Goal: Task Accomplishment & Management: Use online tool/utility

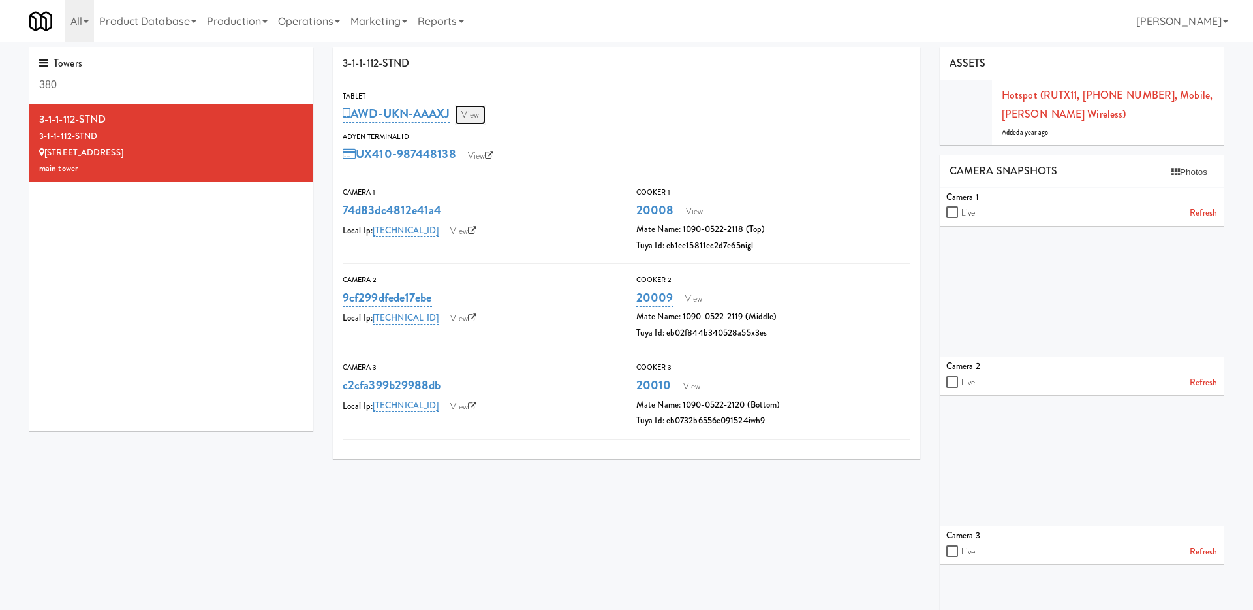
click at [480, 116] on link "View" at bounding box center [470, 115] width 30 height 20
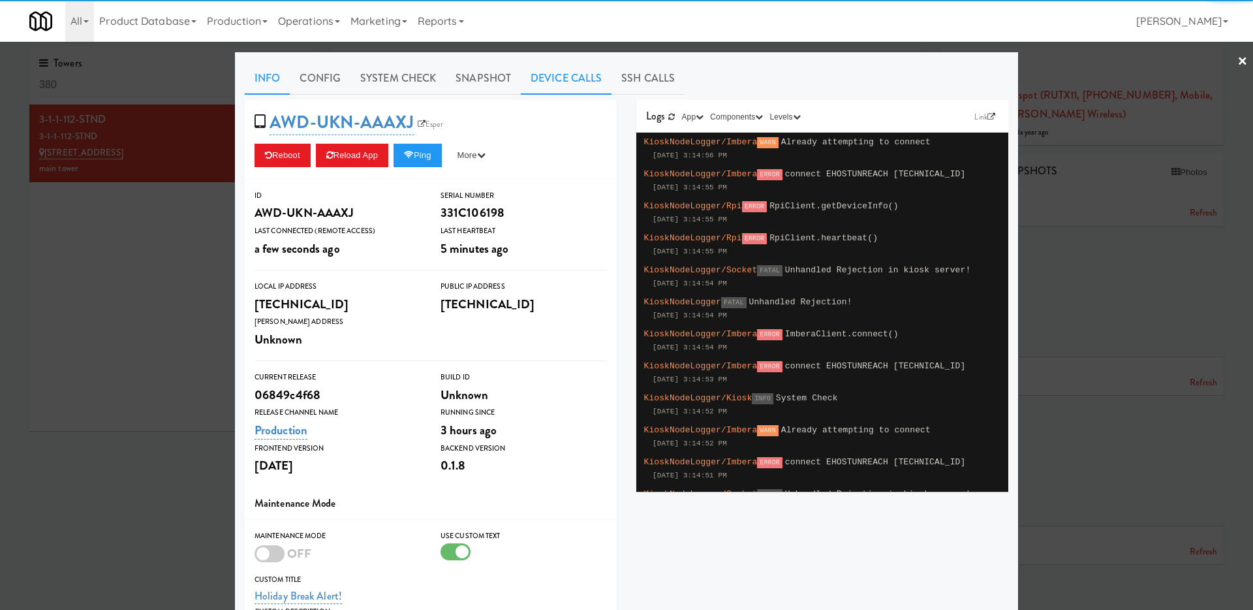
click at [538, 71] on link "Device Calls" at bounding box center [566, 78] width 91 height 33
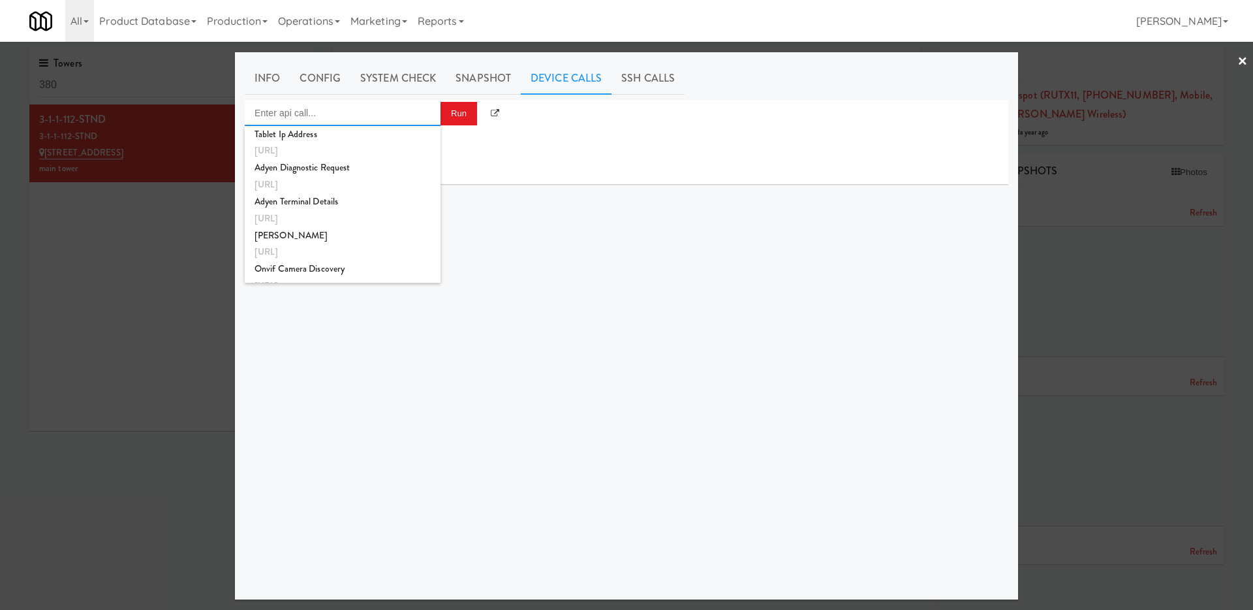
click at [401, 108] on input "Enter api call..." at bounding box center [343, 113] width 196 height 26
click at [381, 189] on div "Vision Gen2 Check" at bounding box center [343, 189] width 176 height 17
type input "Vision Gen2 Check"
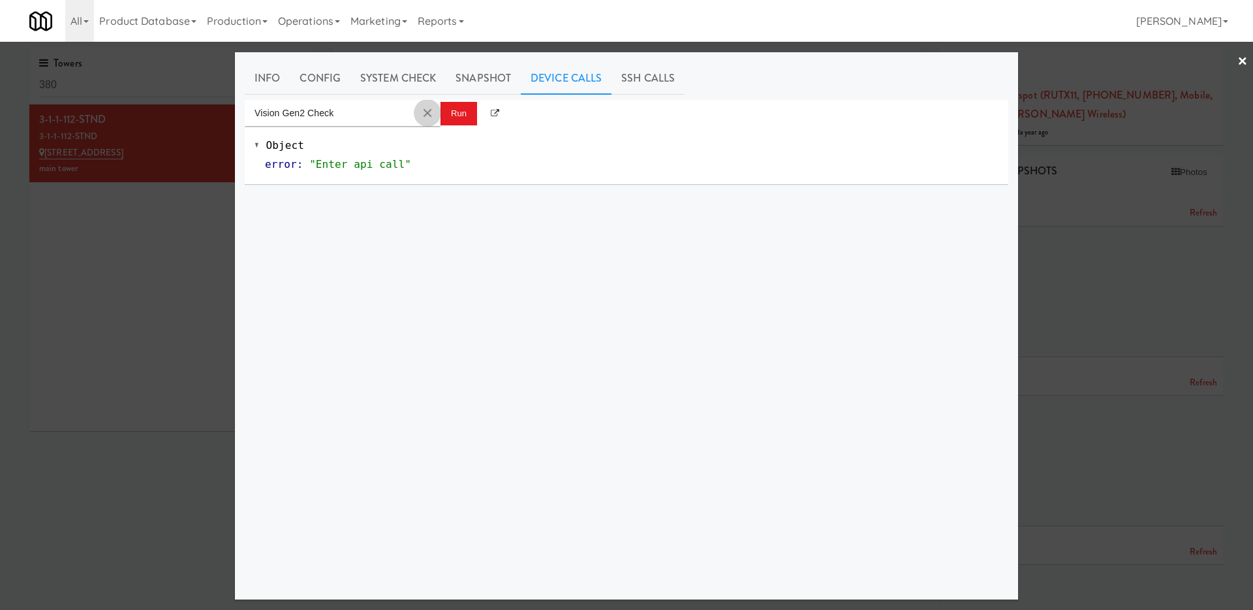
click at [428, 115] on button "Clear Input" at bounding box center [428, 113] width 20 height 20
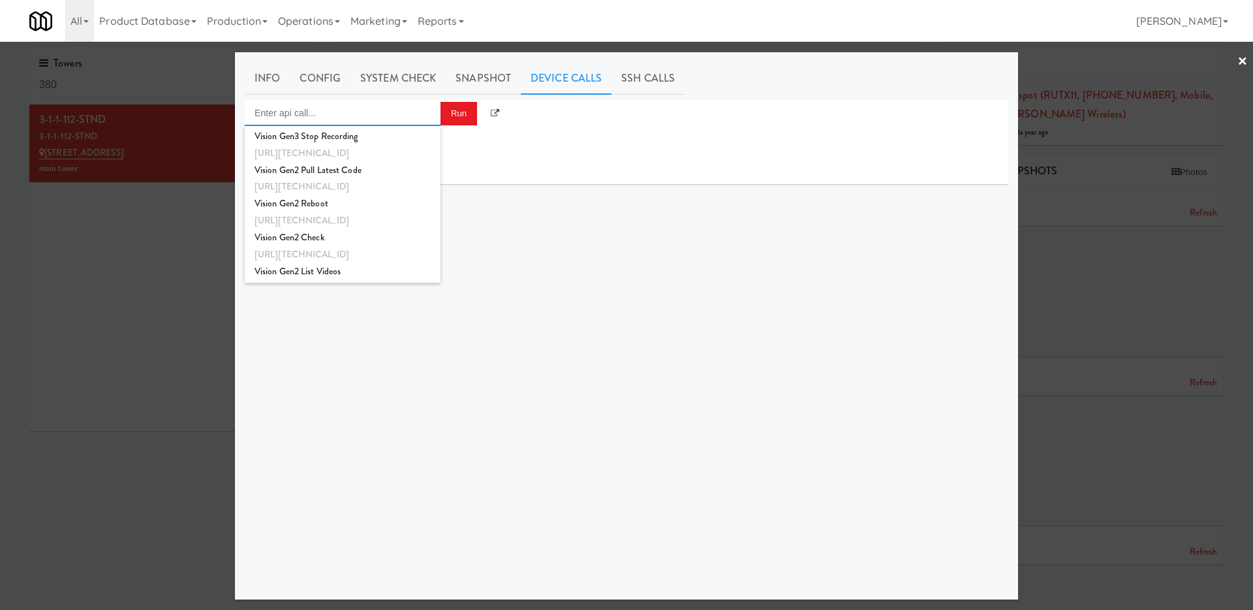
scroll to position [469, 0]
click at [372, 186] on div "http://192.168.1.242:8000/sync/checktheAvail?test=true" at bounding box center [343, 190] width 176 height 17
click at [345, 201] on div "Vision Gen3 Check" at bounding box center [343, 201] width 176 height 17
type input "Vision Gen3 Check"
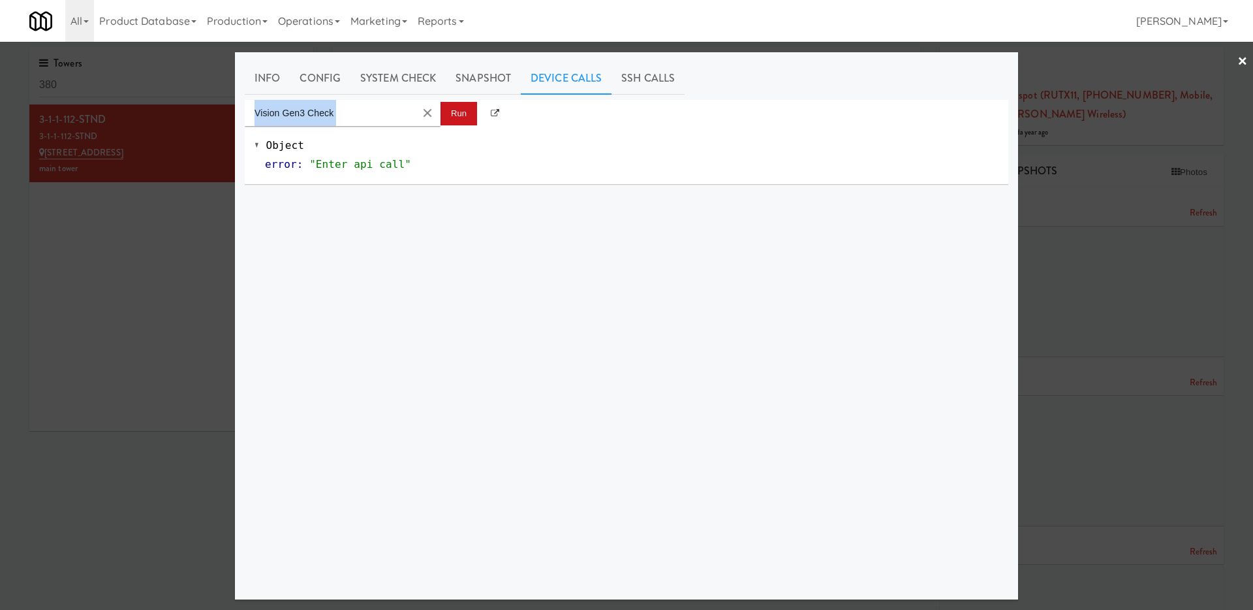
click at [458, 102] on div "Vision Gen3 Check Run" at bounding box center [627, 113] width 764 height 26
click at [458, 109] on button "Run" at bounding box center [459, 114] width 37 height 24
click at [472, 103] on button "Run" at bounding box center [459, 114] width 37 height 24
click at [28, 304] on div at bounding box center [626, 305] width 1253 height 610
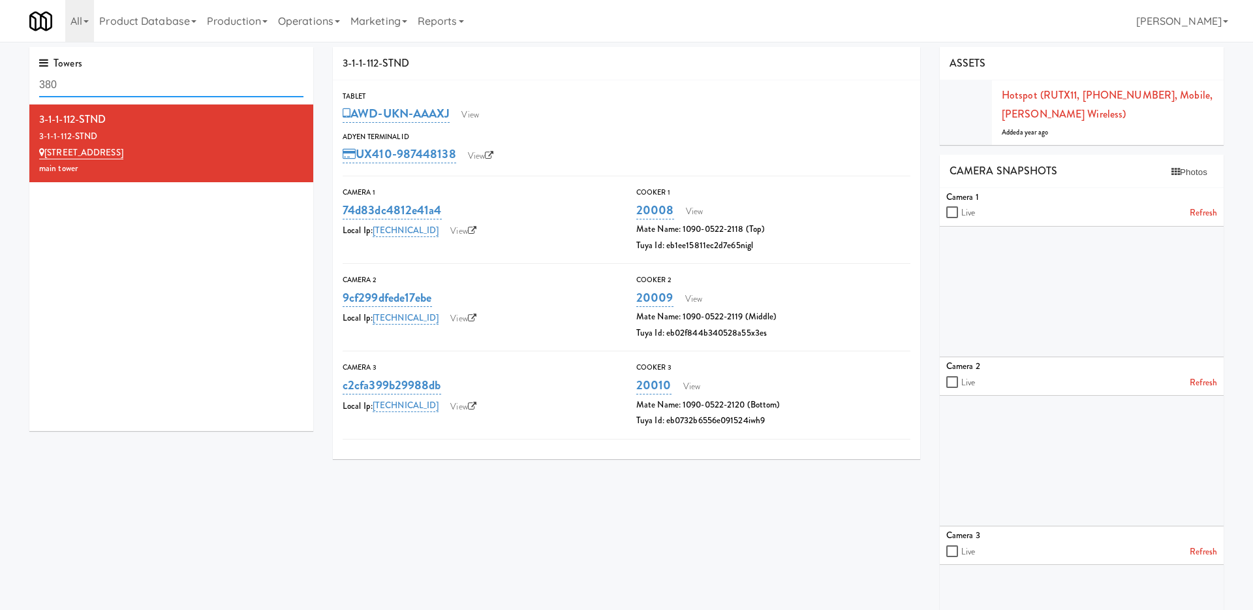
drag, startPoint x: 85, startPoint y: 92, endPoint x: 0, endPoint y: 74, distance: 86.8
click at [0, 74] on div "Towers 380 3-1-1-112-STND 3-1-1-112-STND 5995 Avebury Road main tower 3-1-1-112…" at bounding box center [626, 376] width 1253 height 658
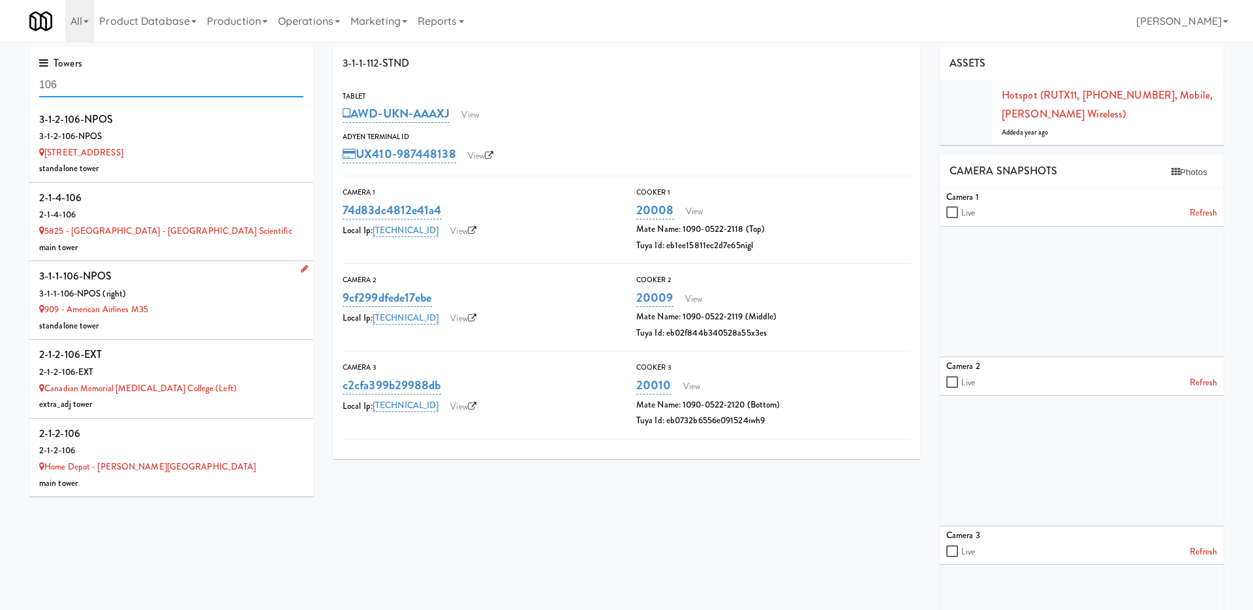
type input "106"
click at [244, 300] on div "3-1-1-106-NPOS (right)" at bounding box center [171, 294] width 264 height 16
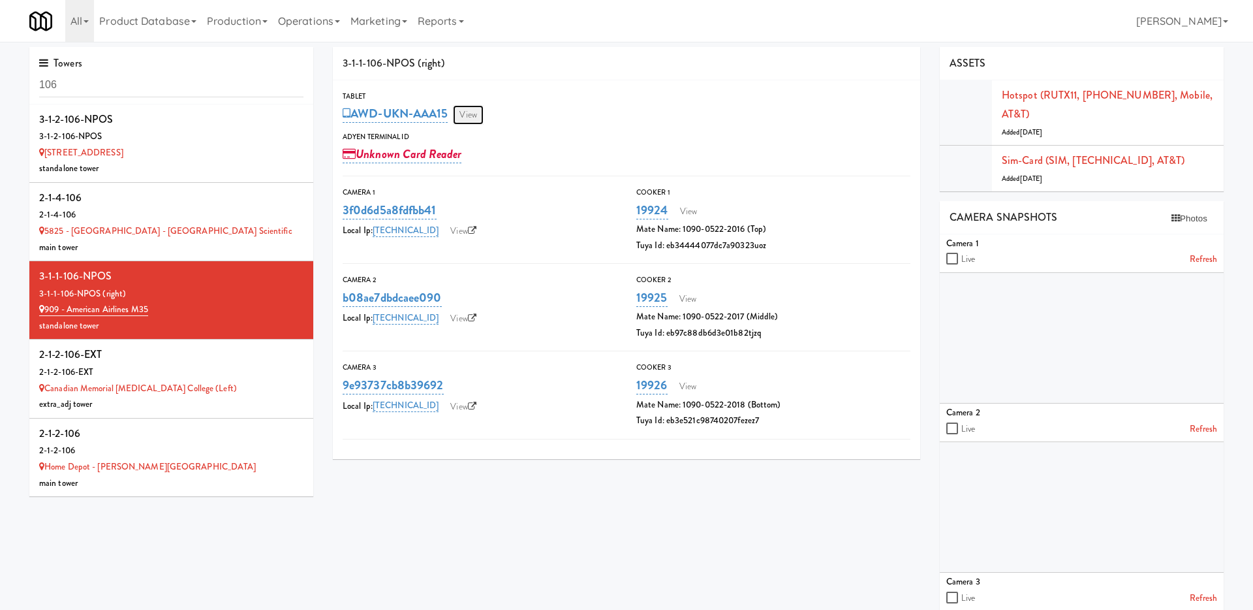
click at [472, 112] on link "View" at bounding box center [468, 115] width 30 height 20
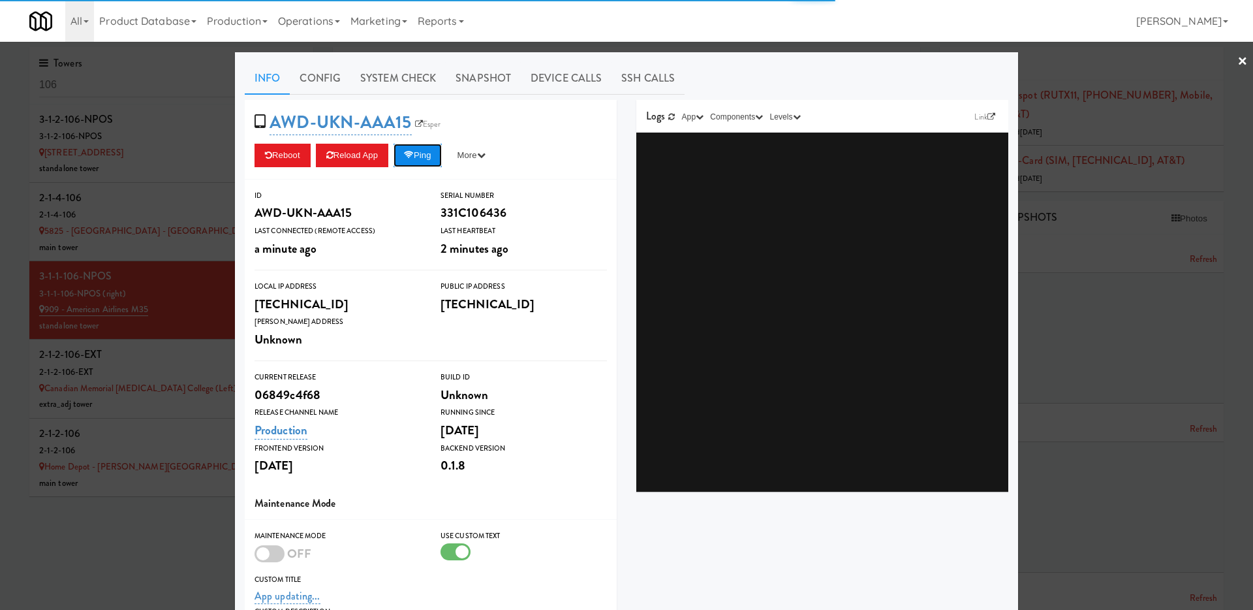
click at [421, 163] on button "Ping" at bounding box center [418, 156] width 48 height 24
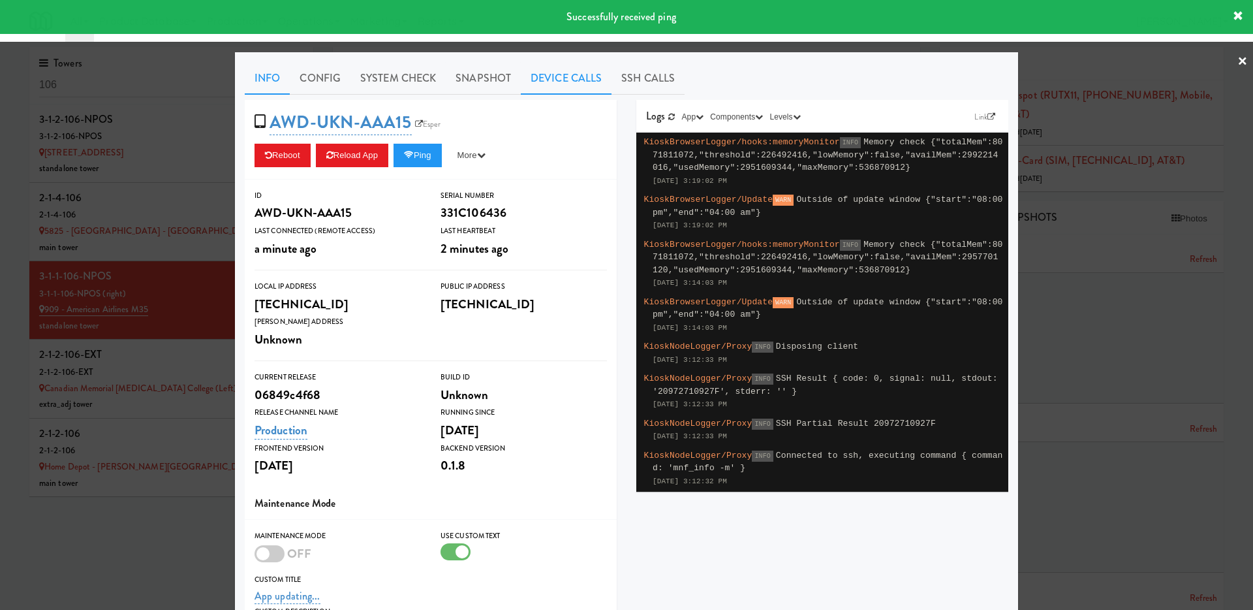
click at [574, 72] on link "Device Calls" at bounding box center [566, 78] width 91 height 33
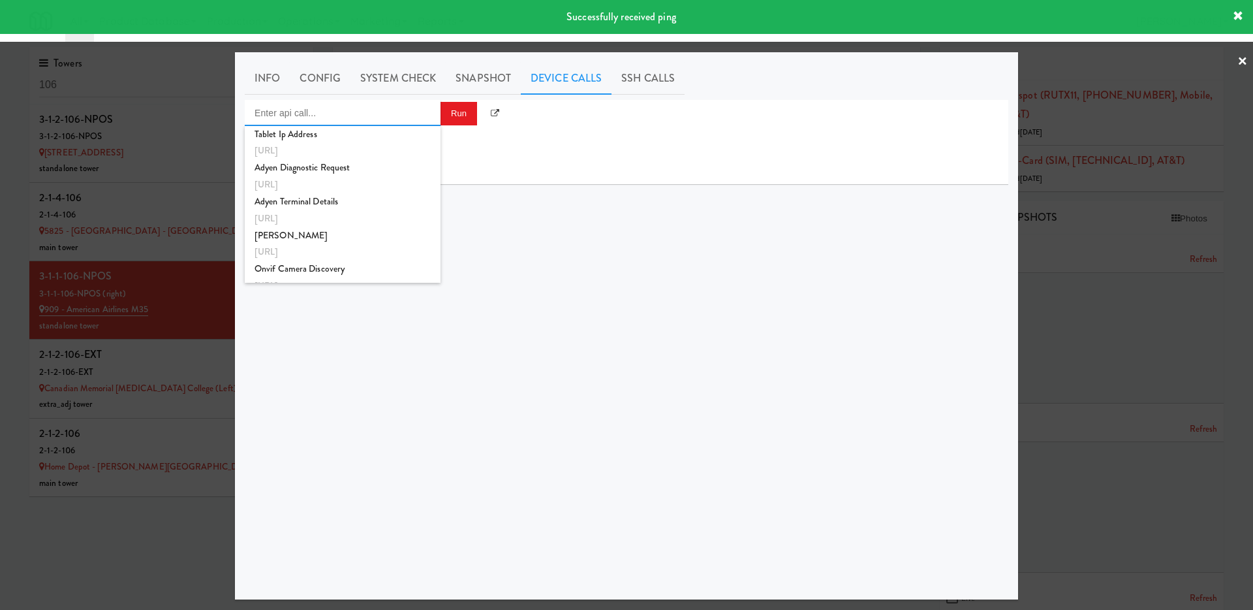
click at [349, 116] on input "Enter api call..." at bounding box center [343, 113] width 196 height 26
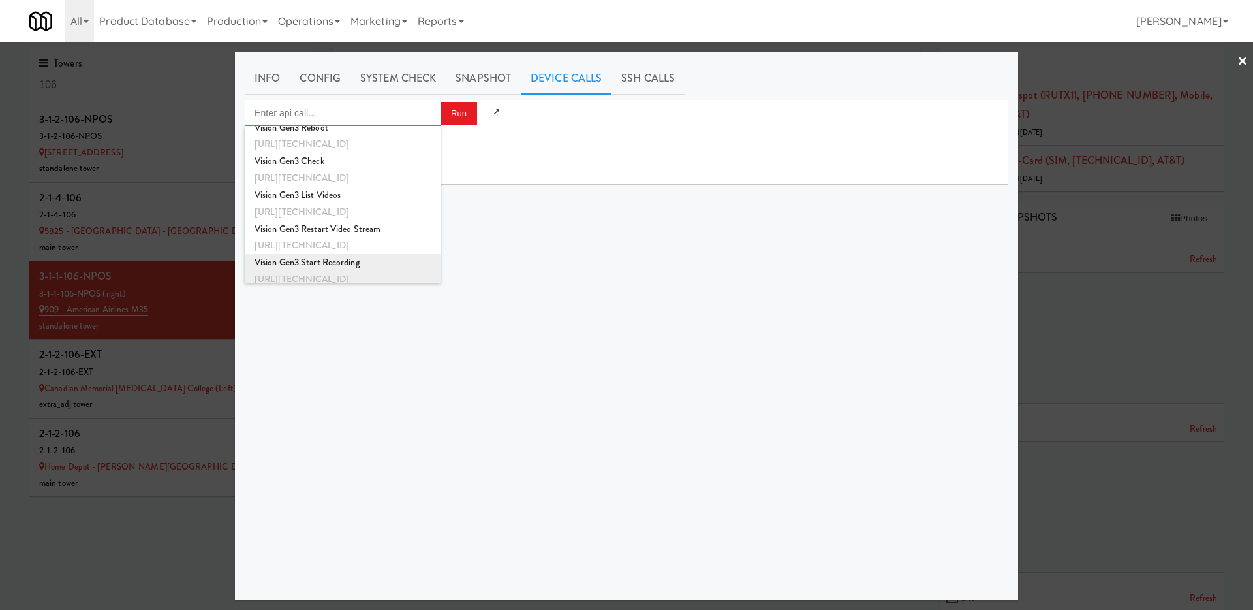
scroll to position [242, 0]
click at [328, 168] on div "Vision Gen3 Check" at bounding box center [343, 162] width 176 height 17
type input "Vision Gen3 Check"
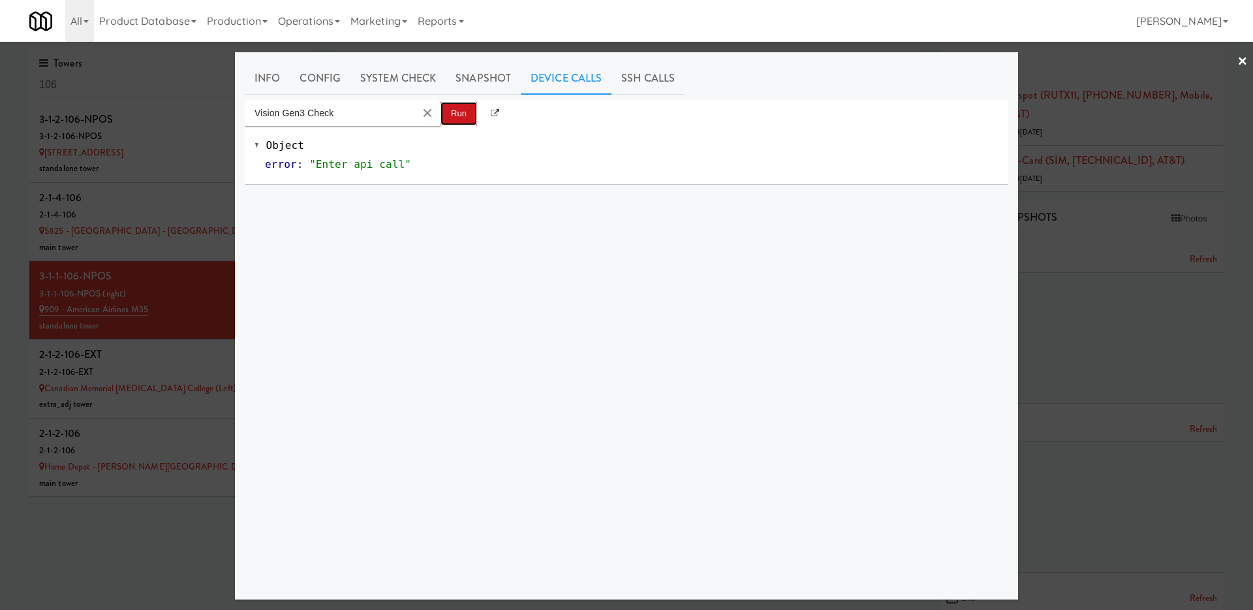
click at [458, 115] on button "Run" at bounding box center [459, 114] width 37 height 24
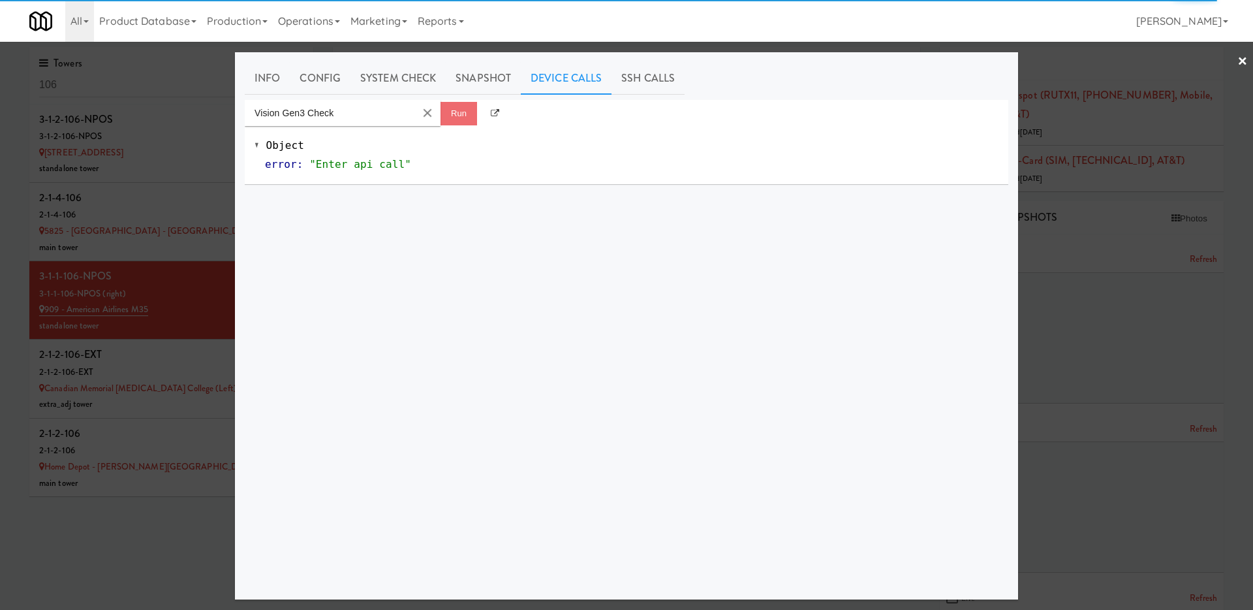
click at [152, 307] on div at bounding box center [626, 305] width 1253 height 610
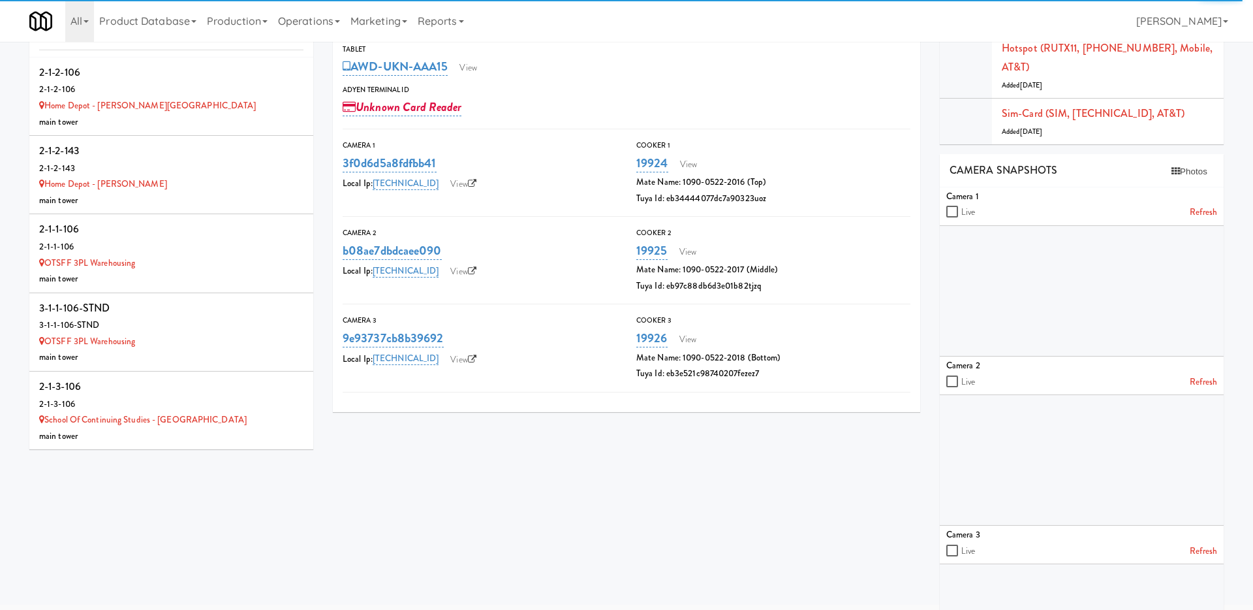
scroll to position [50, 0]
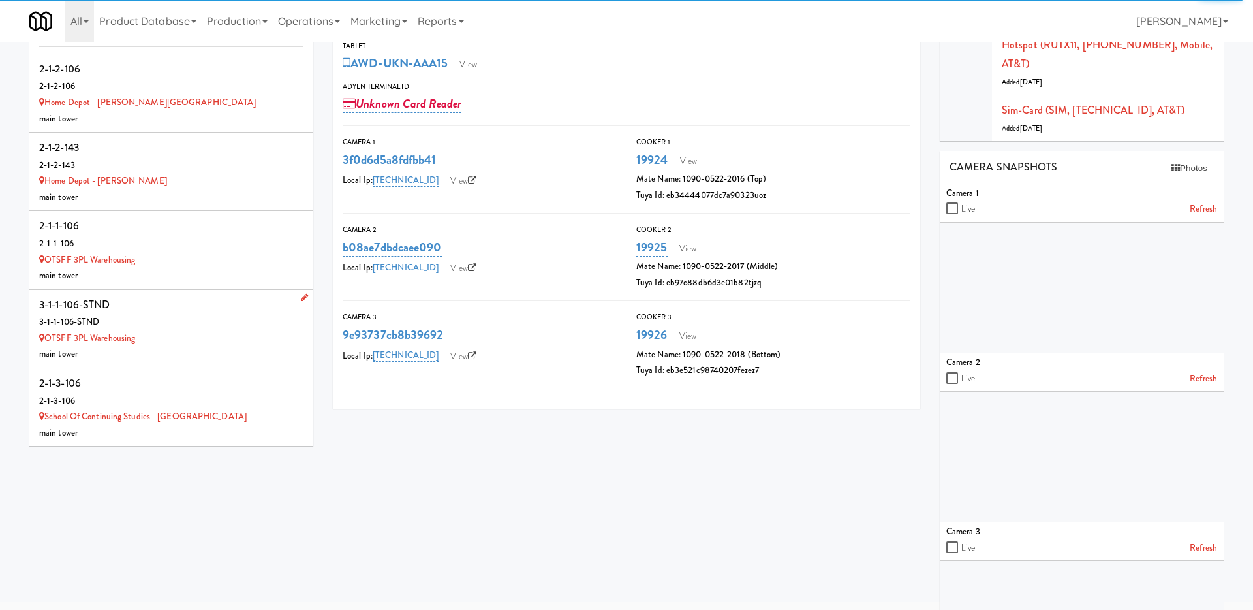
click at [224, 324] on div "3-1-1-106-STND" at bounding box center [171, 322] width 264 height 16
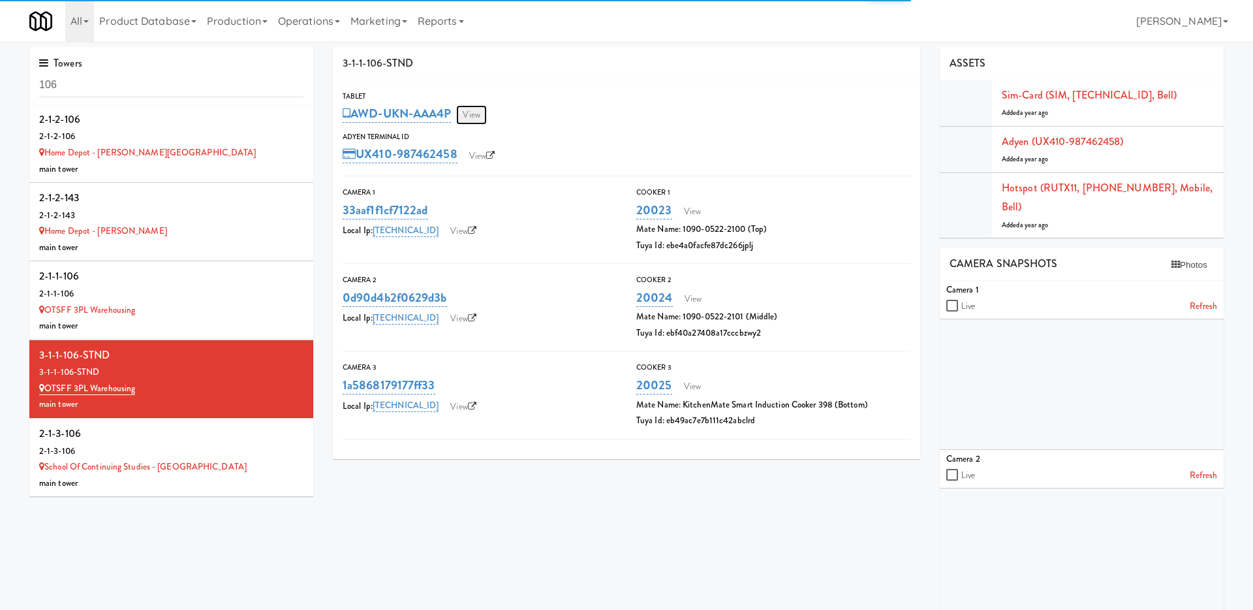
click at [474, 116] on link "View" at bounding box center [471, 115] width 30 height 20
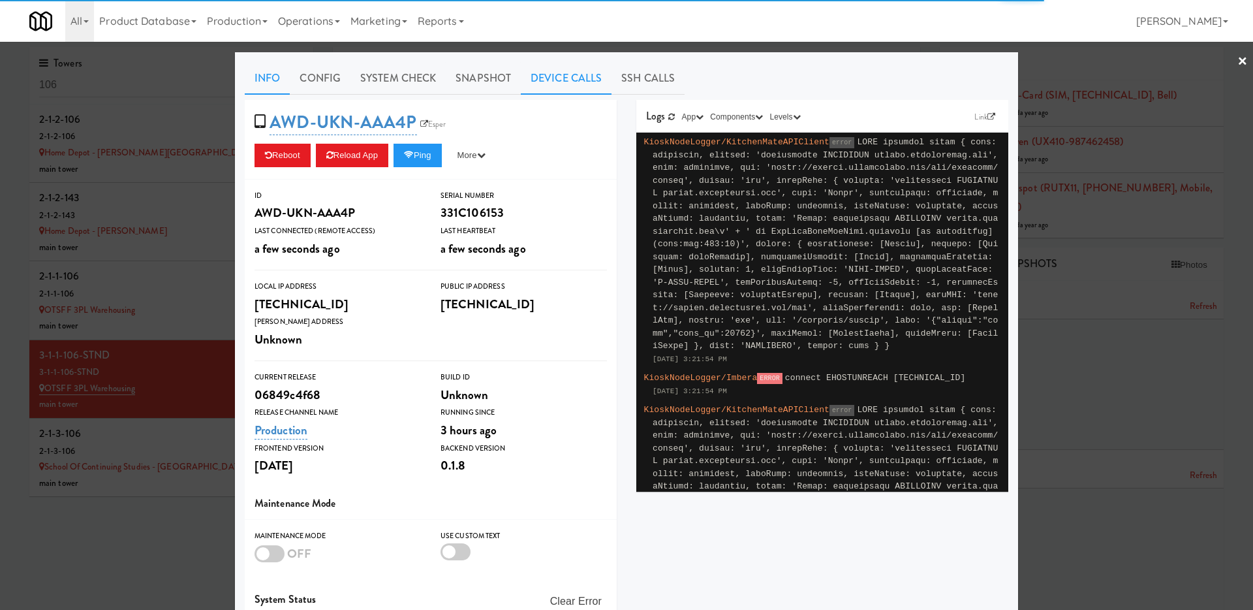
click at [569, 72] on link "Device Calls" at bounding box center [566, 78] width 91 height 33
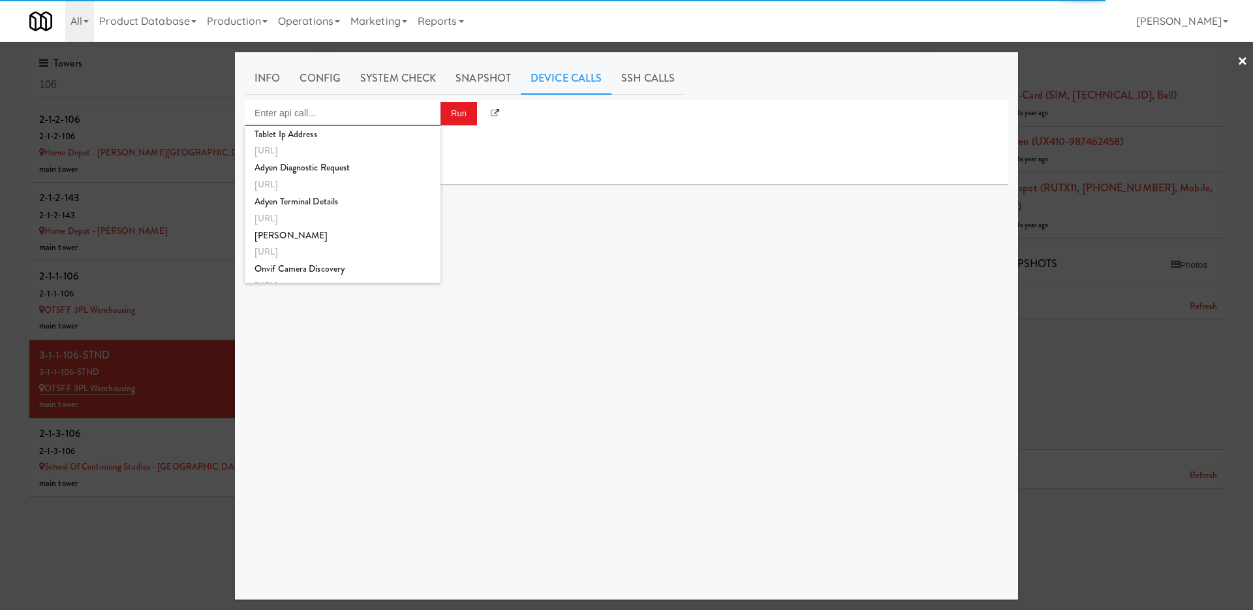
click at [400, 120] on input "Enter api call..." at bounding box center [343, 113] width 196 height 26
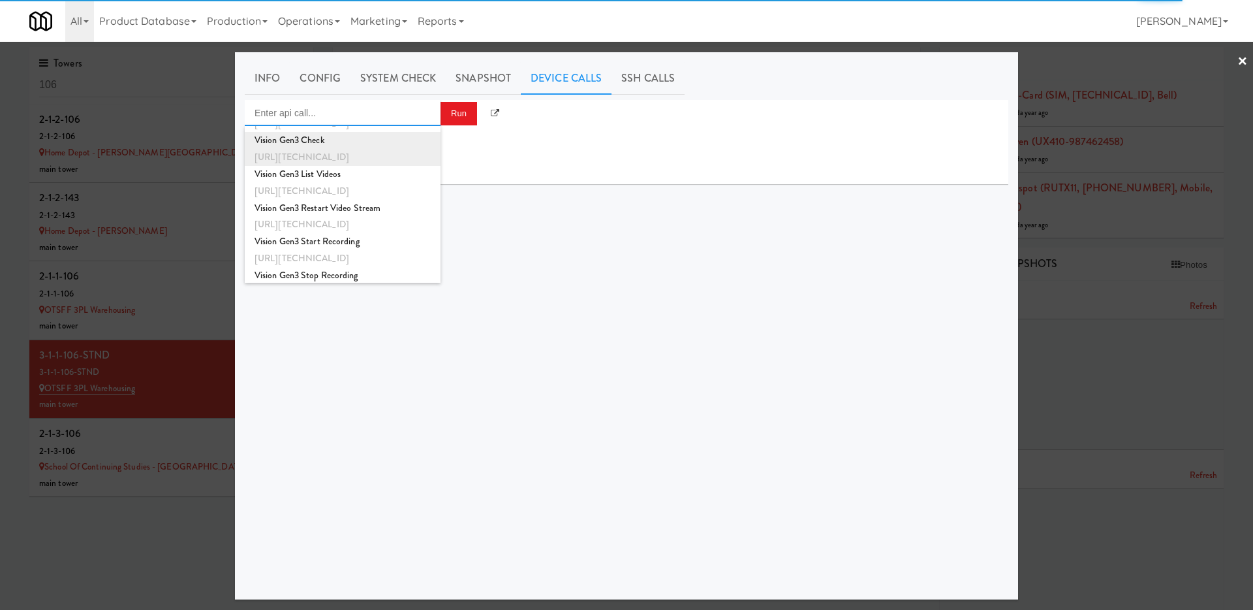
click at [384, 150] on div "http://192.168.11.6:8000/sync/checktheAvail?test=true" at bounding box center [343, 157] width 176 height 17
type input "Vision Gen3 Check"
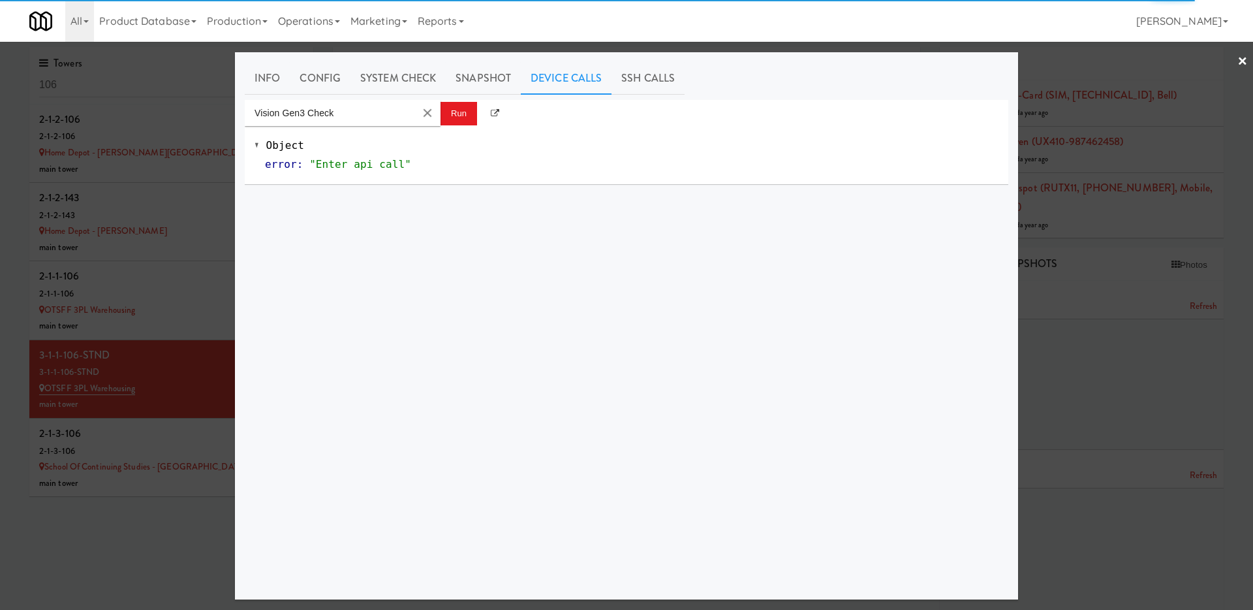
click at [477, 102] on div "Vision Gen3 Check Run" at bounding box center [627, 113] width 764 height 26
click at [462, 114] on button "Run" at bounding box center [459, 114] width 37 height 24
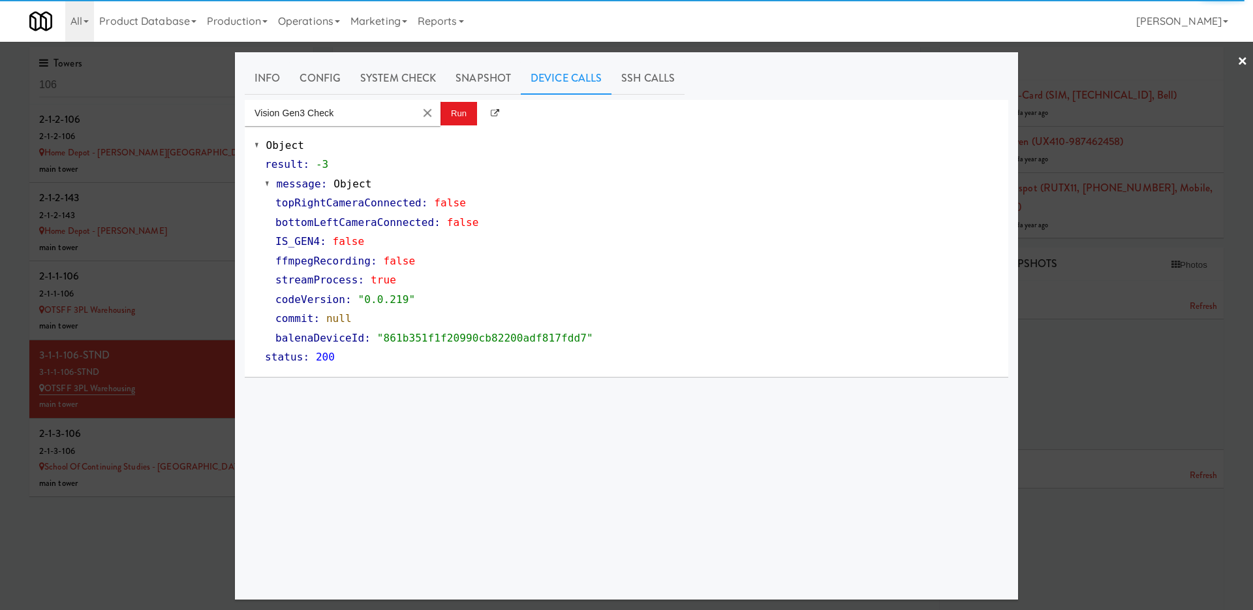
click at [1238, 63] on link "×" at bounding box center [1243, 62] width 10 height 40
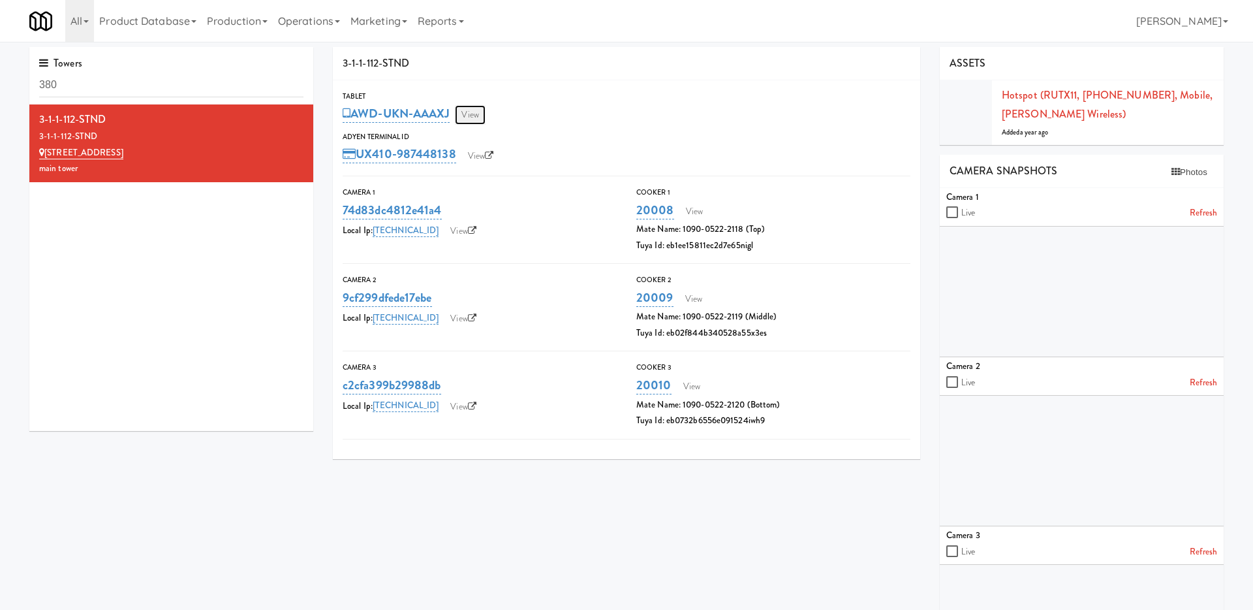
click at [462, 115] on link "View" at bounding box center [470, 115] width 30 height 20
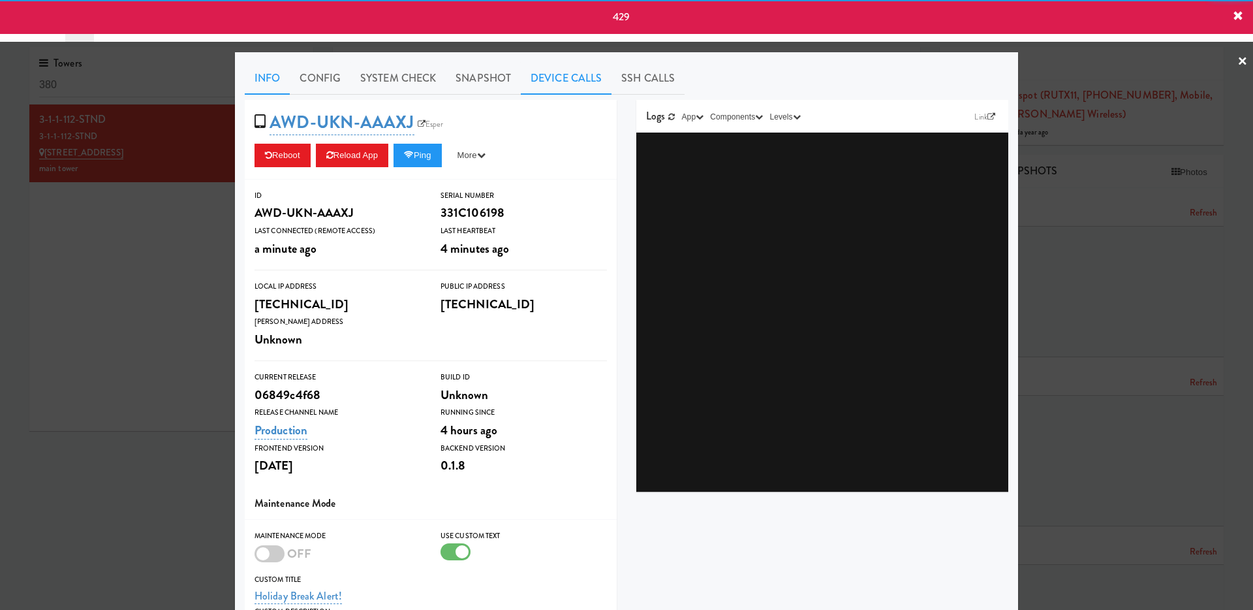
click at [575, 77] on link "Device Calls" at bounding box center [566, 78] width 91 height 33
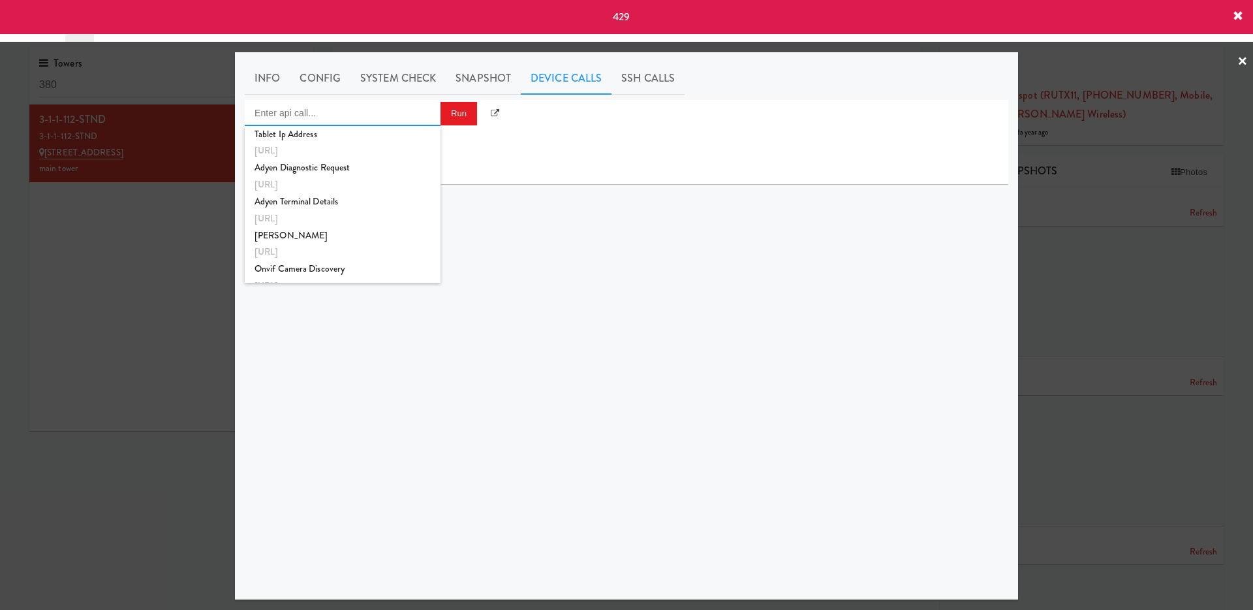
click at [379, 110] on input "Enter api call..." at bounding box center [343, 113] width 196 height 26
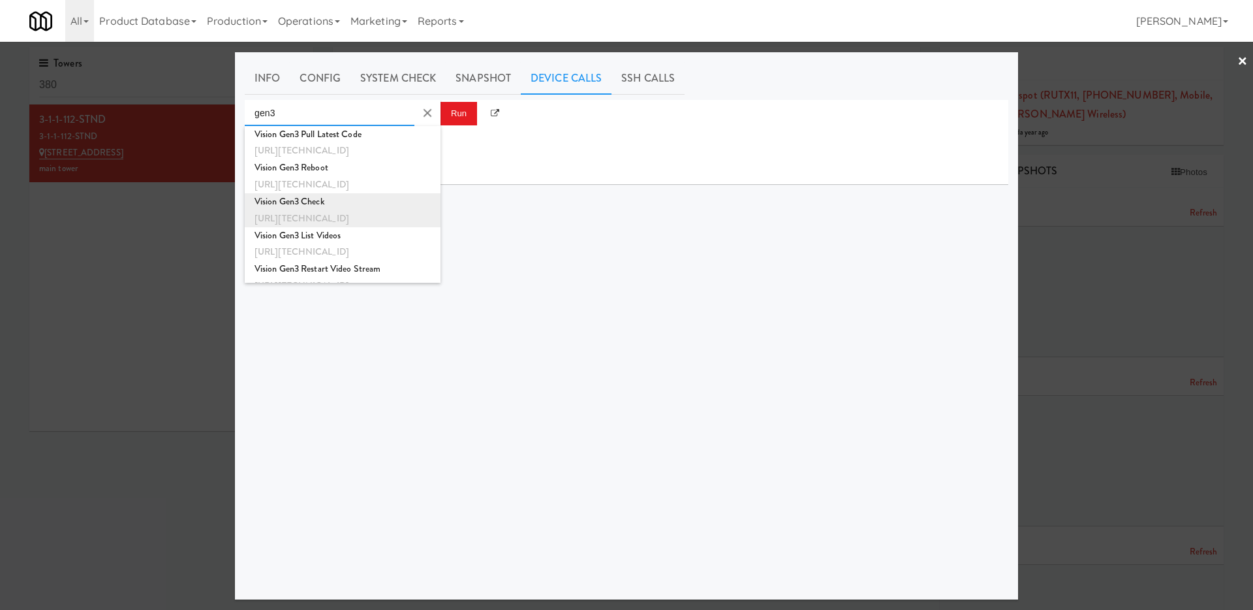
click at [380, 212] on div "[URL][TECHNICAL_ID]" at bounding box center [343, 218] width 176 height 17
type input "Vision Gen3 Check"
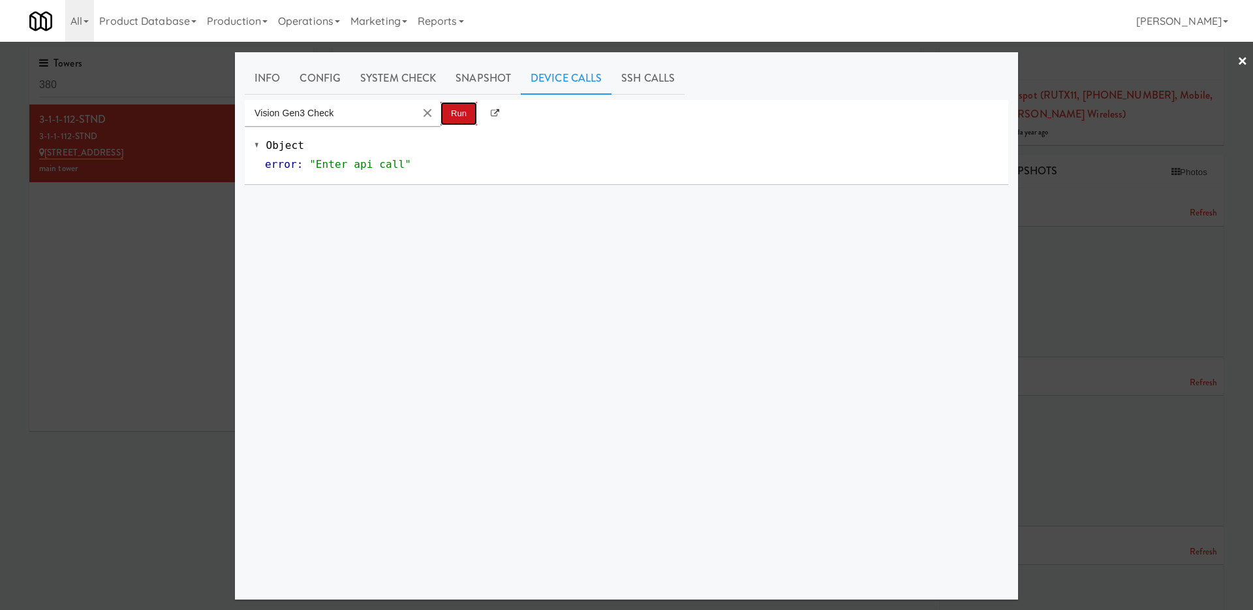
click at [452, 116] on button "Run" at bounding box center [459, 114] width 37 height 24
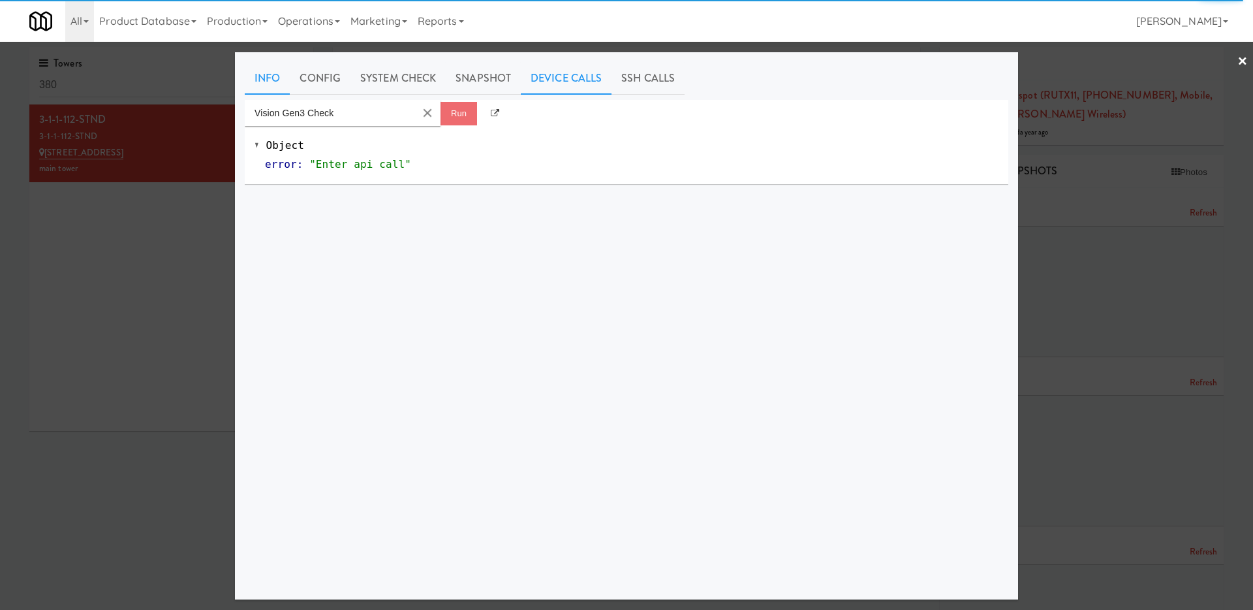
click at [252, 81] on link "Info" at bounding box center [267, 78] width 45 height 33
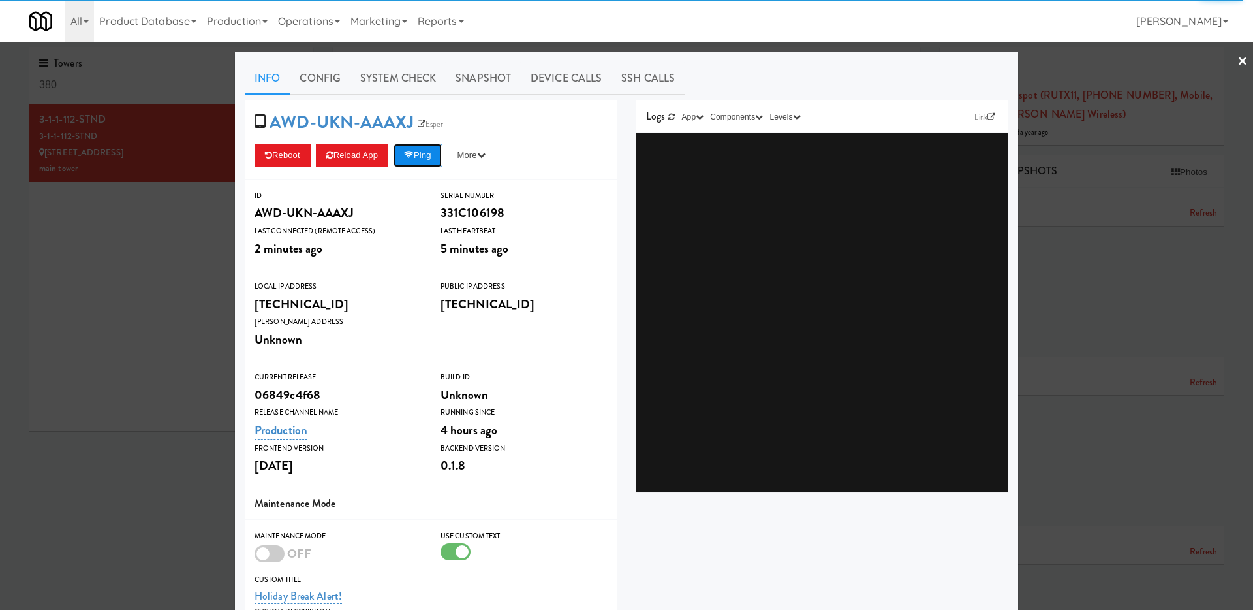
click at [414, 151] on icon at bounding box center [409, 155] width 10 height 8
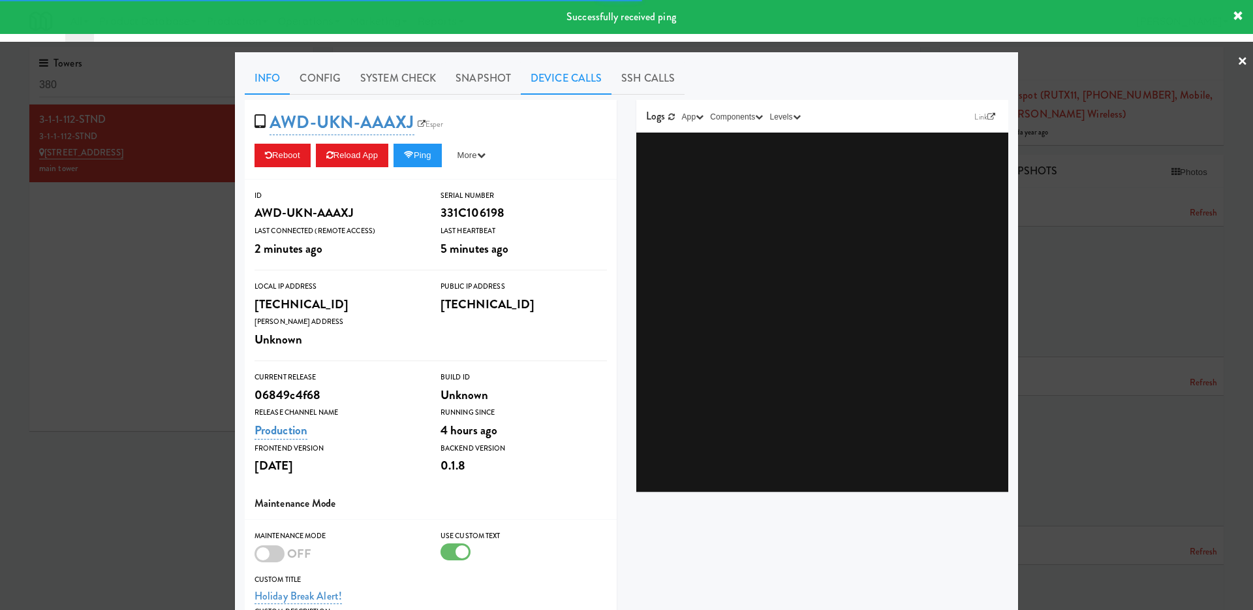
click at [557, 71] on link "Device Calls" at bounding box center [566, 78] width 91 height 33
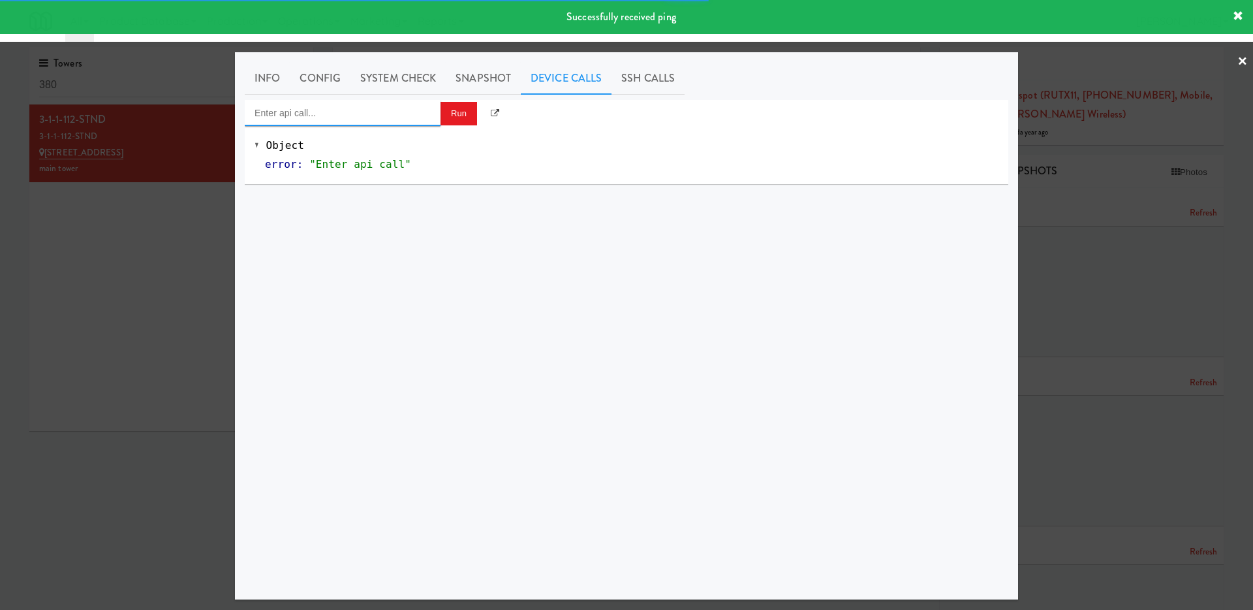
click at [412, 108] on input "Enter api call..." at bounding box center [343, 113] width 196 height 26
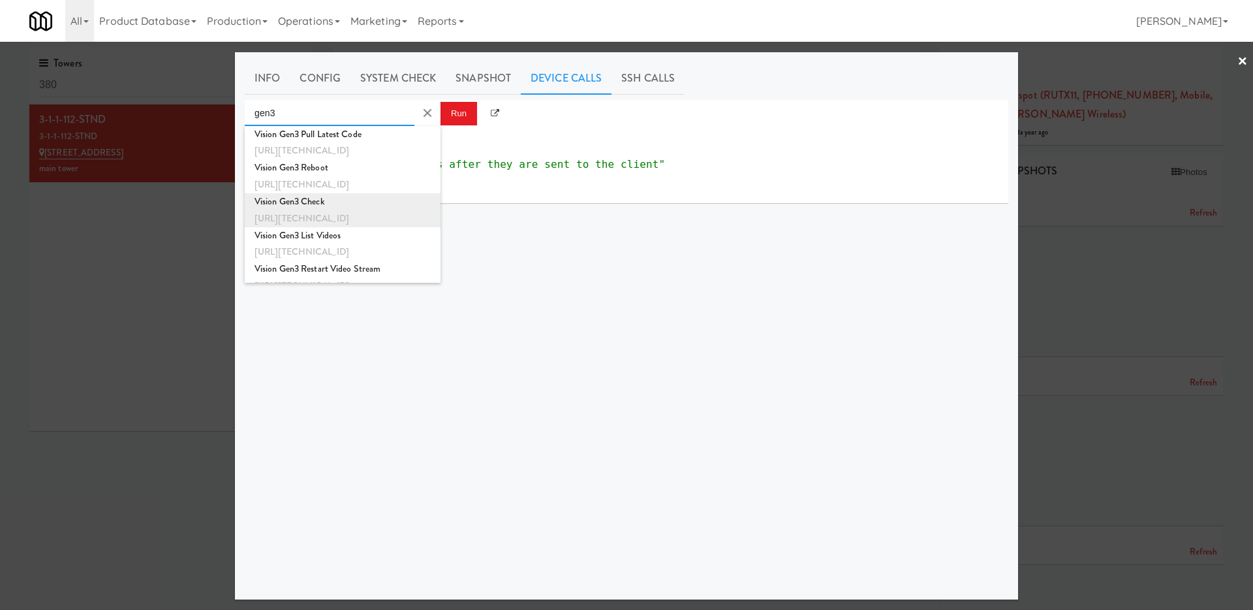
click at [397, 207] on div "Vision Gen3 Check" at bounding box center [343, 201] width 176 height 17
type input "Vision Gen3 Check"
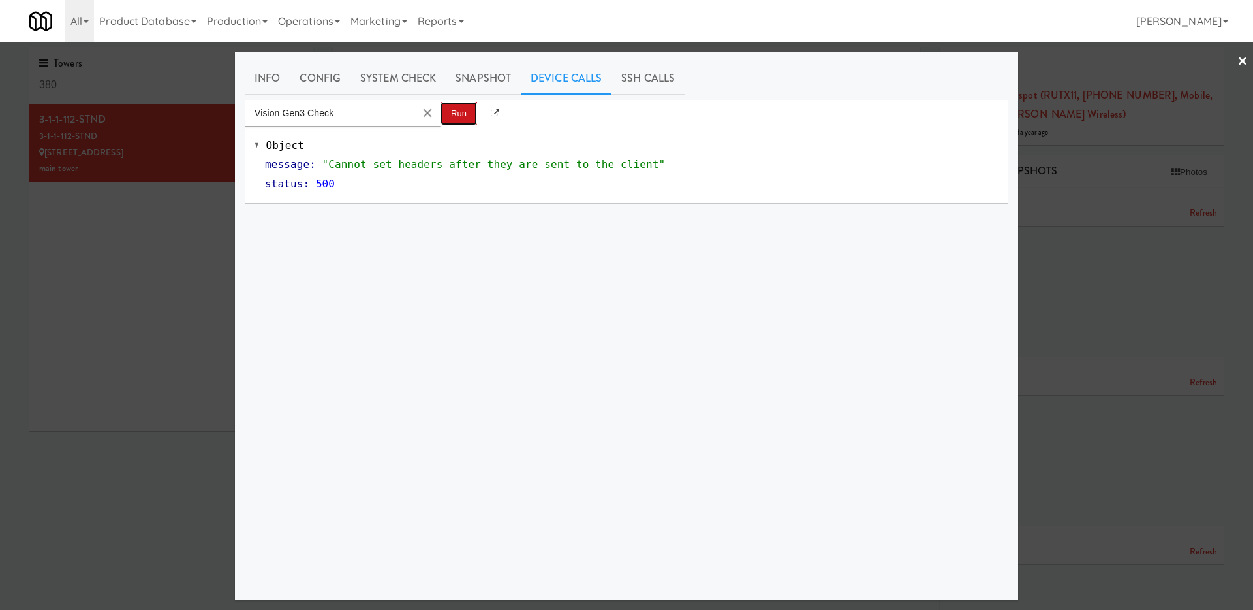
click at [458, 118] on button "Run" at bounding box center [459, 114] width 37 height 24
click at [450, 111] on button "Run" at bounding box center [459, 114] width 37 height 24
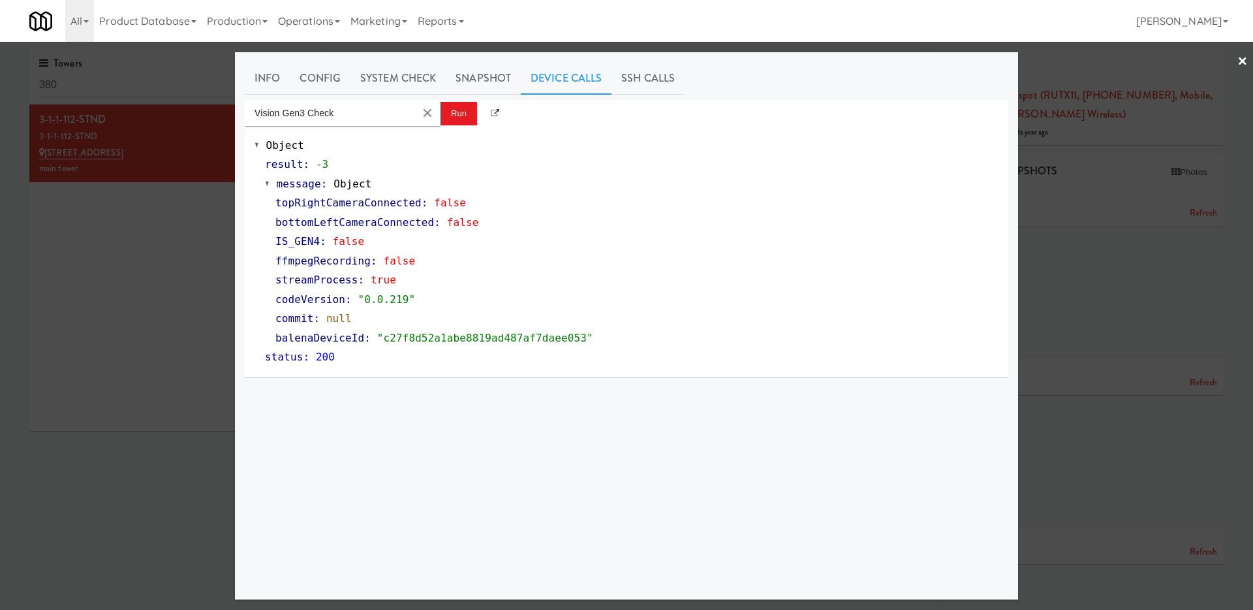
click at [456, 335] on span ""c27f8d52a1abe8819ad487af7daee053"" at bounding box center [485, 338] width 216 height 12
copy span "c27f8d52a1abe8819ad487af7daee053"
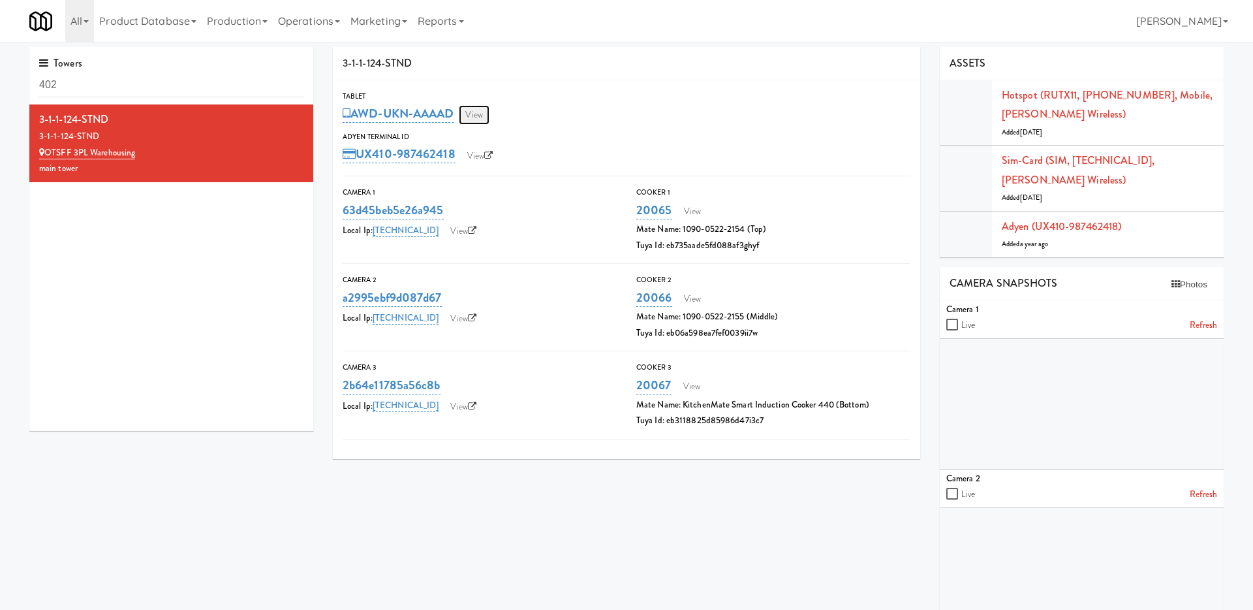
click at [479, 118] on link "View" at bounding box center [474, 115] width 30 height 20
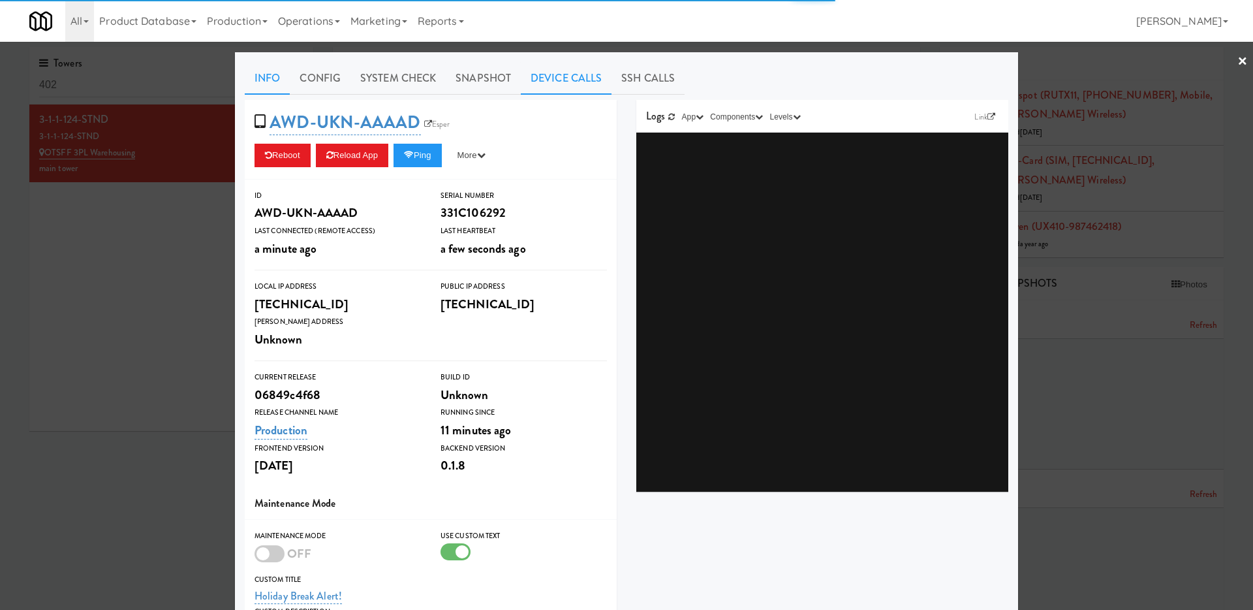
click at [571, 75] on link "Device Calls" at bounding box center [566, 78] width 91 height 33
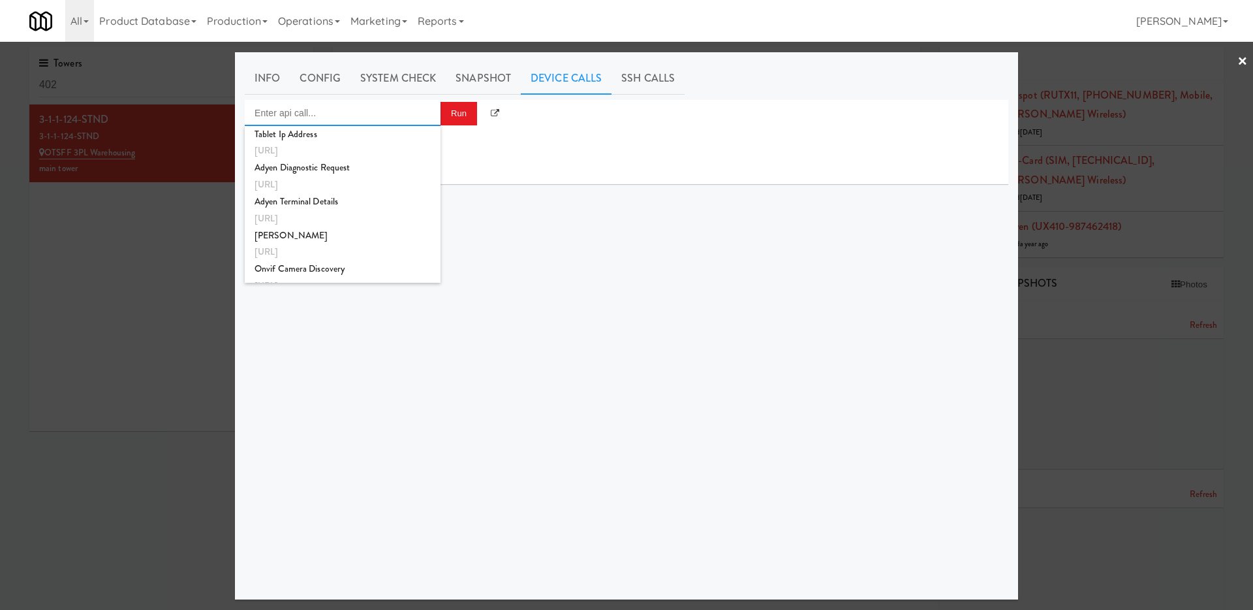
click at [422, 107] on input "Enter api call..." at bounding box center [343, 113] width 196 height 26
click at [406, 210] on div "[URL][TECHNICAL_ID]" at bounding box center [343, 218] width 176 height 17
type input "Vision Gen3 Check"
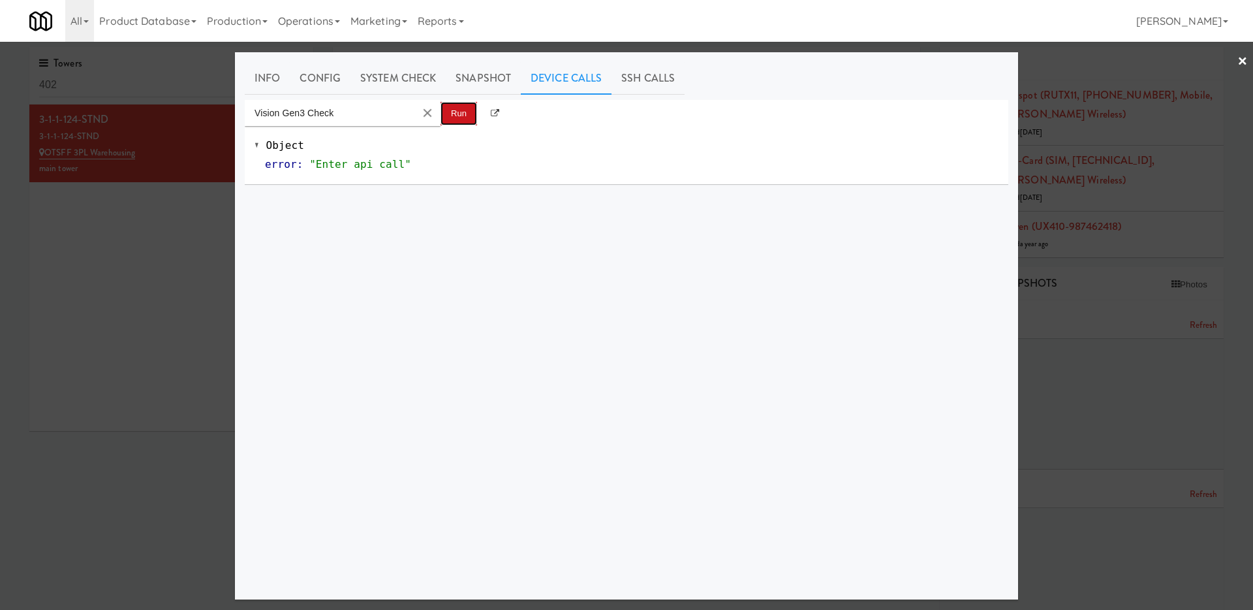
click at [457, 110] on button "Run" at bounding box center [459, 114] width 37 height 24
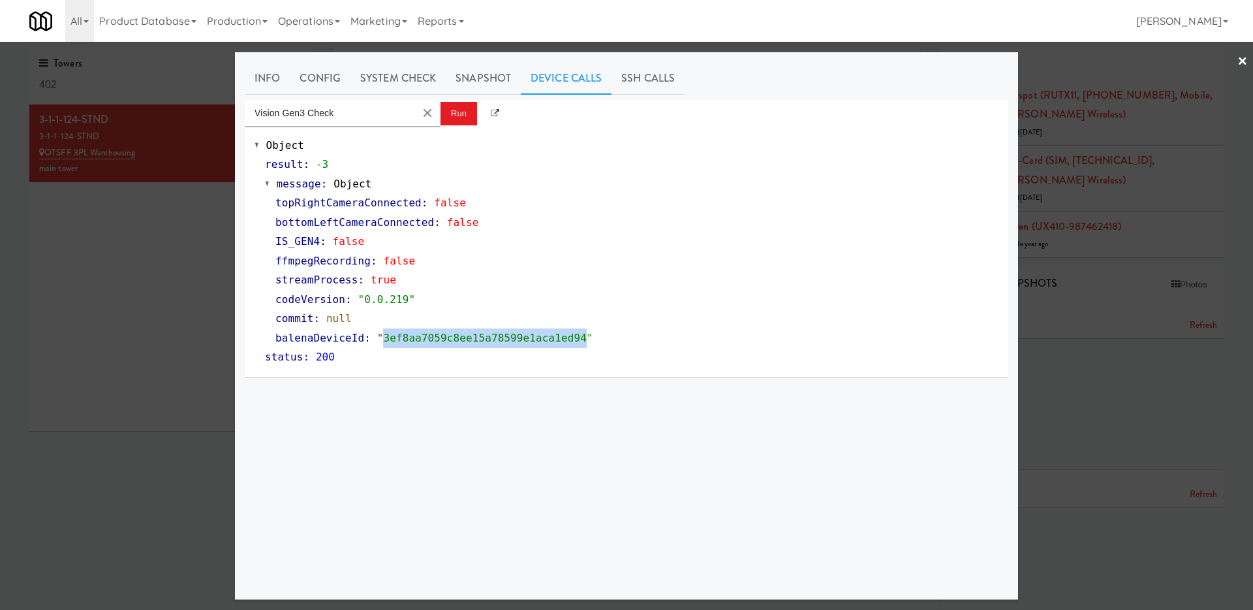
drag, startPoint x: 384, startPoint y: 335, endPoint x: 589, endPoint y: 336, distance: 205.0
click at [589, 336] on span ""3ef8aa7059c8ee15a78599e1aca1ed94"" at bounding box center [485, 338] width 216 height 12
copy span "3ef8aa7059c8ee15a78599e1aca1ed94"
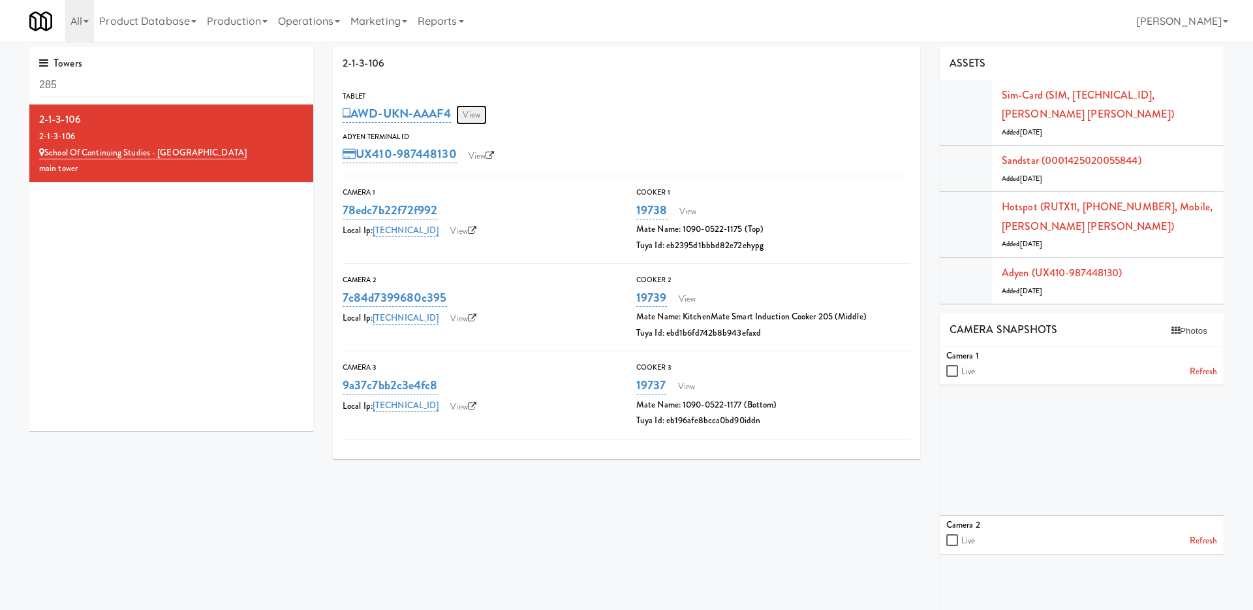
click at [486, 117] on link "View" at bounding box center [471, 115] width 30 height 20
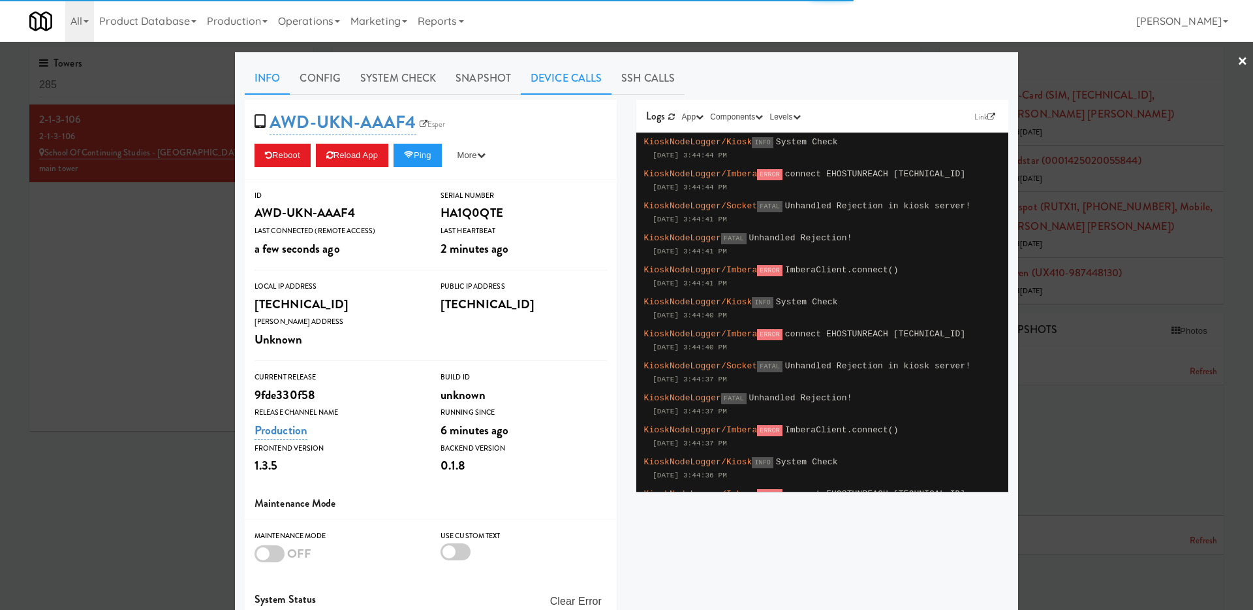
click at [559, 81] on link "Device Calls" at bounding box center [566, 78] width 91 height 33
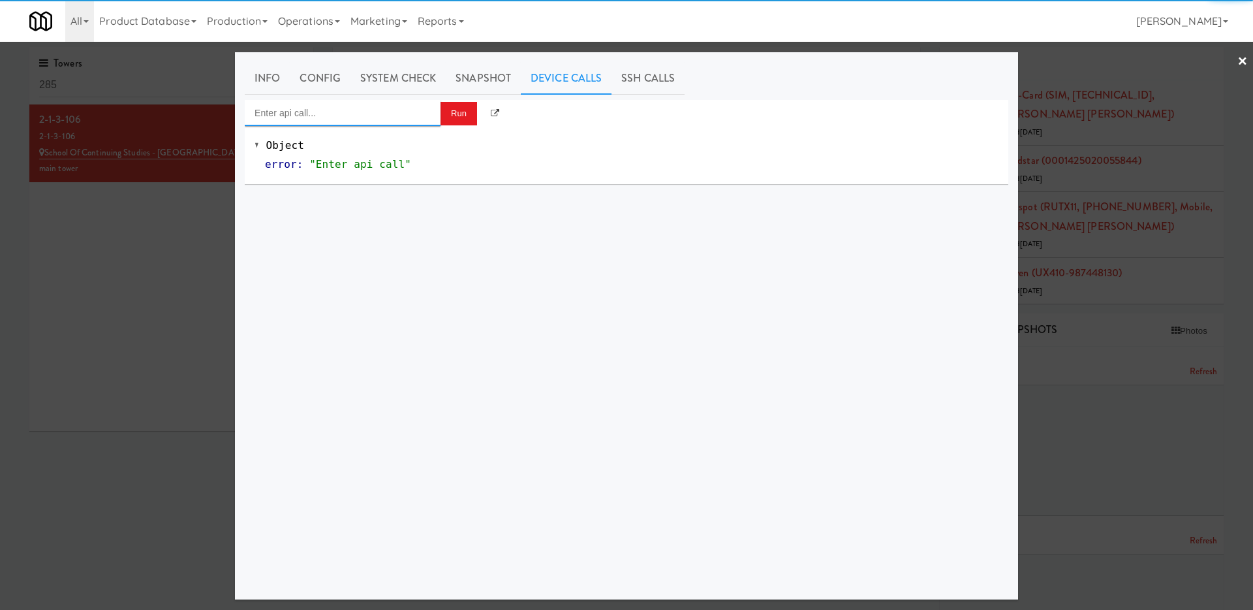
click at [367, 120] on input "Enter api call..." at bounding box center [343, 113] width 196 height 26
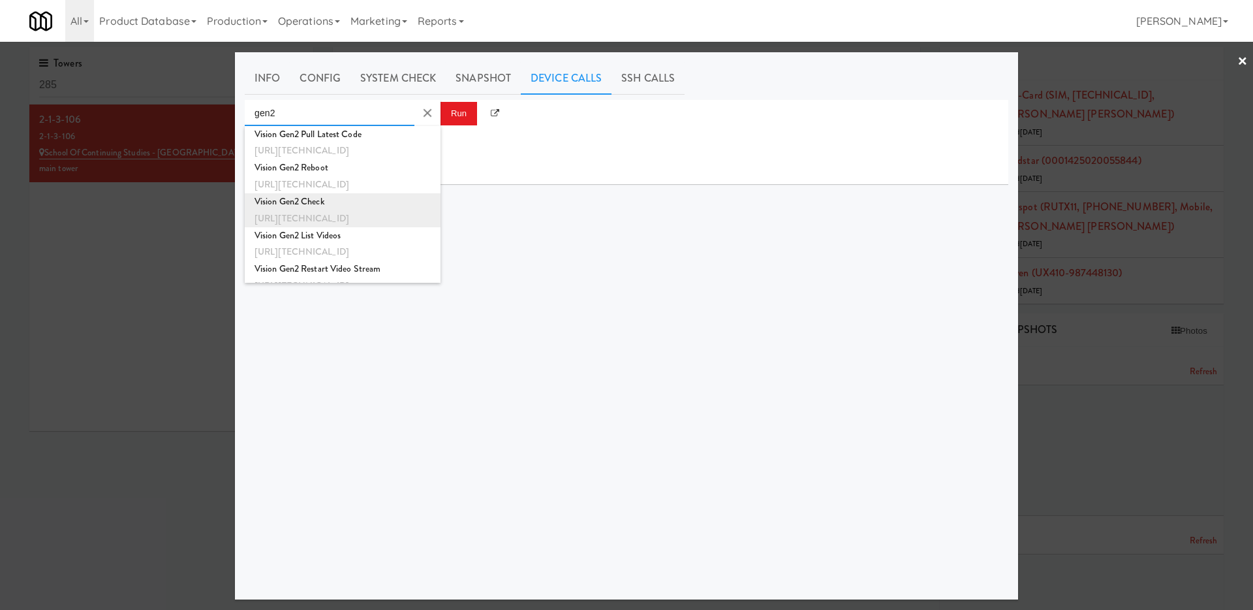
click at [368, 210] on div "http://192.168.1.242:8000/sync/checktheAvail?test=true" at bounding box center [343, 218] width 176 height 17
type input "Vision Gen2 Check"
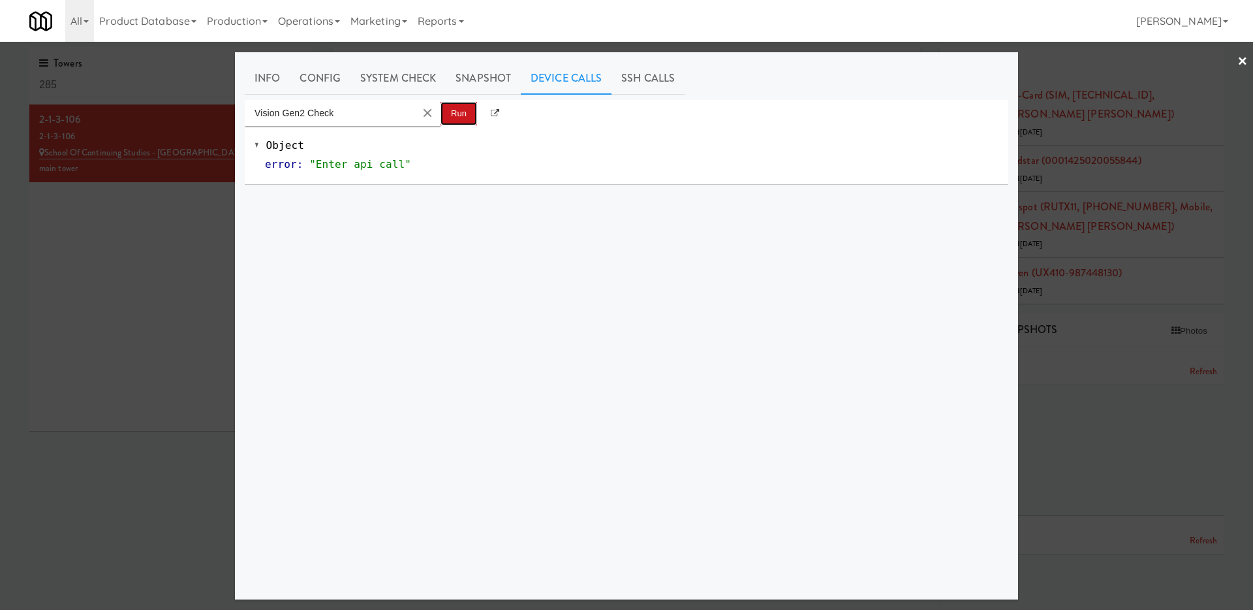
click at [454, 111] on button "Run" at bounding box center [459, 114] width 37 height 24
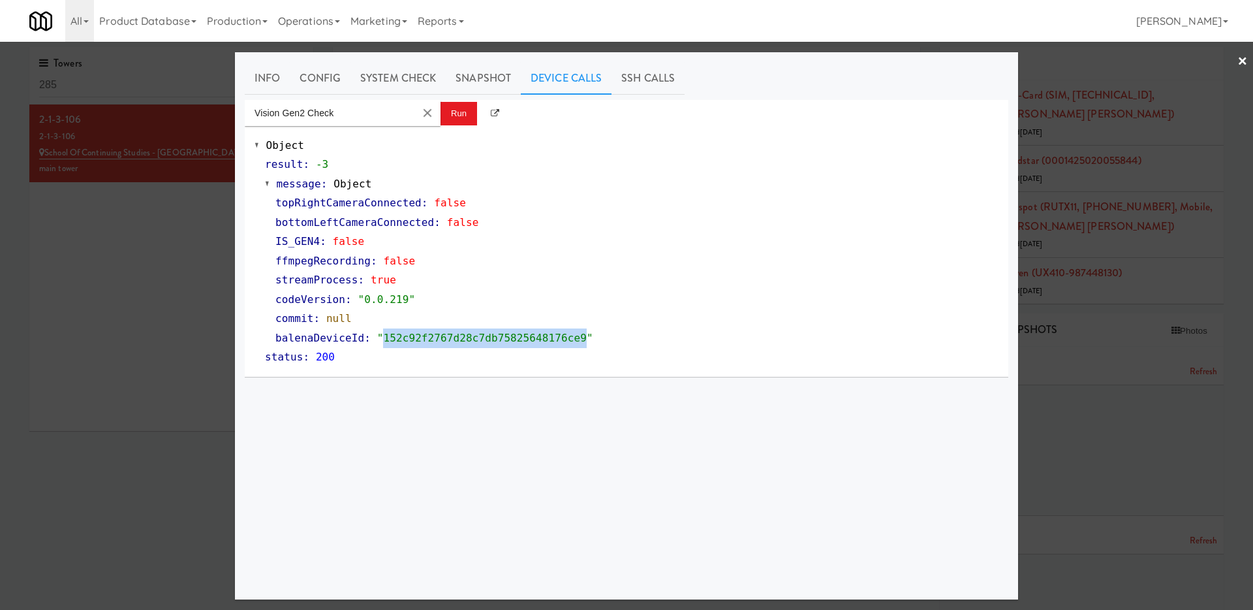
drag, startPoint x: 385, startPoint y: 334, endPoint x: 584, endPoint y: 337, distance: 199.1
click at [584, 337] on span ""152c92f2767d28c7db75825648176ce9"" at bounding box center [485, 338] width 216 height 12
copy span "152c92f2767d28c7db75825648176ce9"
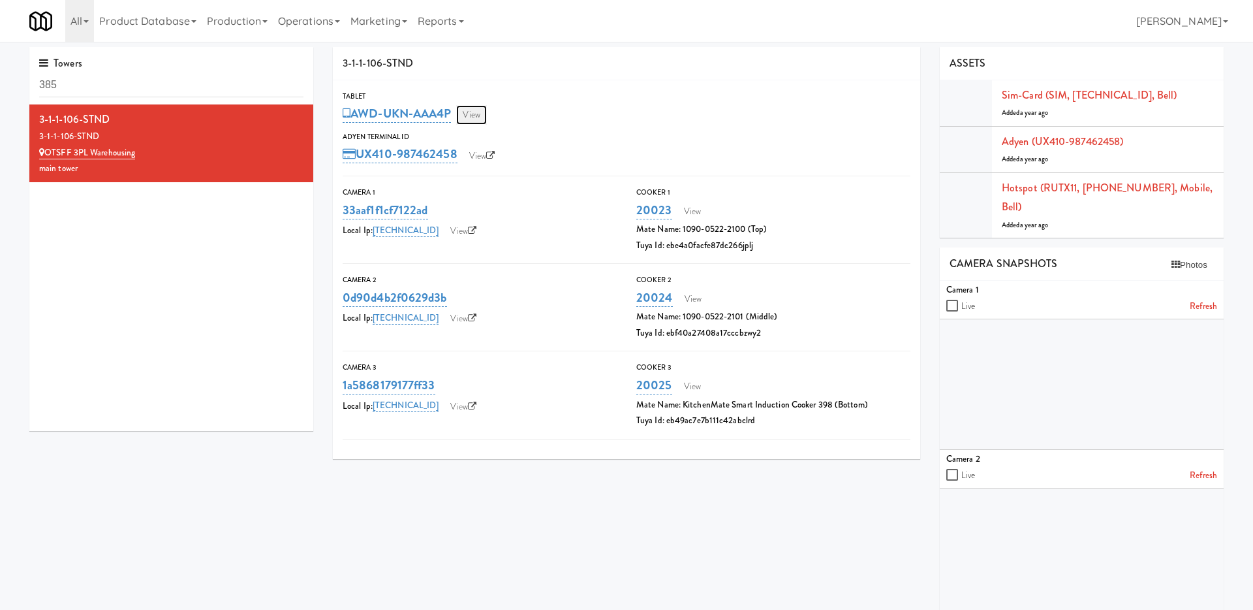
click at [471, 114] on link "View" at bounding box center [471, 115] width 30 height 20
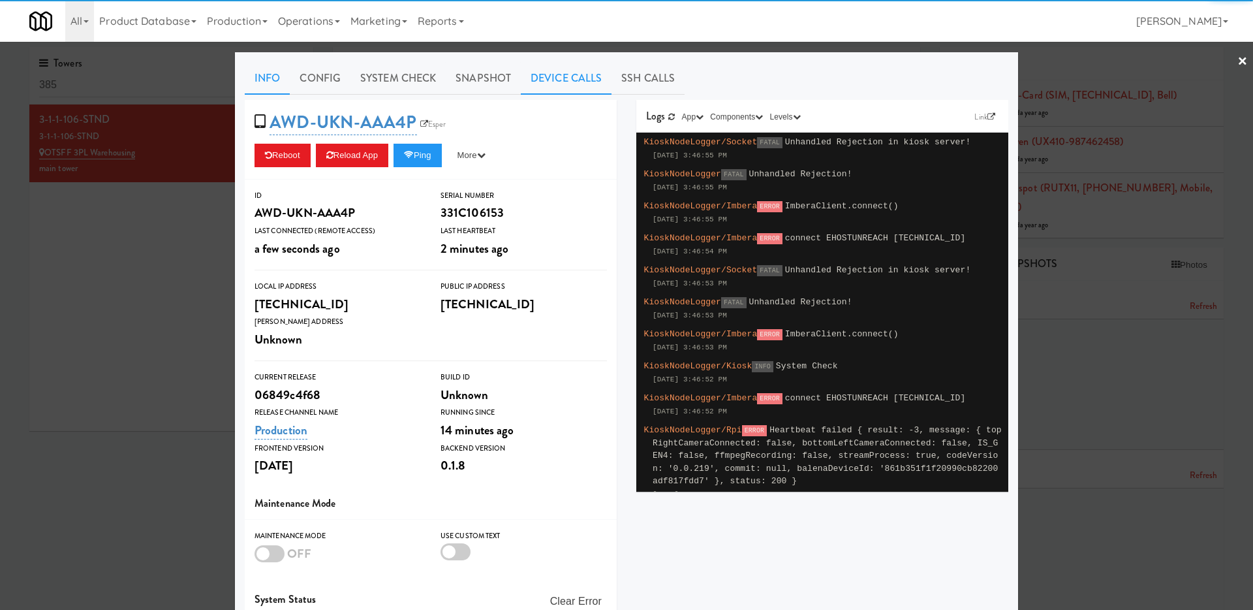
click at [550, 72] on link "Device Calls" at bounding box center [566, 78] width 91 height 33
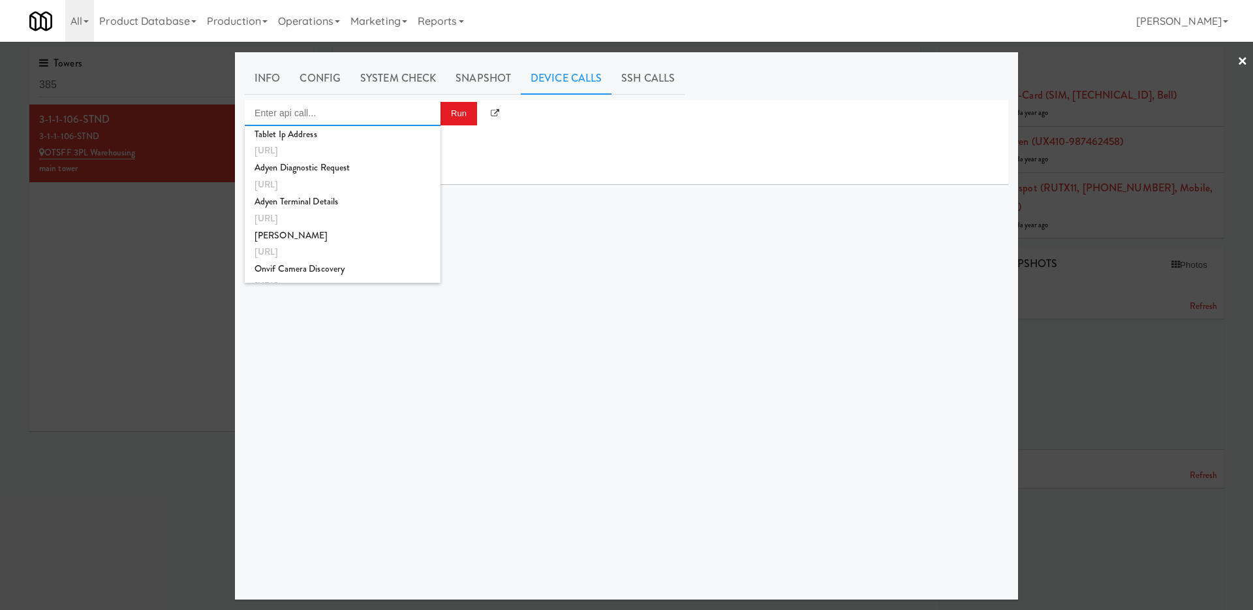
click at [354, 123] on input "Enter api call..." at bounding box center [343, 113] width 196 height 26
click at [347, 213] on div "http://192.168.11.6:8000/sync/checktheAvail?test=true" at bounding box center [343, 218] width 176 height 17
type input "Vision Gen3 Check"
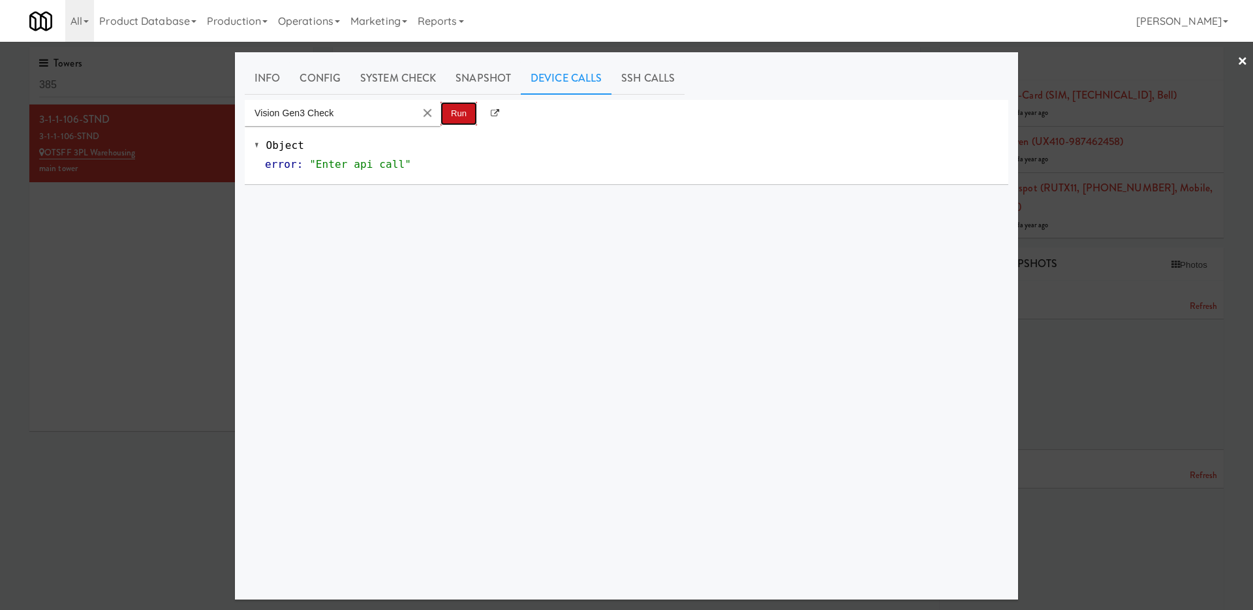
click at [454, 106] on button "Run" at bounding box center [459, 114] width 37 height 24
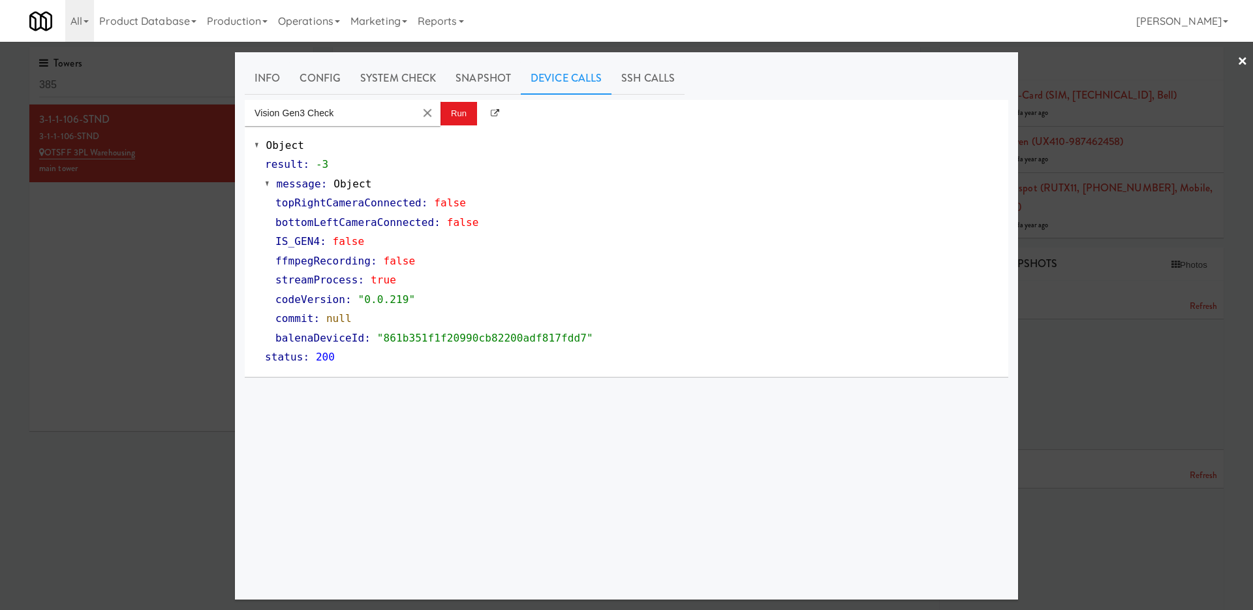
click at [467, 335] on span ""861b351f1f20990cb82200adf817fdd7"" at bounding box center [485, 338] width 216 height 12
copy span "861b351f1f20990cb82200adf817fdd7"
click at [143, 287] on div at bounding box center [626, 305] width 1253 height 610
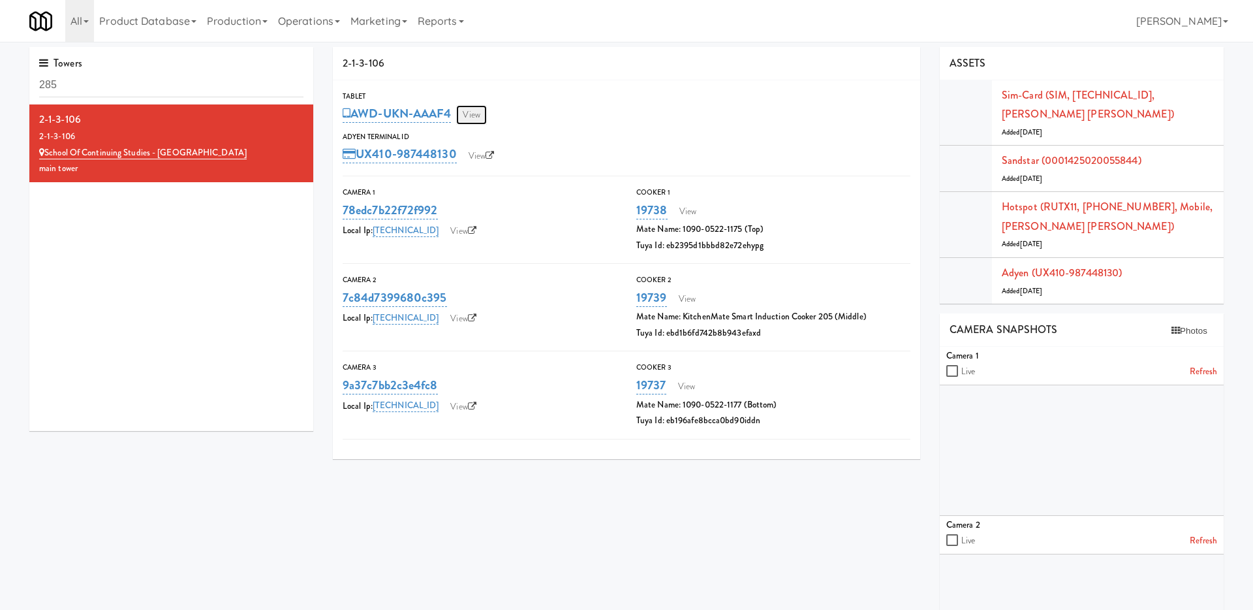
click at [473, 110] on link "View" at bounding box center [471, 115] width 30 height 20
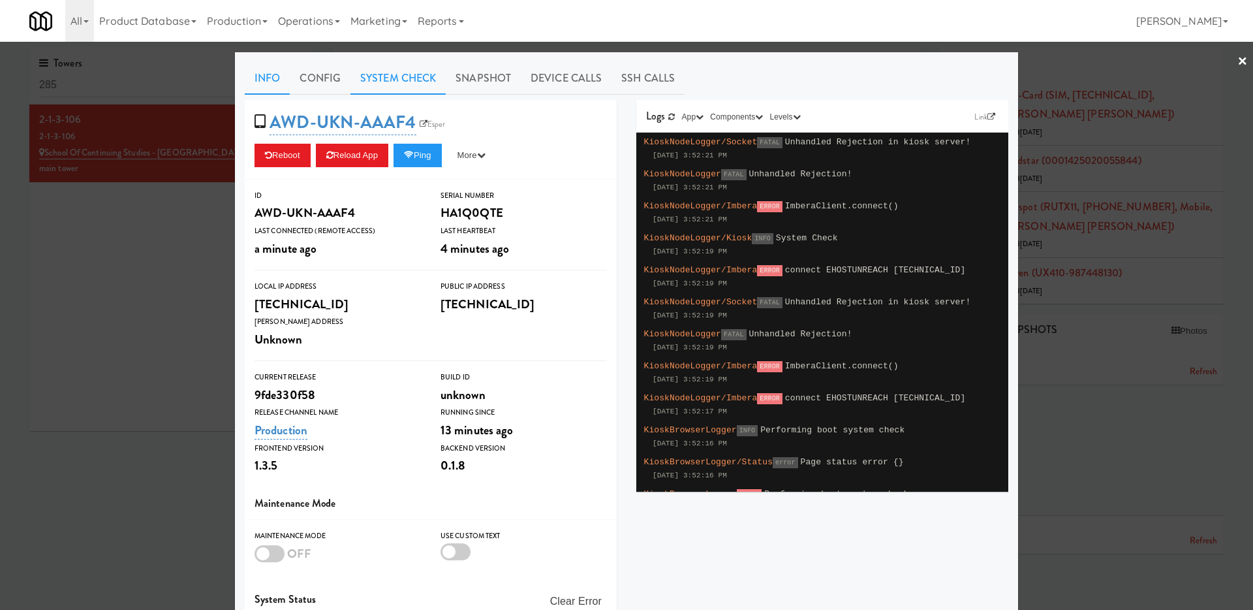
click at [426, 86] on link "System Check" at bounding box center [398, 78] width 95 height 33
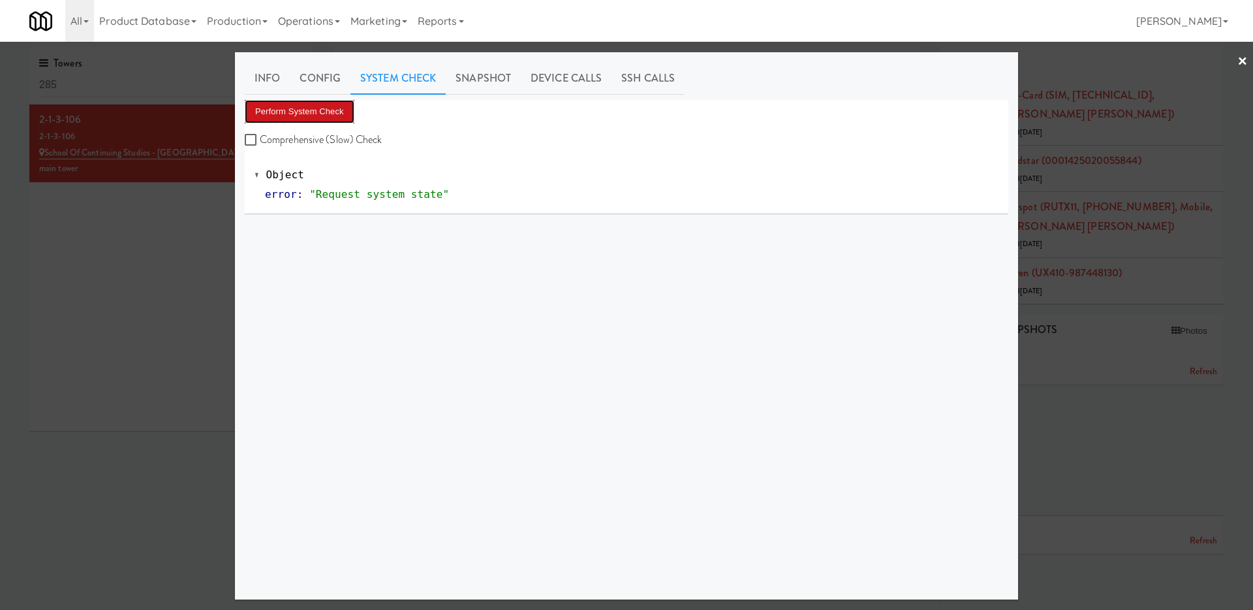
click at [341, 112] on button "Perform System Check" at bounding box center [300, 112] width 110 height 24
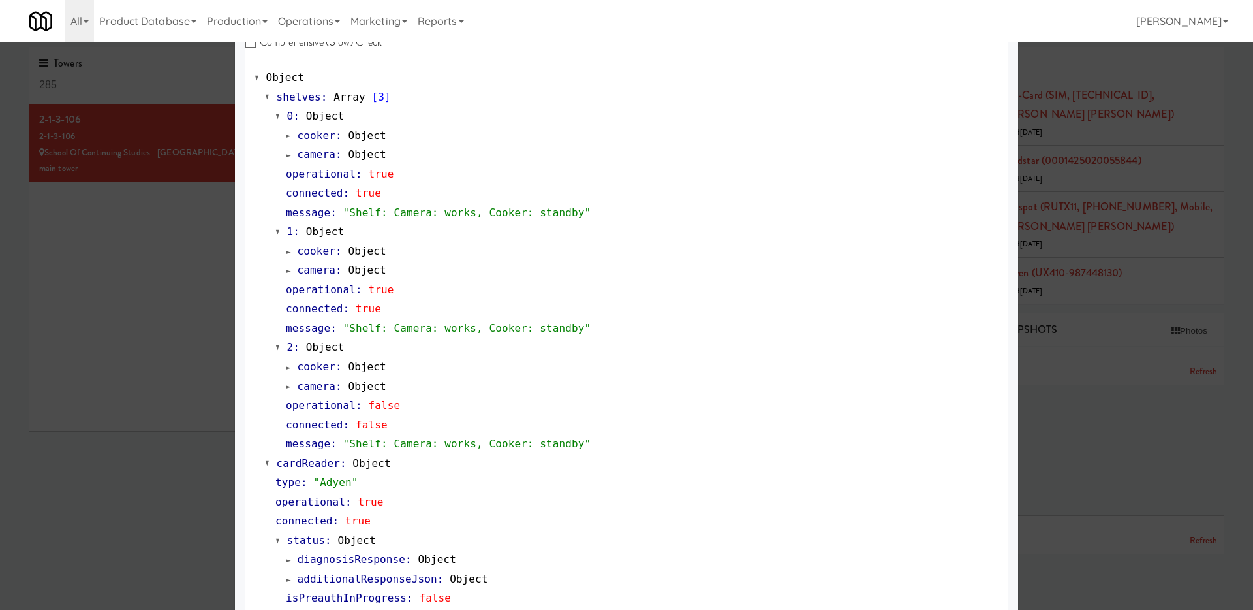
scroll to position [65, 0]
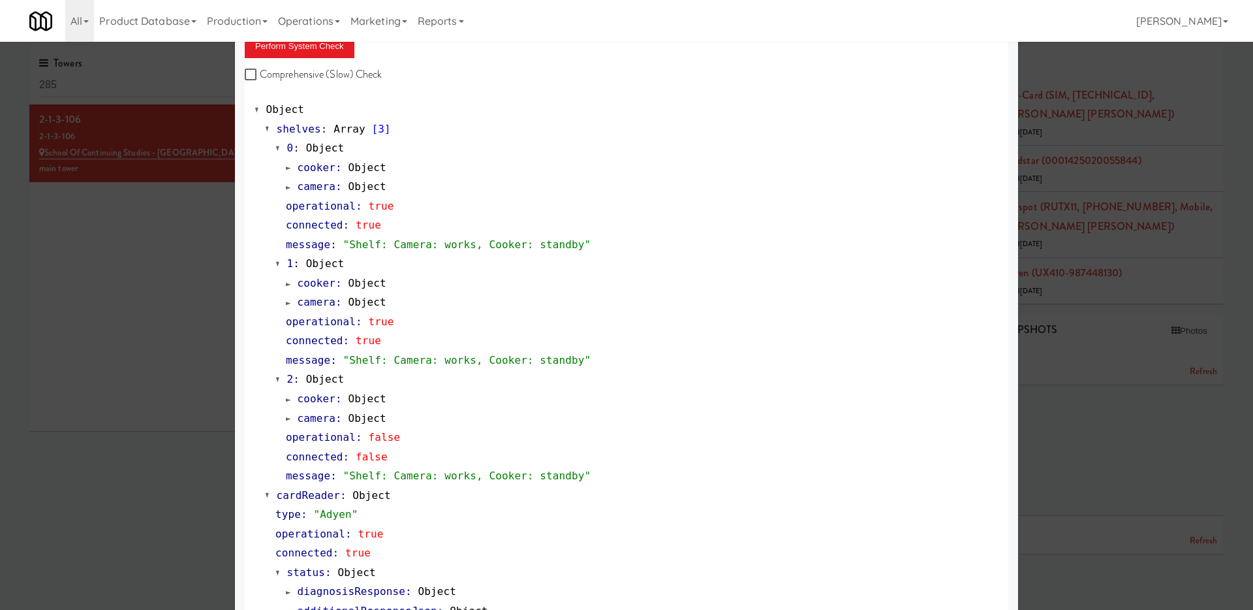
click at [187, 329] on div at bounding box center [626, 305] width 1253 height 610
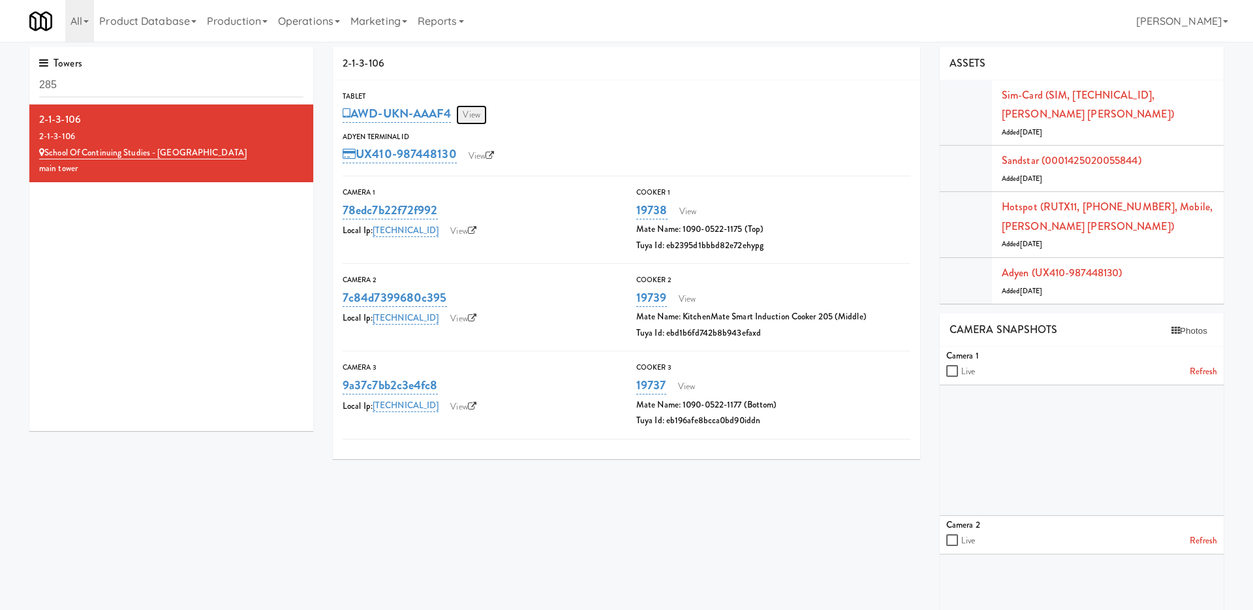
click at [475, 112] on link "View" at bounding box center [471, 115] width 30 height 20
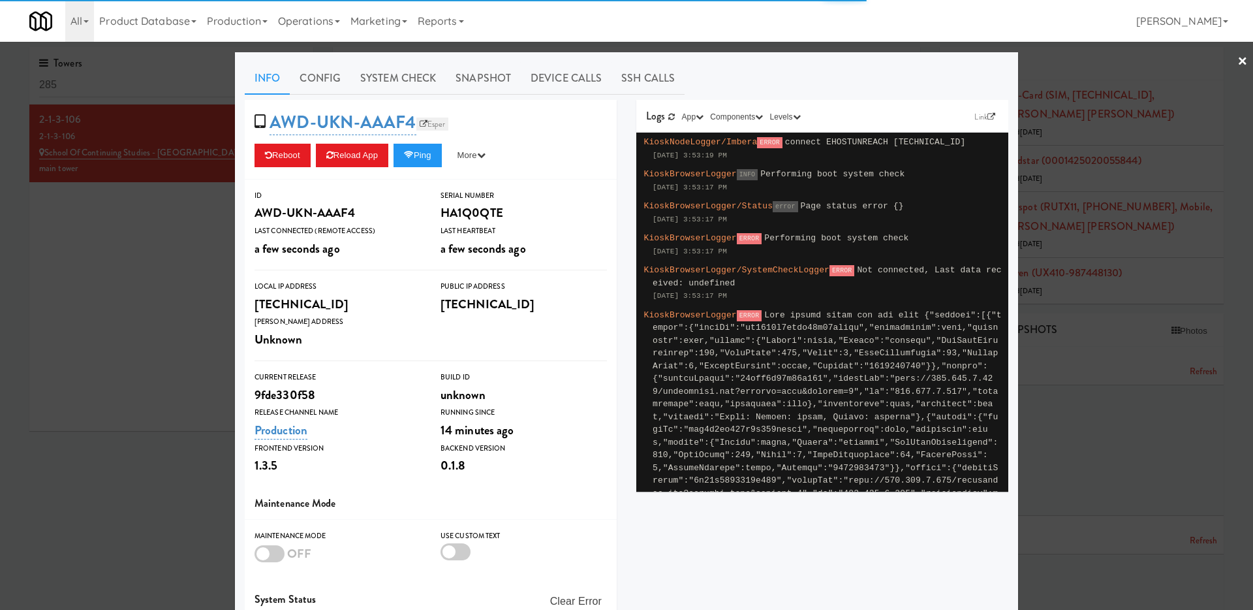
click at [433, 122] on link "Esper" at bounding box center [432, 124] width 33 height 13
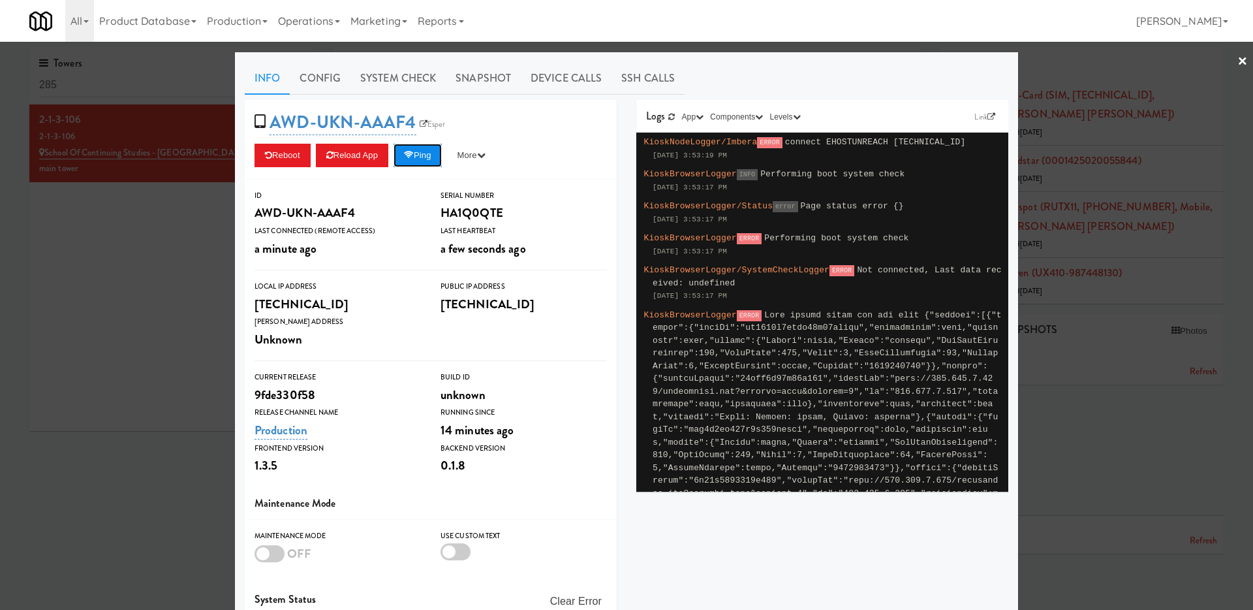
click at [414, 157] on icon at bounding box center [409, 155] width 10 height 8
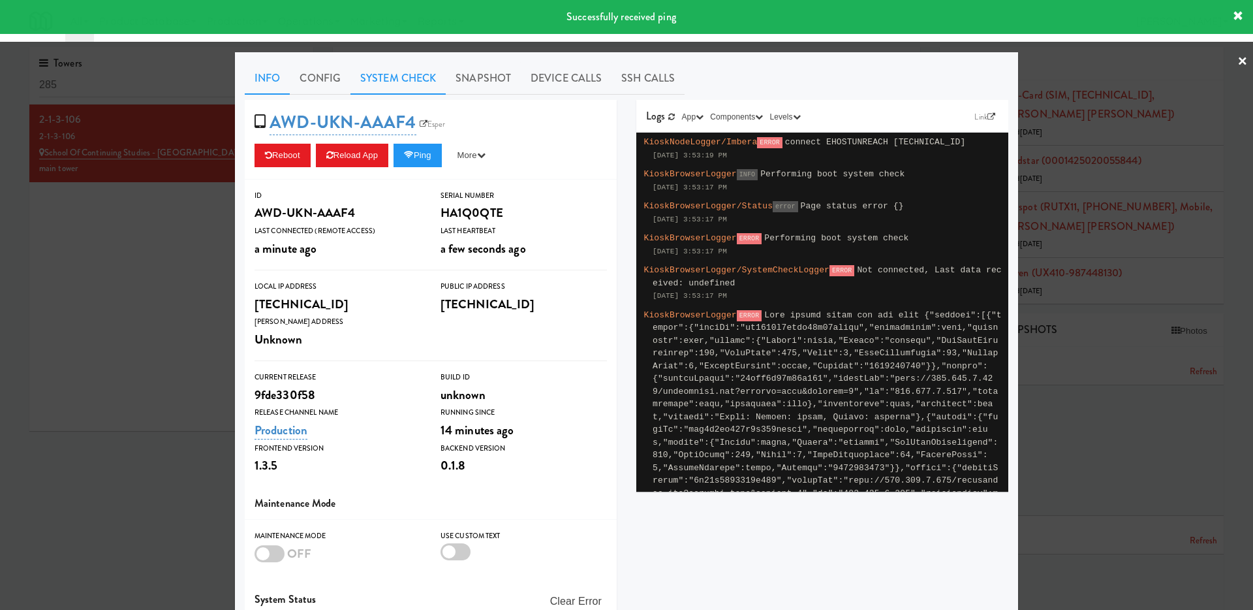
click at [407, 77] on link "System Check" at bounding box center [398, 78] width 95 height 33
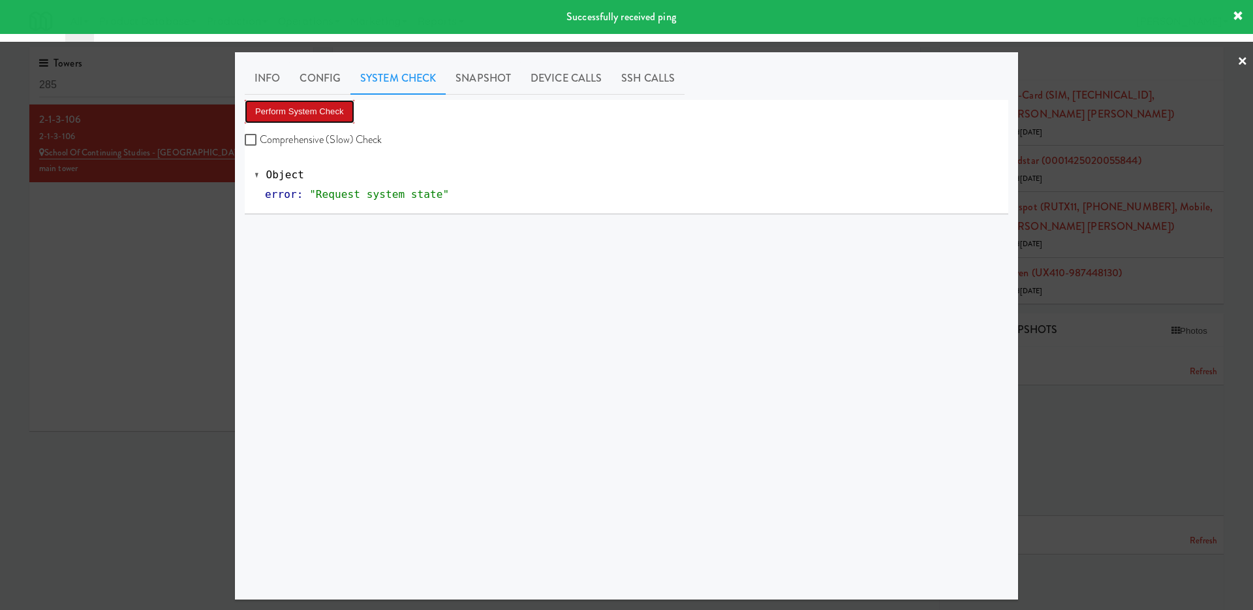
click at [307, 112] on button "Perform System Check" at bounding box center [300, 112] width 110 height 24
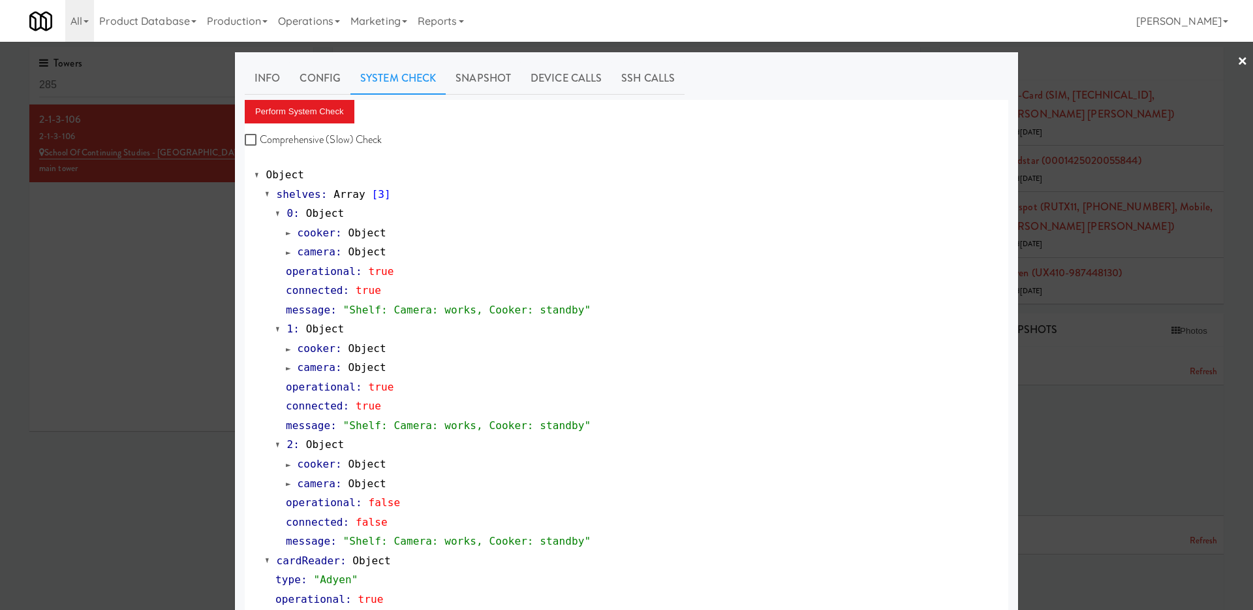
click at [102, 298] on div at bounding box center [626, 305] width 1253 height 610
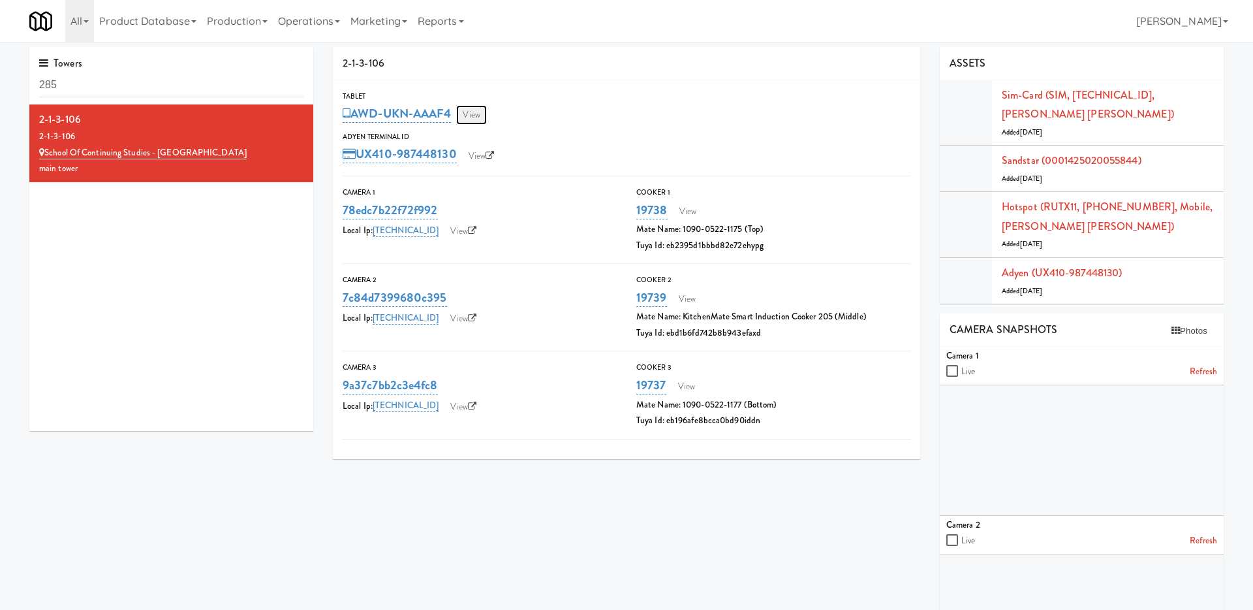
click at [481, 115] on link "View" at bounding box center [471, 115] width 30 height 20
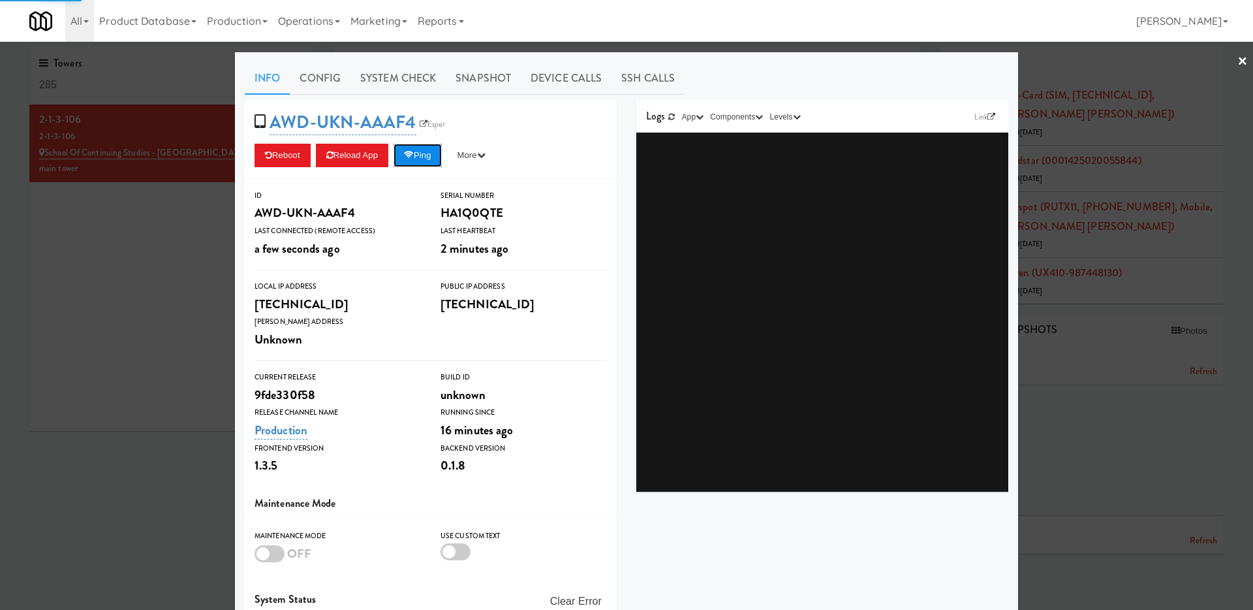
click at [424, 156] on button "Ping" at bounding box center [418, 156] width 48 height 24
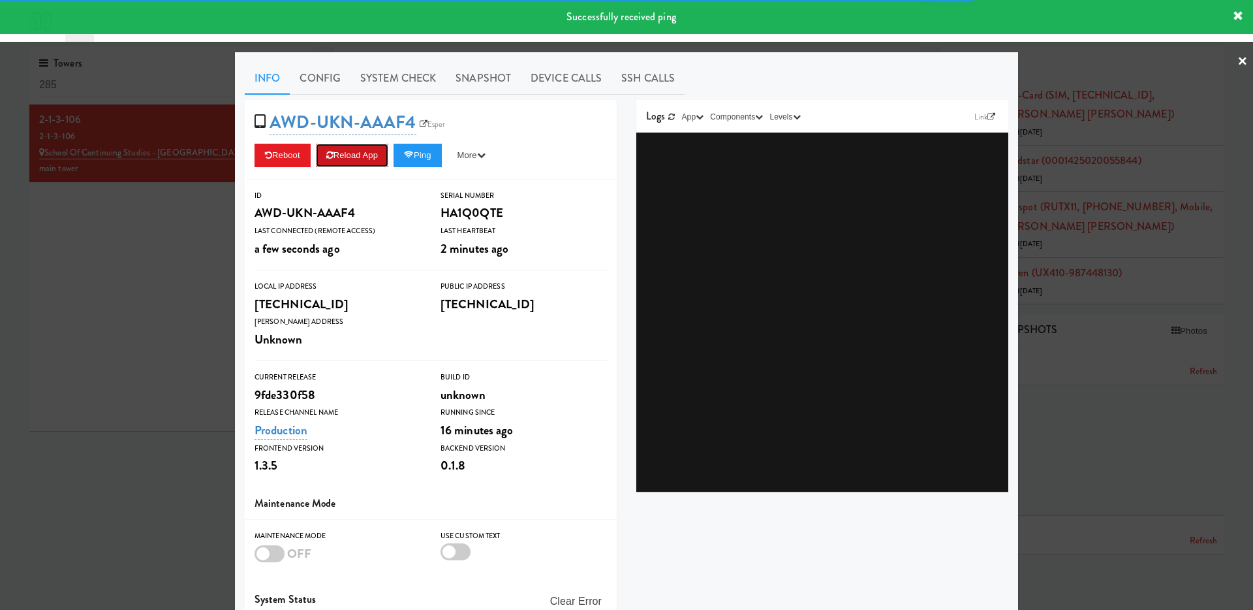
click at [345, 161] on button "Reload App" at bounding box center [352, 156] width 72 height 24
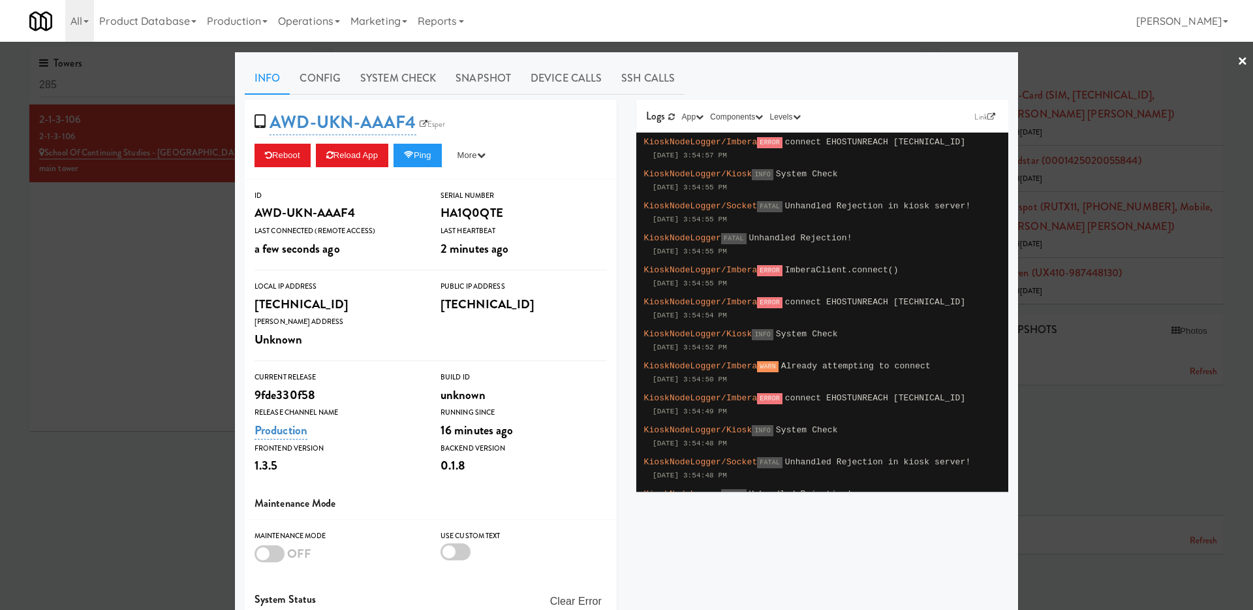
click at [424, 170] on div "AWD-UKN-AAAF4 Esper Reboot Reload App Ping More Ping Server Restart Server Forc…" at bounding box center [431, 140] width 372 height 80
click at [428, 156] on button "Ping" at bounding box center [418, 156] width 48 height 24
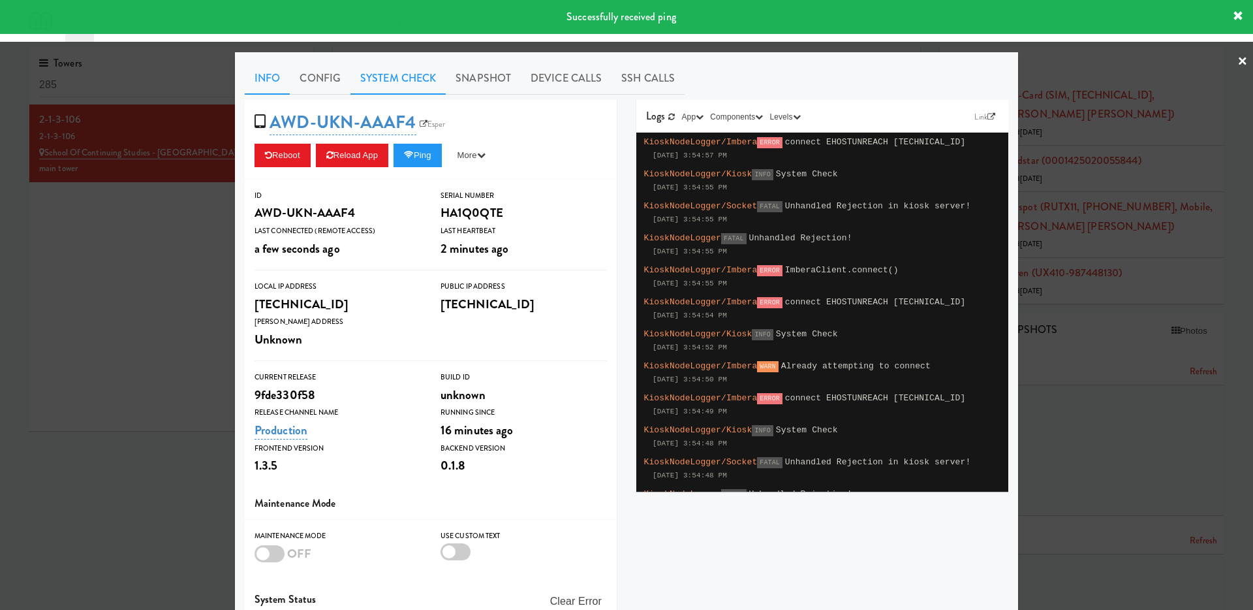
click at [388, 86] on link "System Check" at bounding box center [398, 78] width 95 height 33
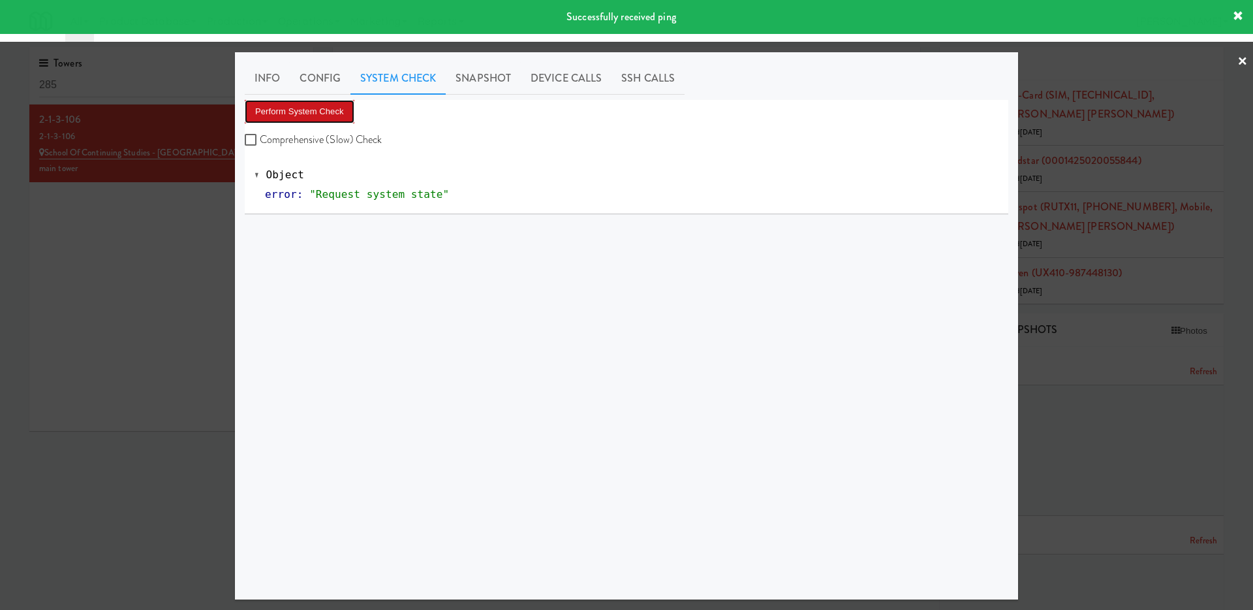
click at [339, 108] on button "Perform System Check" at bounding box center [300, 112] width 110 height 24
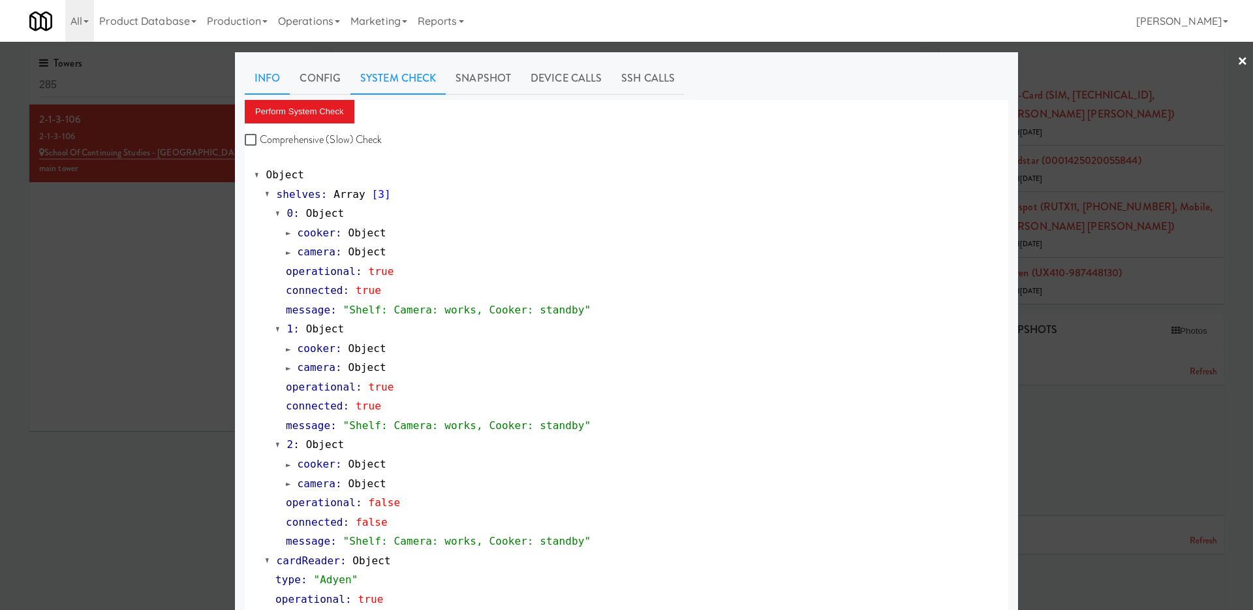
click at [263, 65] on link "Info" at bounding box center [267, 78] width 45 height 33
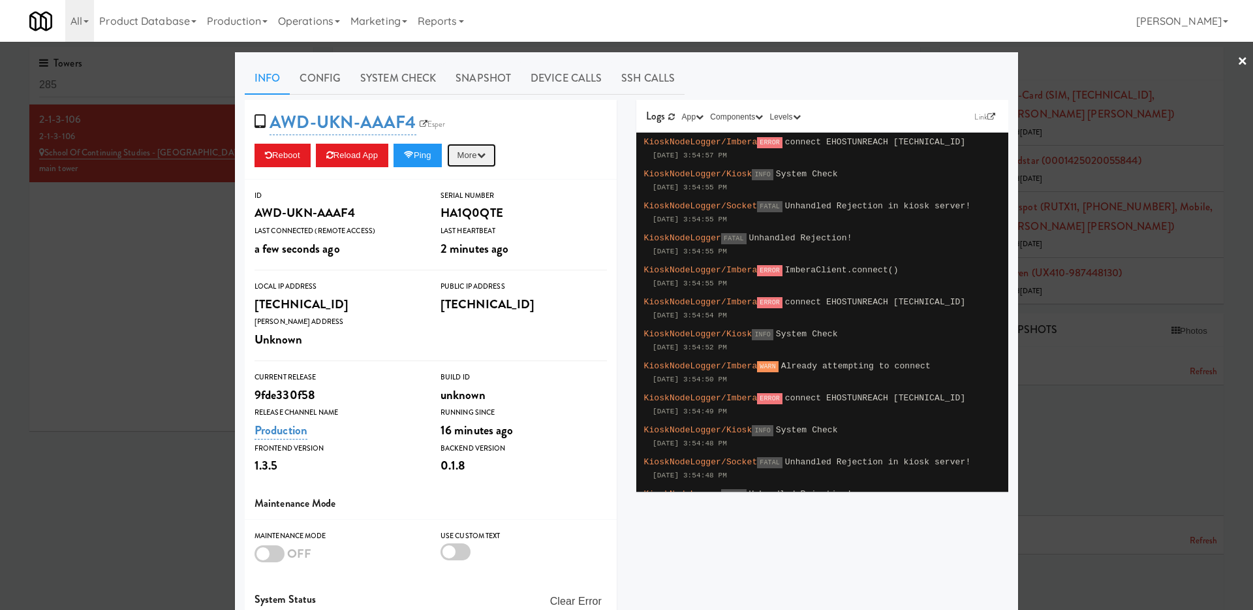
click at [493, 149] on button "More" at bounding box center [471, 156] width 49 height 24
click at [470, 203] on link "Restart Server" at bounding box center [442, 205] width 119 height 24
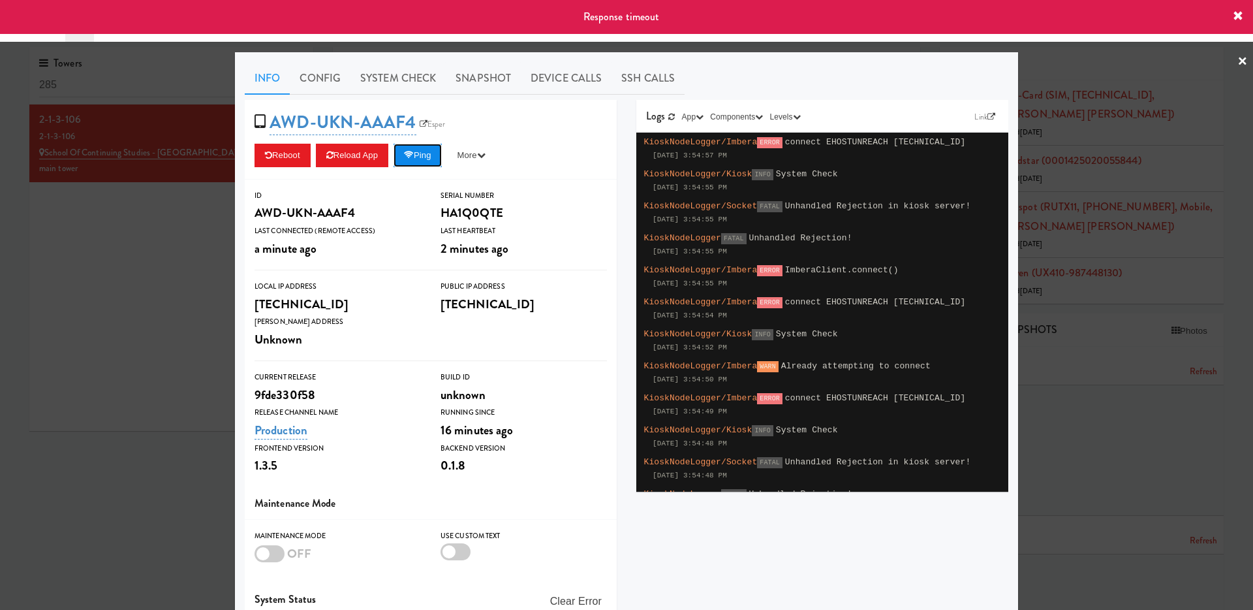
click at [437, 155] on button "Ping" at bounding box center [418, 156] width 48 height 24
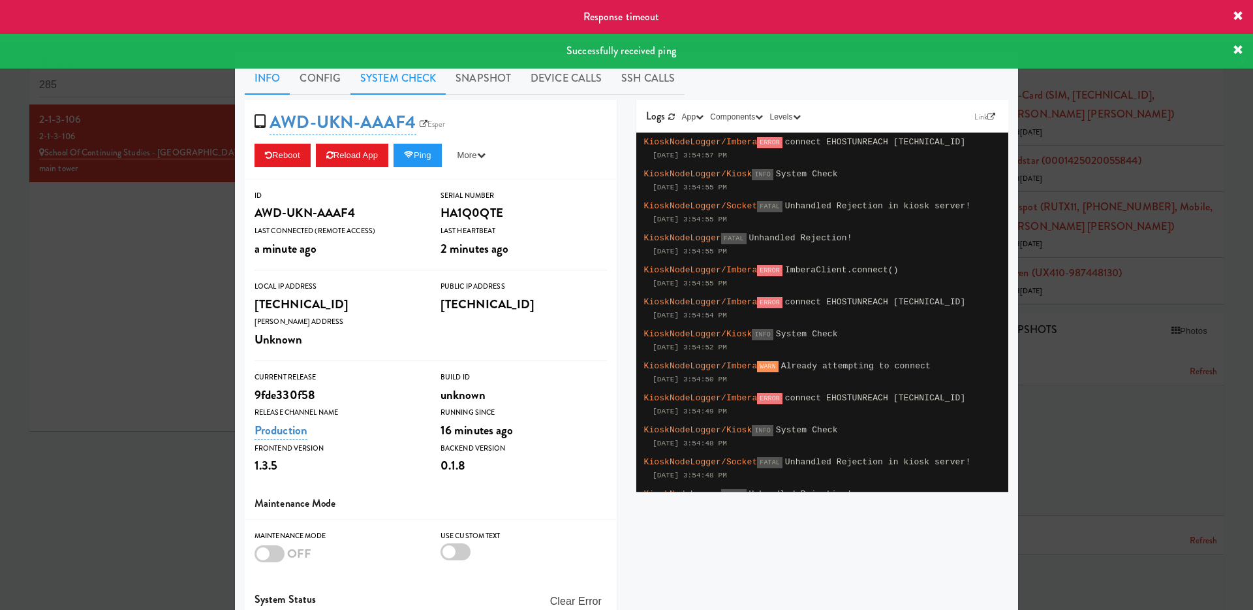
click at [399, 69] on link "System Check" at bounding box center [398, 78] width 95 height 33
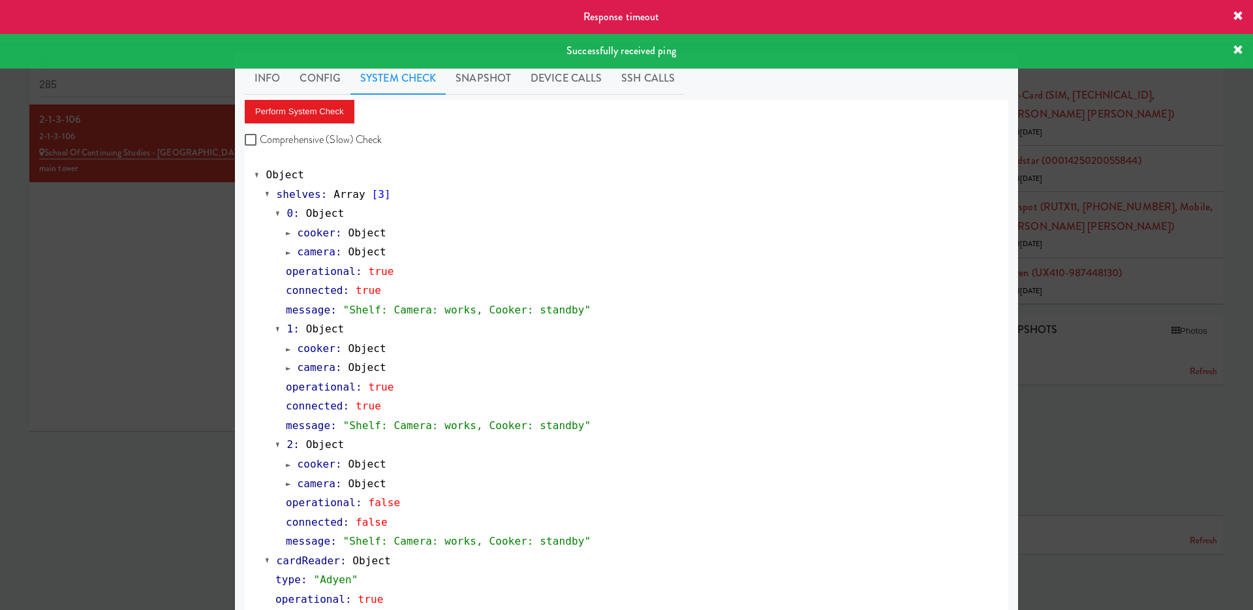
click at [399, 75] on link "System Check" at bounding box center [398, 78] width 95 height 33
click at [343, 93] on link "Config" at bounding box center [320, 78] width 61 height 33
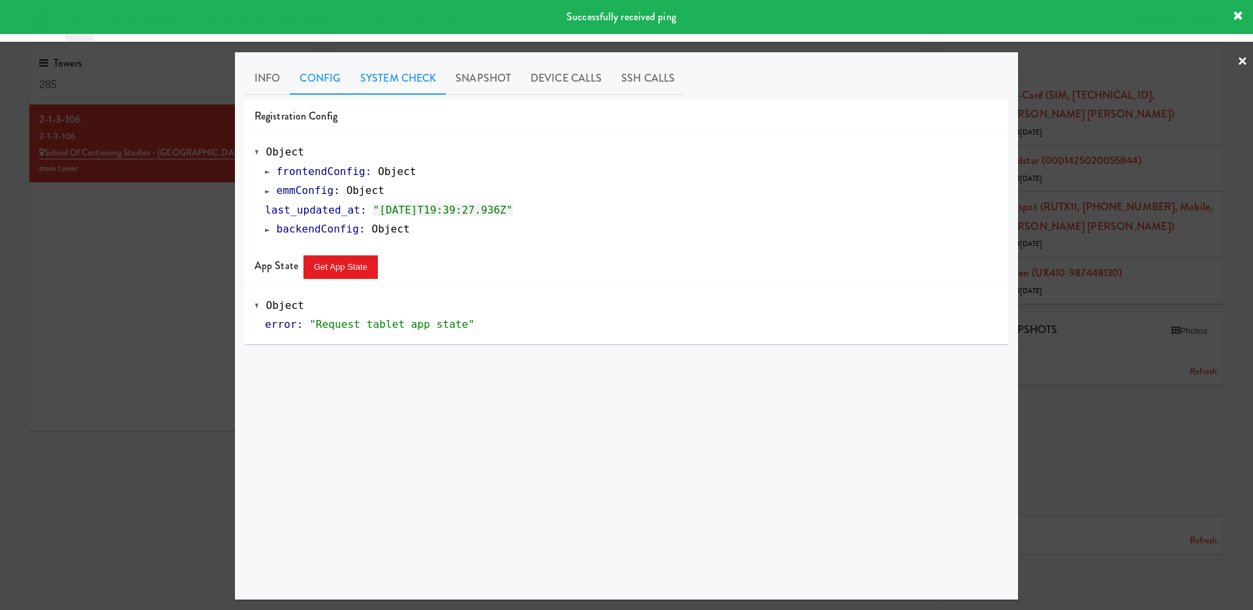
click at [413, 67] on link "System Check" at bounding box center [398, 78] width 95 height 33
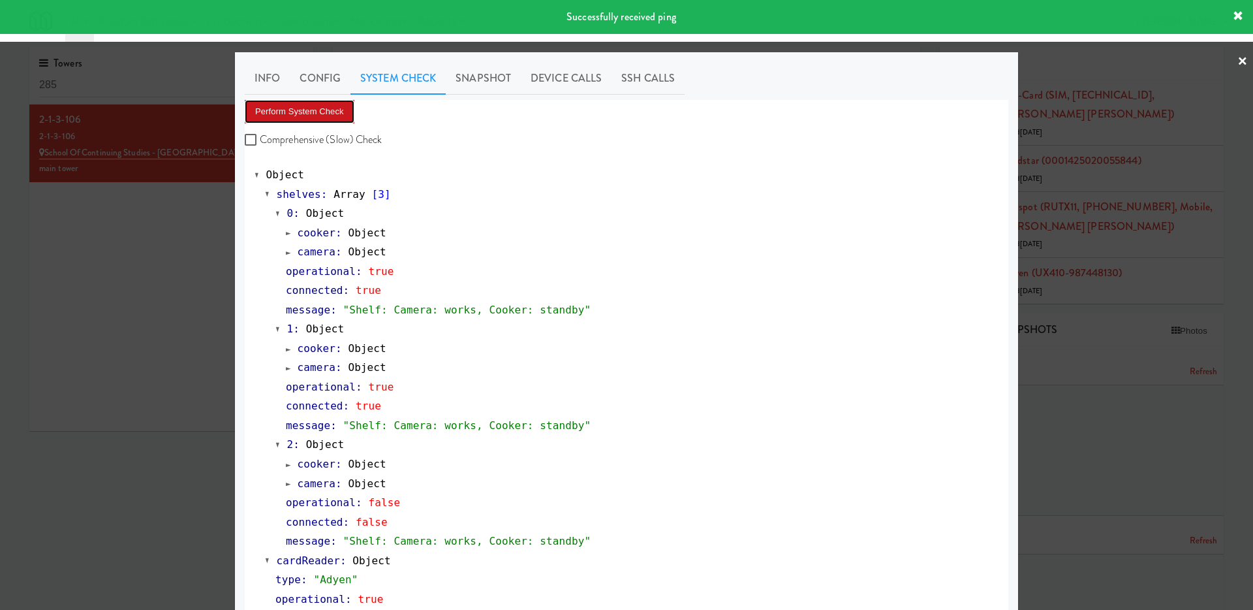
click at [326, 121] on button "Perform System Check" at bounding box center [300, 112] width 110 height 24
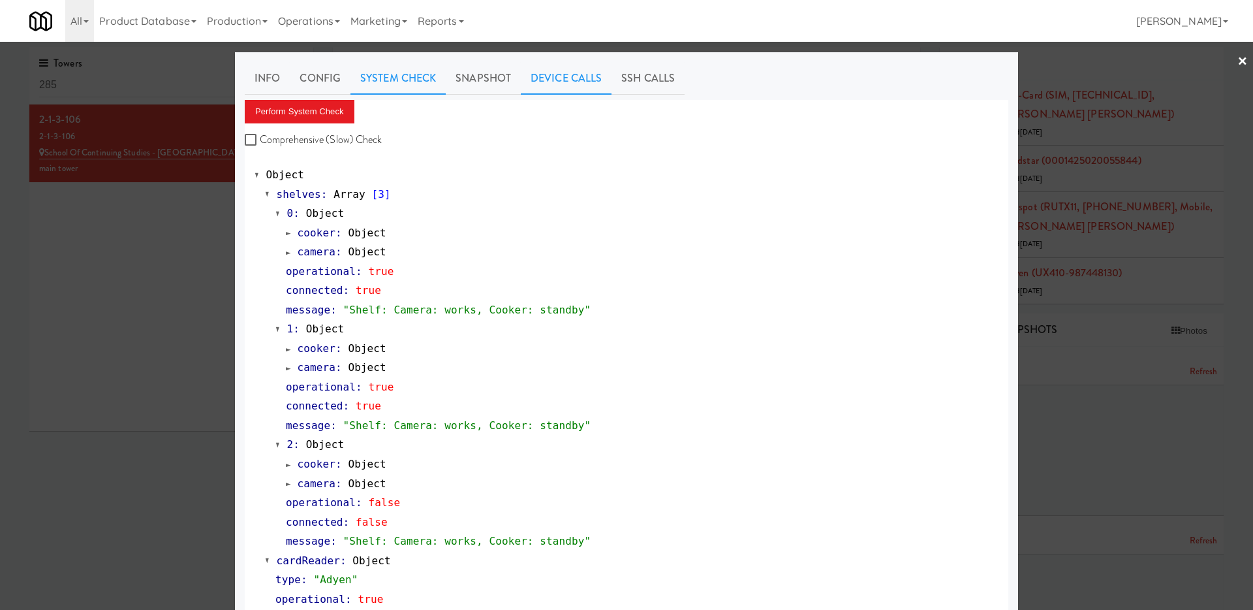
click at [566, 82] on link "Device Calls" at bounding box center [566, 78] width 91 height 33
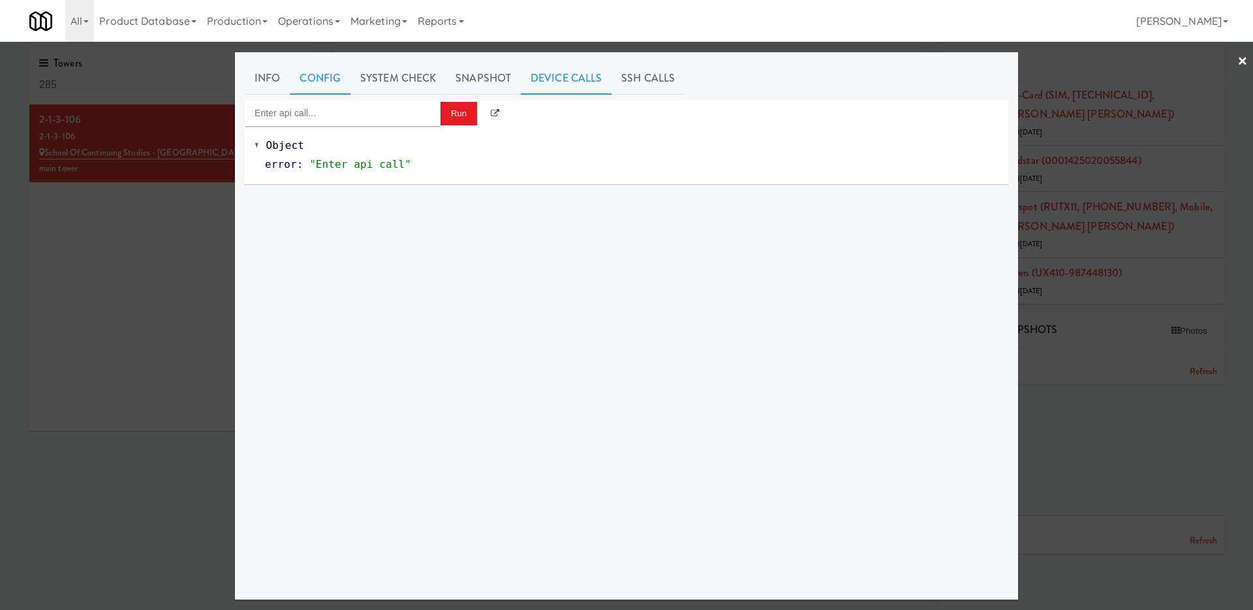
click at [332, 74] on link "Config" at bounding box center [320, 78] width 61 height 33
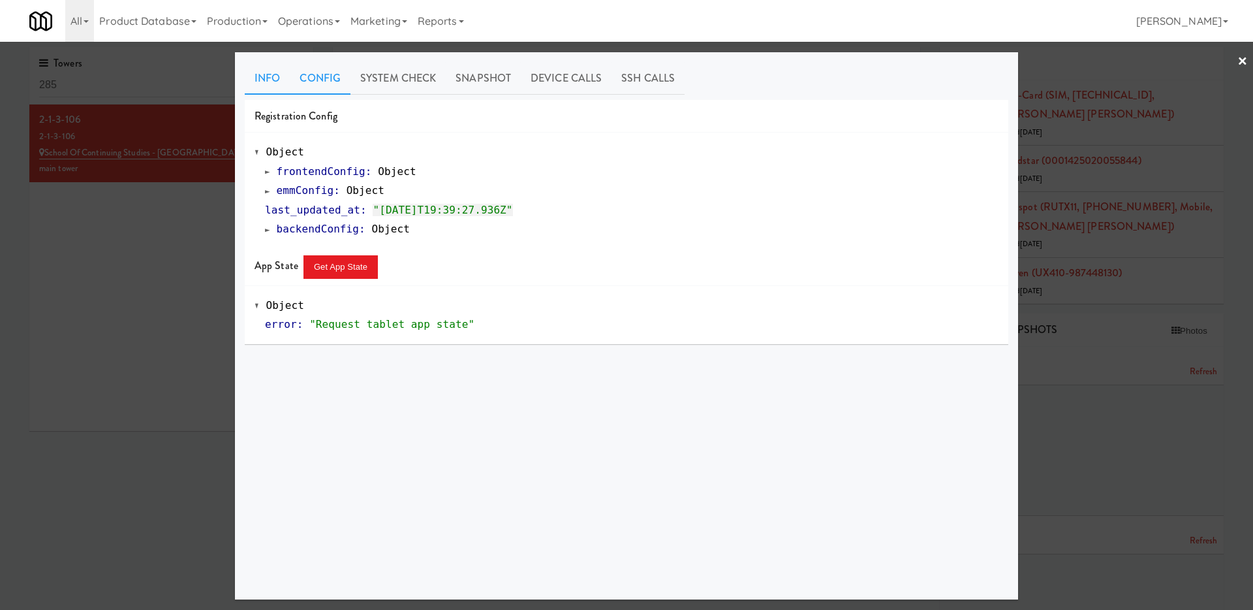
click at [259, 75] on link "Info" at bounding box center [267, 78] width 45 height 33
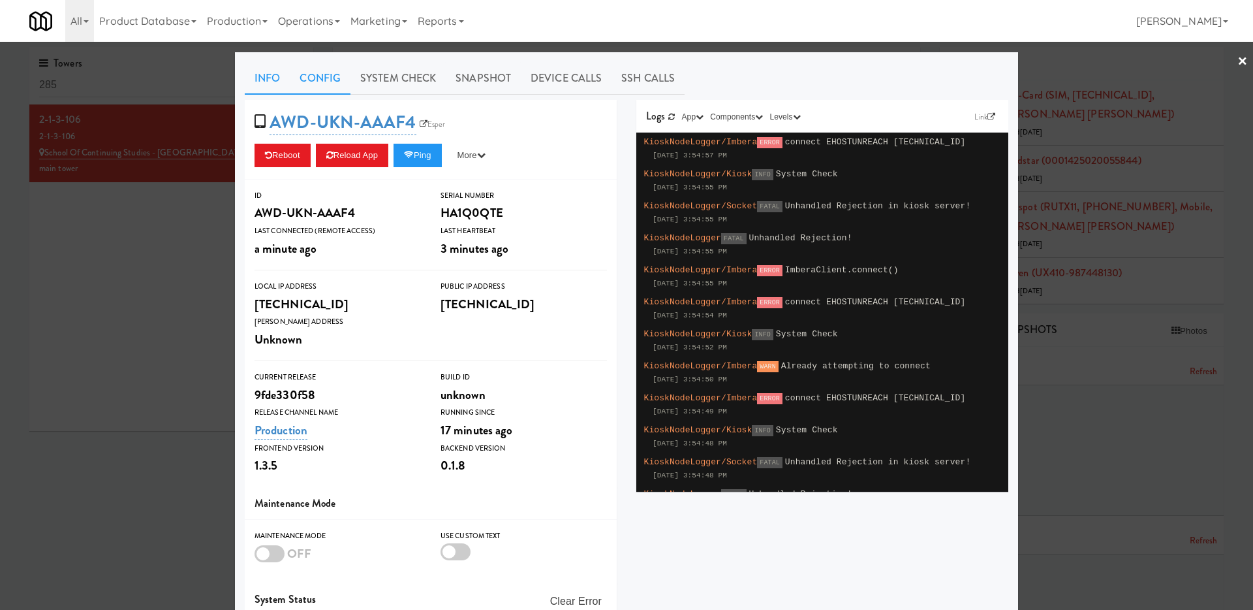
click at [318, 77] on link "Config" at bounding box center [320, 78] width 61 height 33
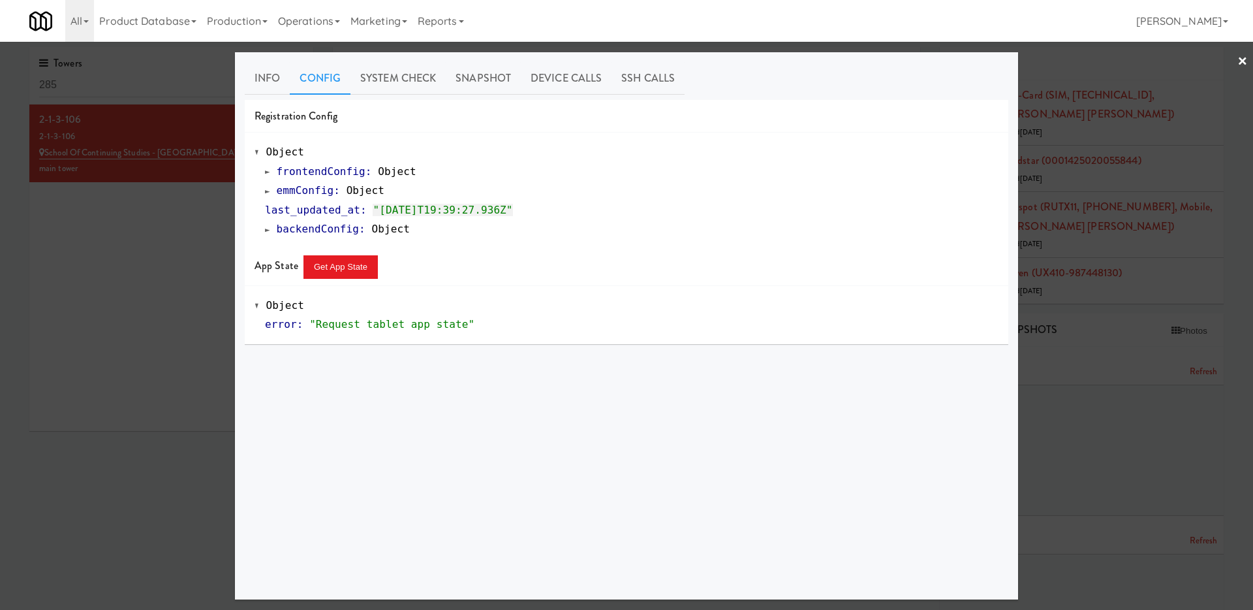
click at [265, 228] on span at bounding box center [267, 230] width 5 height 10
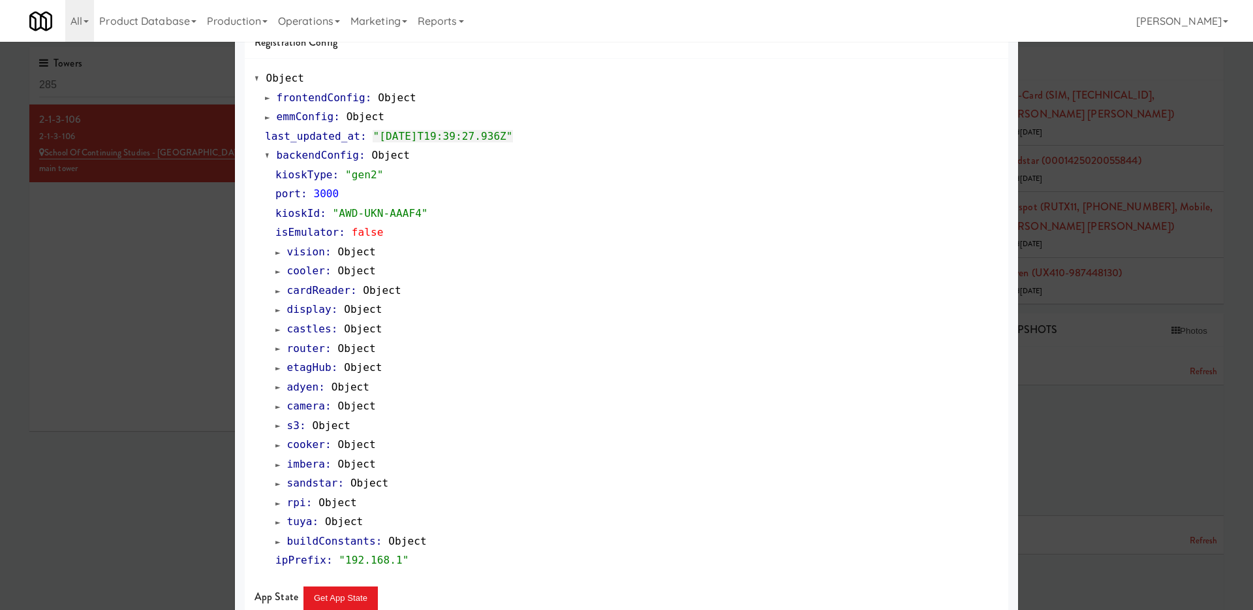
scroll to position [82, 0]
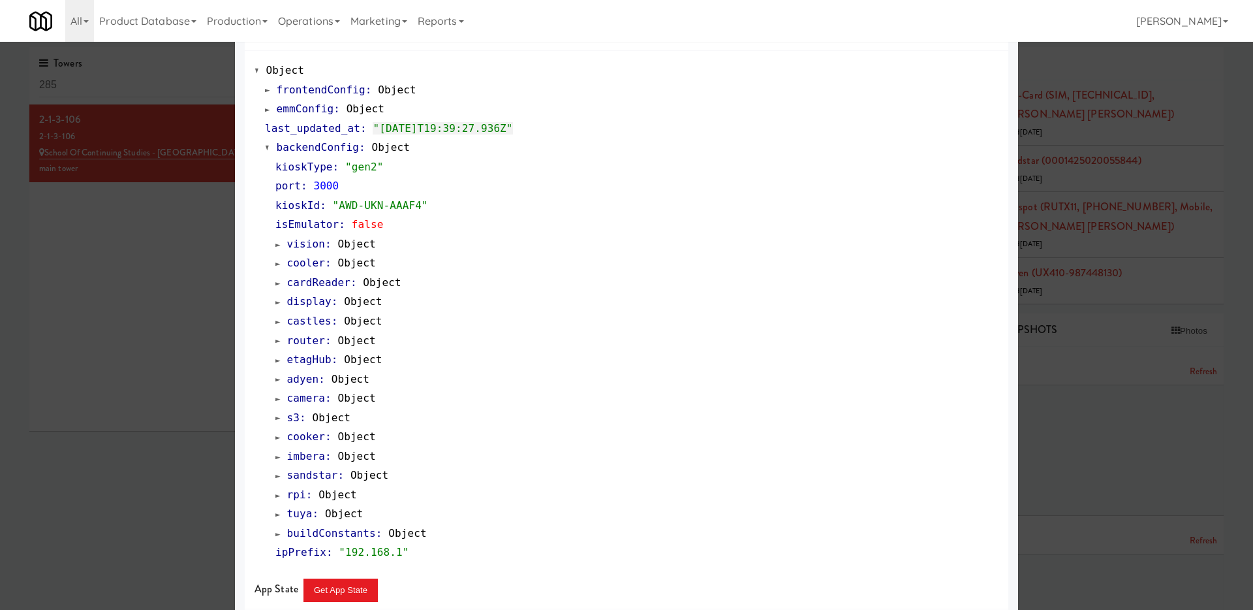
click at [275, 475] on span at bounding box center [277, 476] width 5 height 10
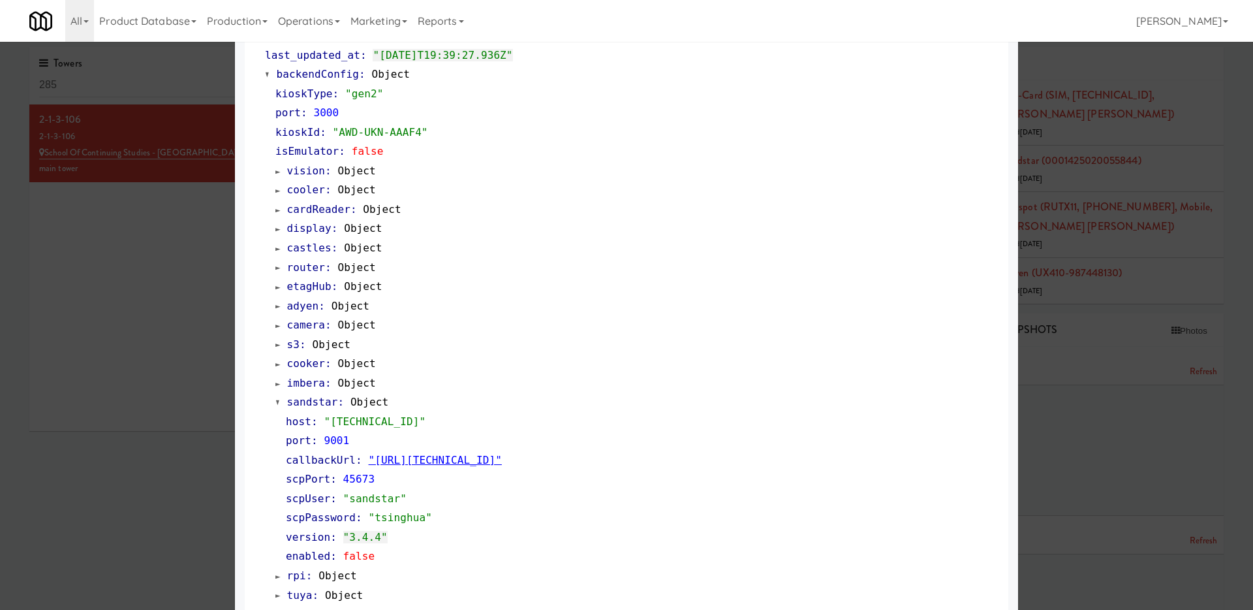
scroll to position [153, 0]
click at [280, 178] on link "vision : Object" at bounding box center [325, 172] width 101 height 12
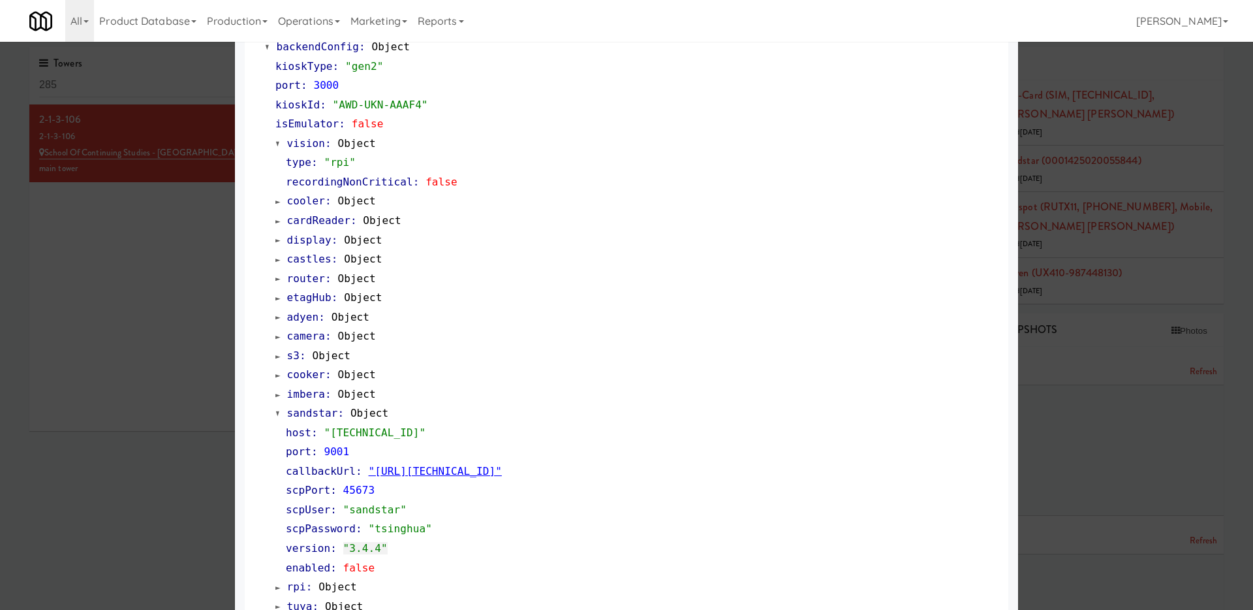
scroll to position [0, 0]
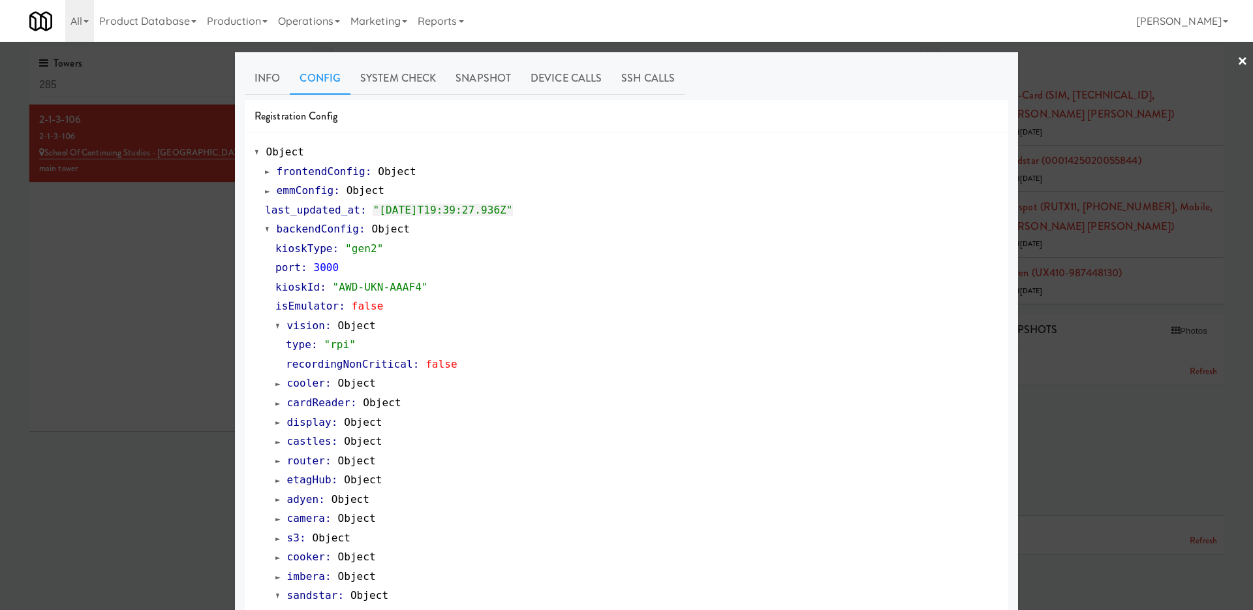
click at [194, 257] on div at bounding box center [626, 305] width 1253 height 610
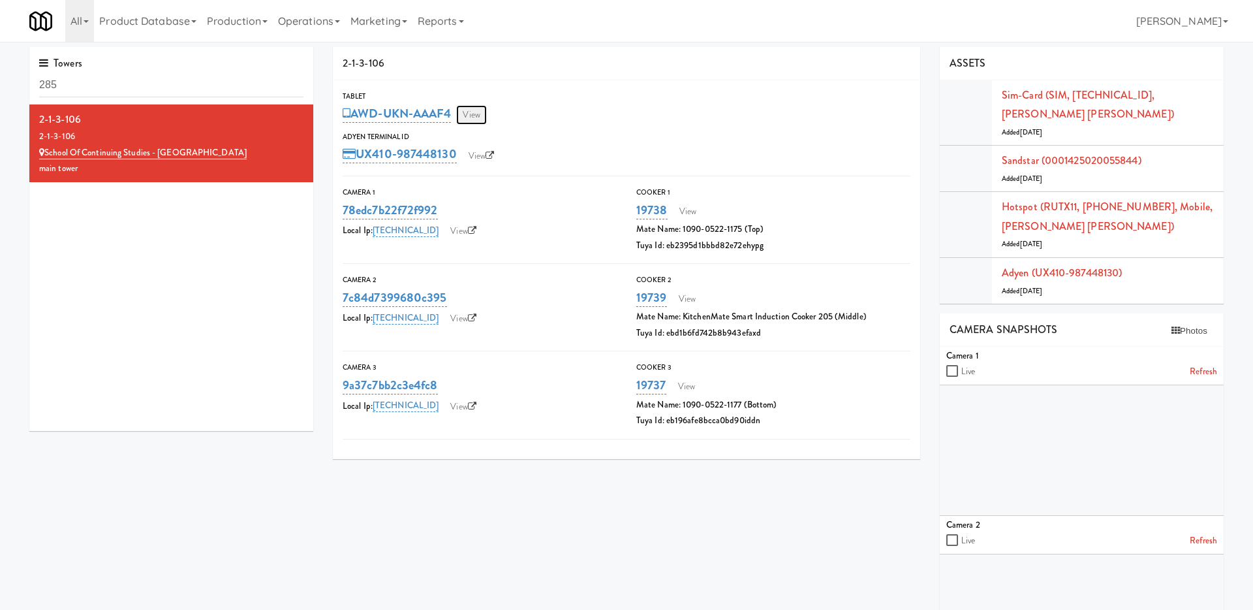
click at [474, 108] on link "View" at bounding box center [471, 115] width 30 height 20
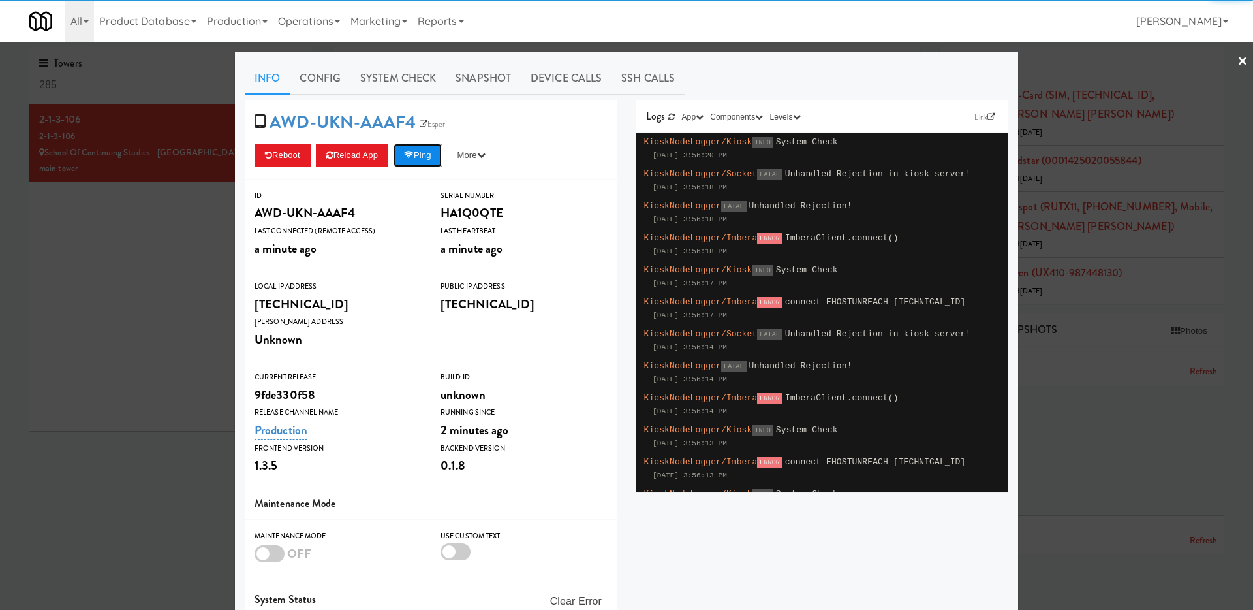
click at [421, 154] on button "Ping" at bounding box center [418, 156] width 48 height 24
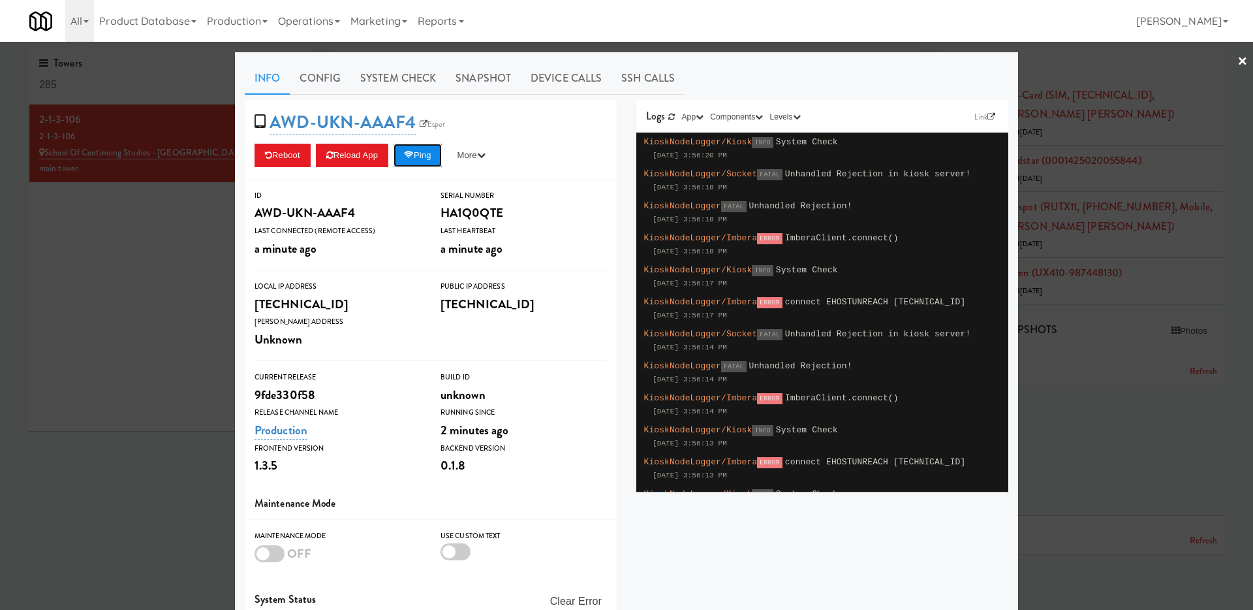
click at [416, 161] on button "Ping" at bounding box center [418, 156] width 48 height 24
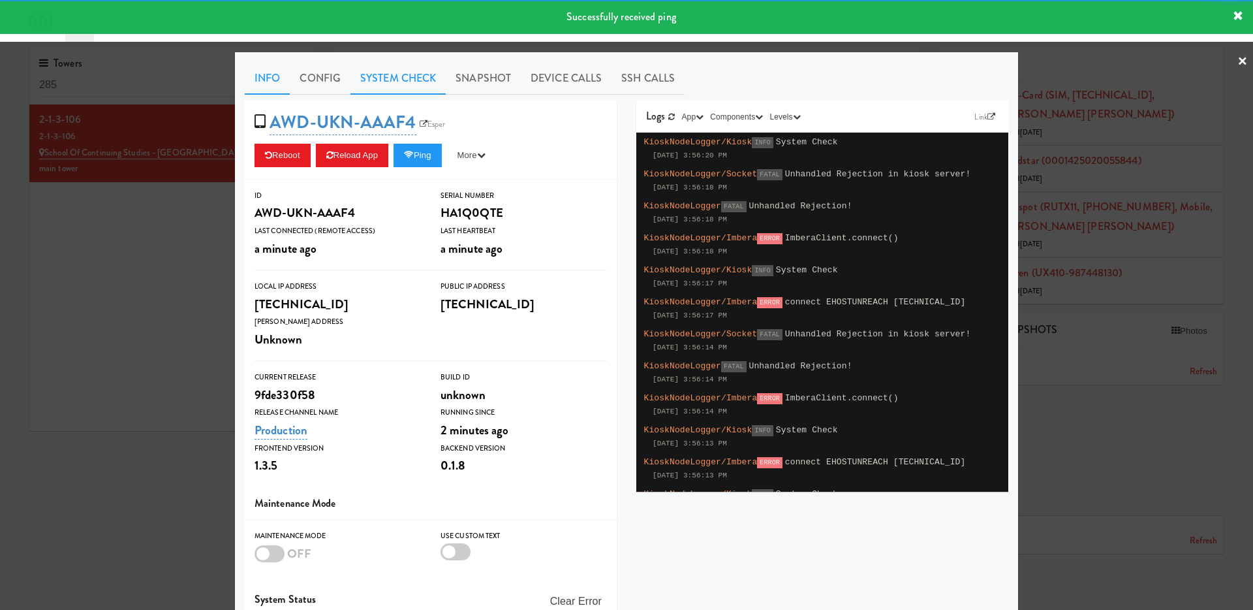
click at [413, 72] on link "System Check" at bounding box center [398, 78] width 95 height 33
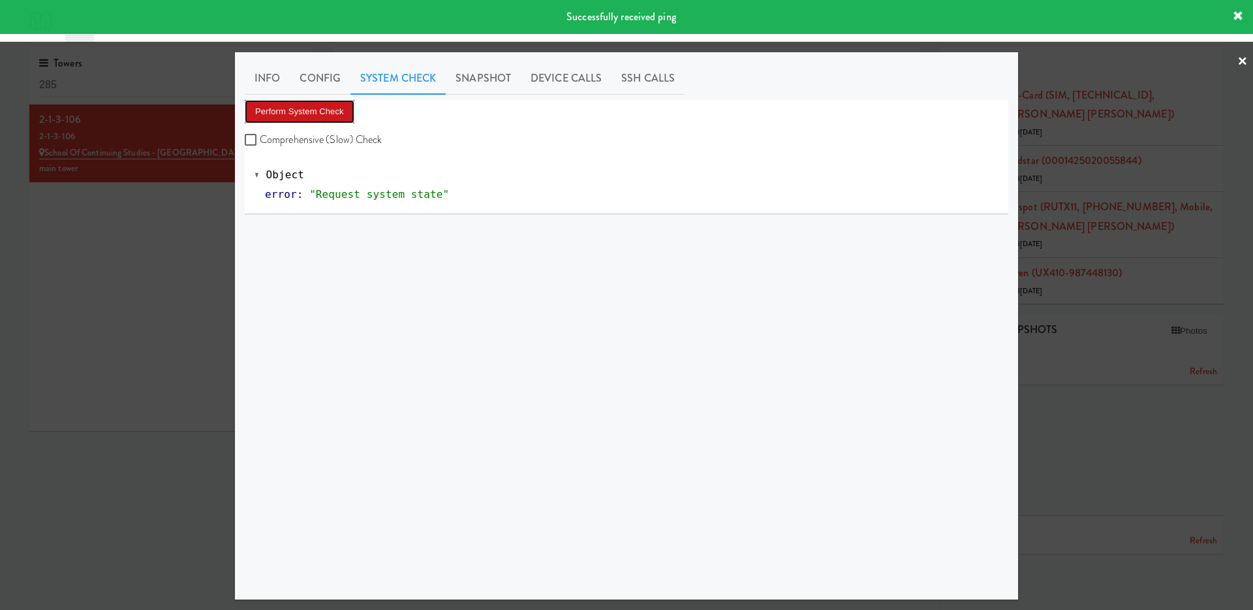
click at [327, 120] on button "Perform System Check" at bounding box center [300, 112] width 110 height 24
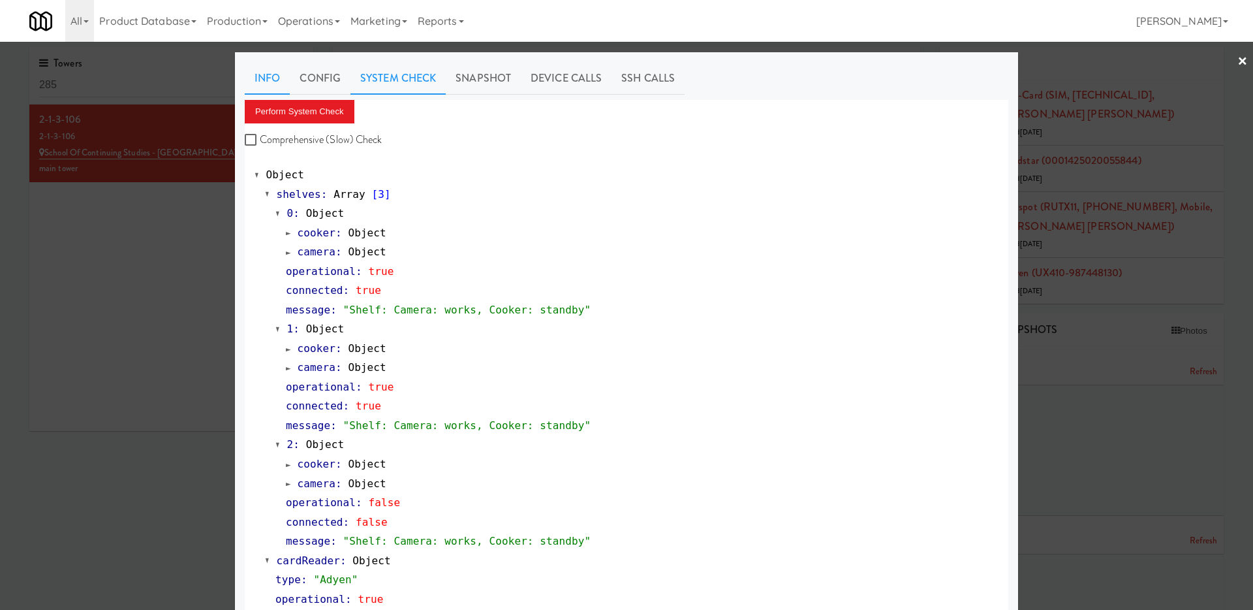
click at [285, 78] on link "Info" at bounding box center [267, 78] width 45 height 33
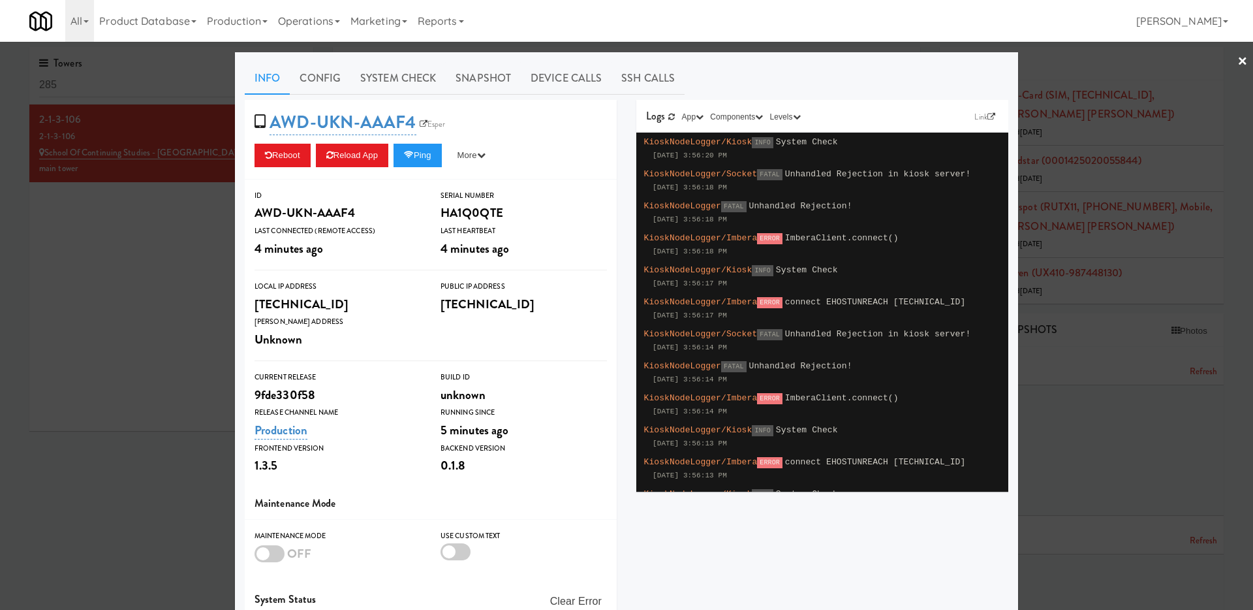
click at [86, 284] on div at bounding box center [626, 305] width 1253 height 610
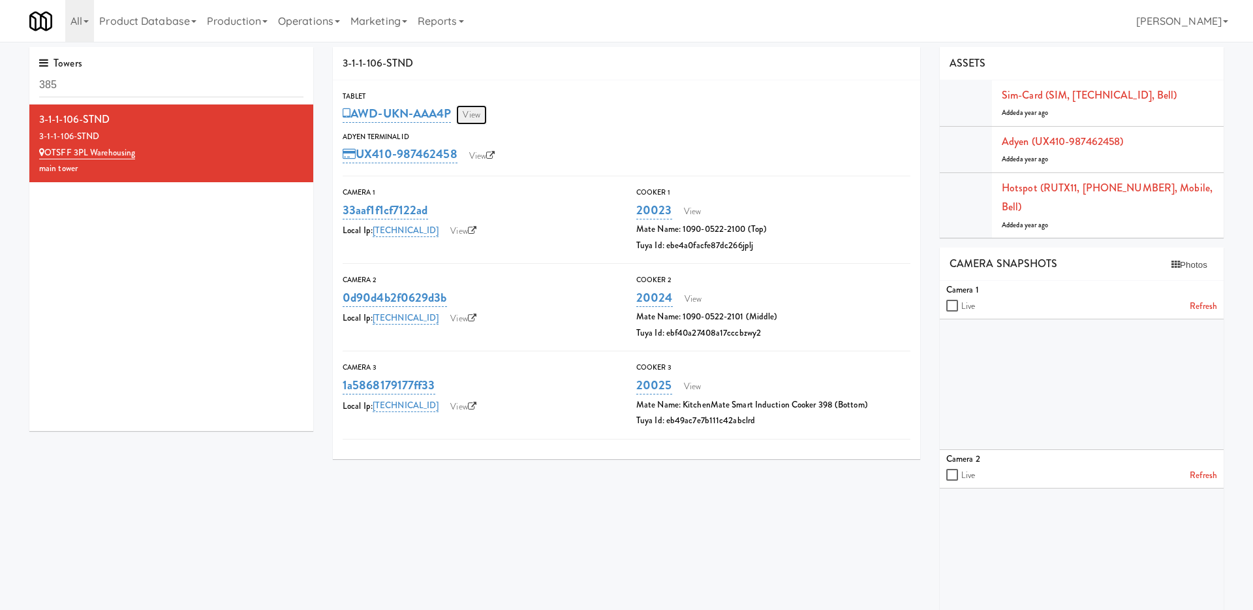
click at [481, 118] on link "View" at bounding box center [471, 115] width 30 height 20
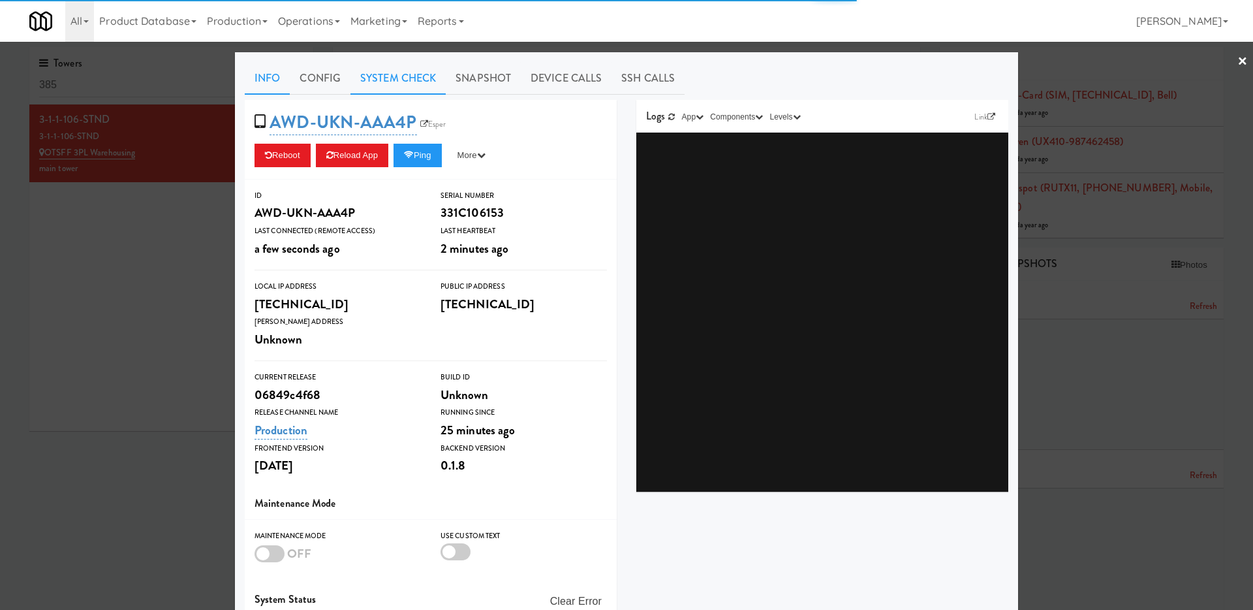
click at [393, 70] on link "System Check" at bounding box center [398, 78] width 95 height 33
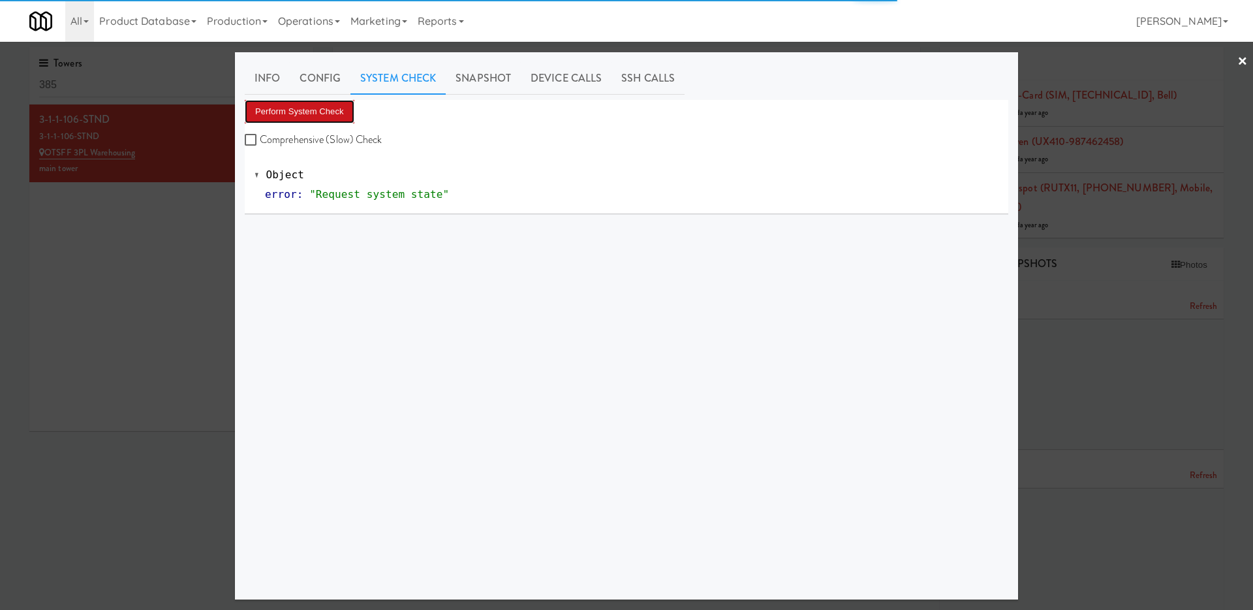
click at [325, 109] on button "Perform System Check" at bounding box center [300, 112] width 110 height 24
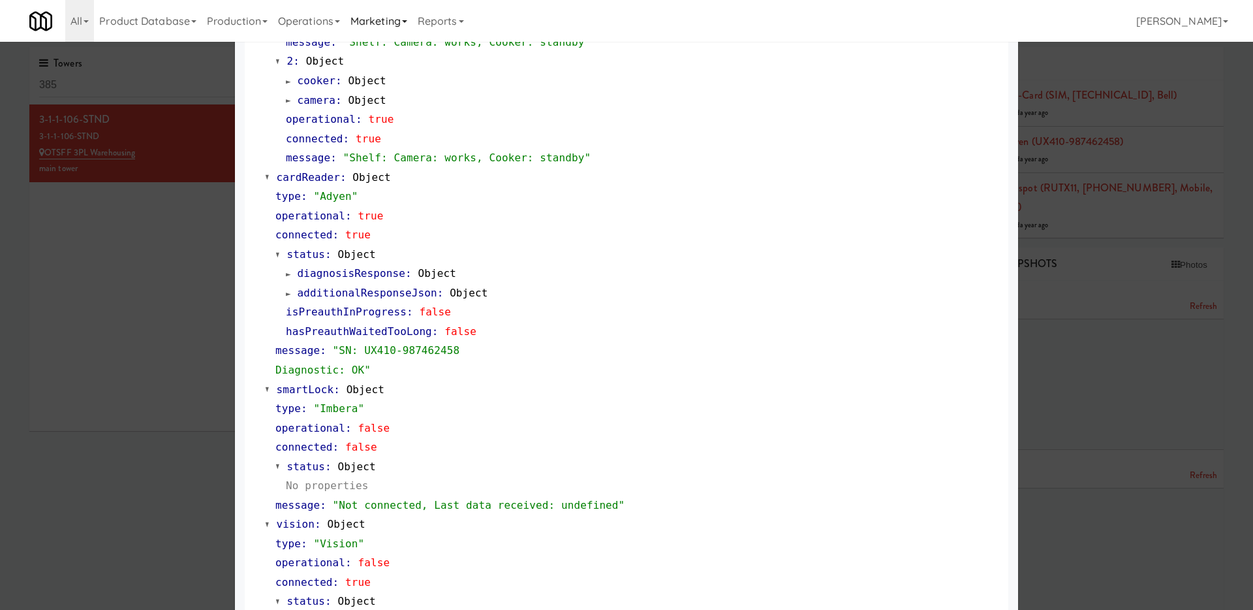
scroll to position [329, 0]
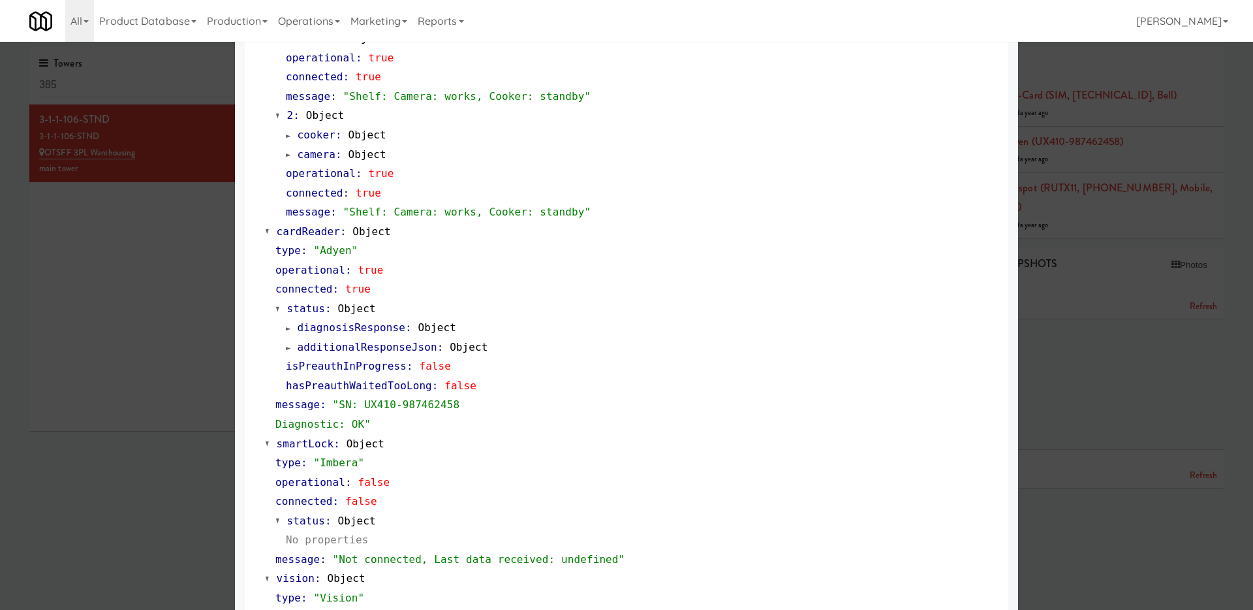
click at [127, 334] on div at bounding box center [626, 305] width 1253 height 610
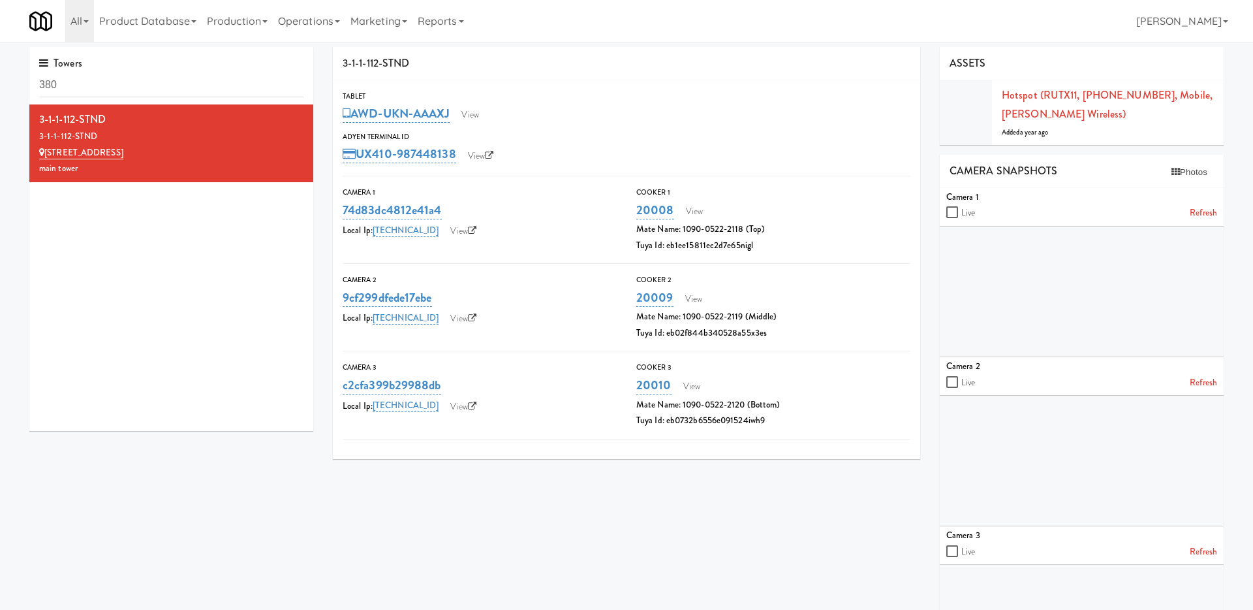
click at [990, 196] on div "Camera 1" at bounding box center [1082, 197] width 271 height 16
click at [482, 121] on link "View" at bounding box center [470, 115] width 30 height 20
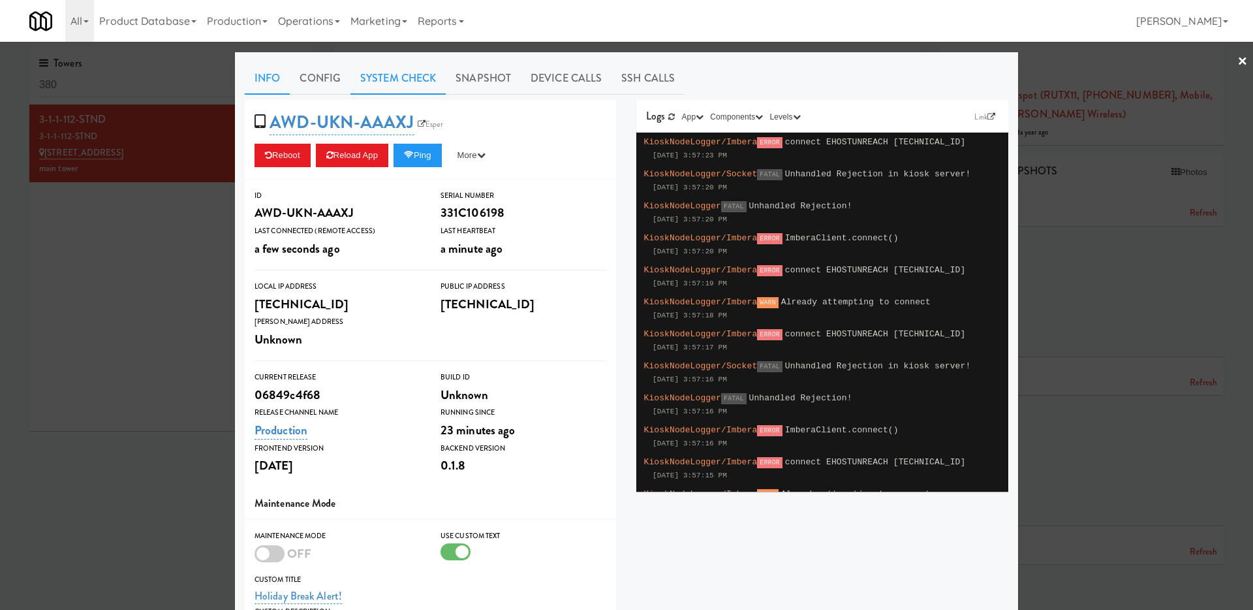
click at [437, 78] on link "System Check" at bounding box center [398, 78] width 95 height 33
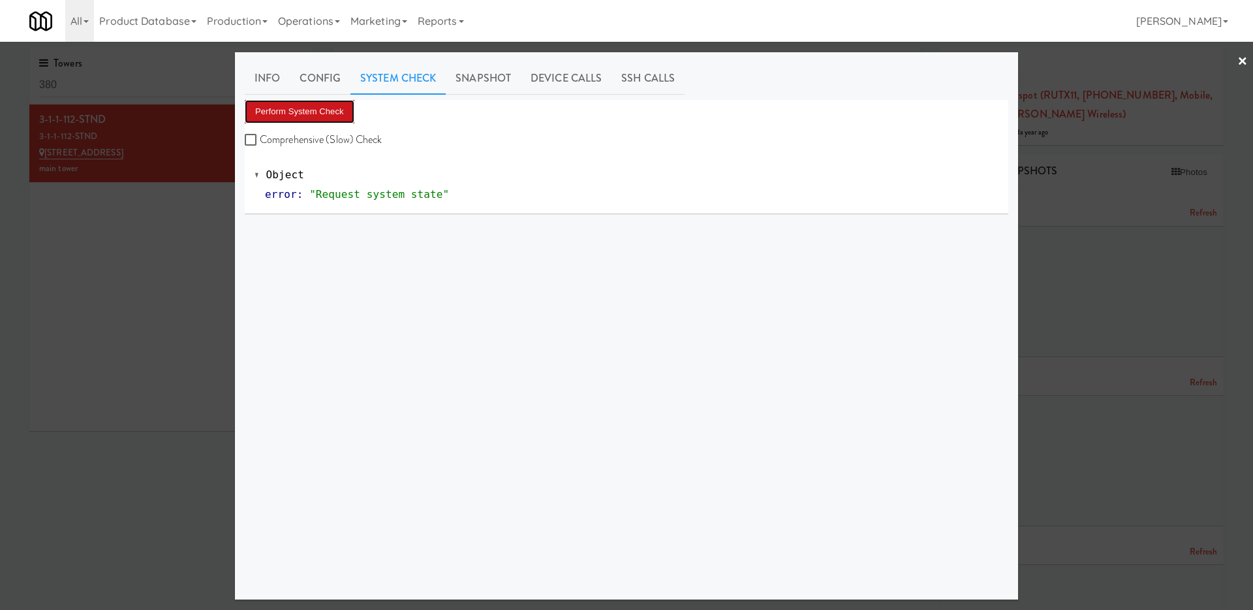
click at [325, 119] on button "Perform System Check" at bounding box center [300, 112] width 110 height 24
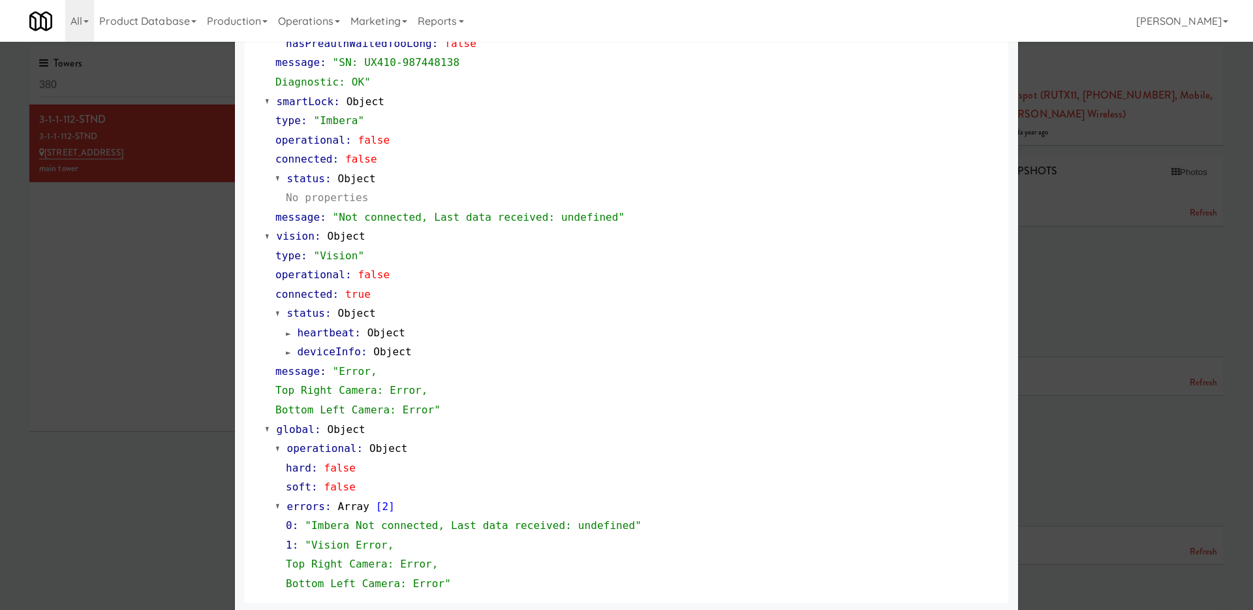
scroll to position [674, 0]
click at [287, 346] on span at bounding box center [288, 350] width 5 height 10
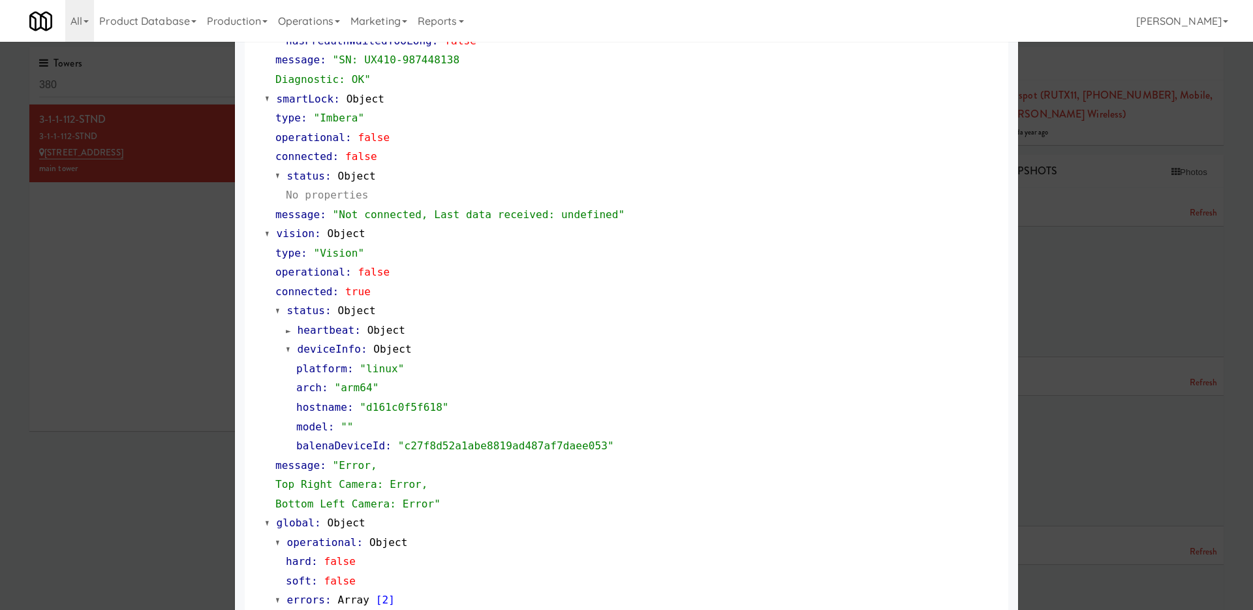
click at [149, 285] on div at bounding box center [626, 305] width 1253 height 610
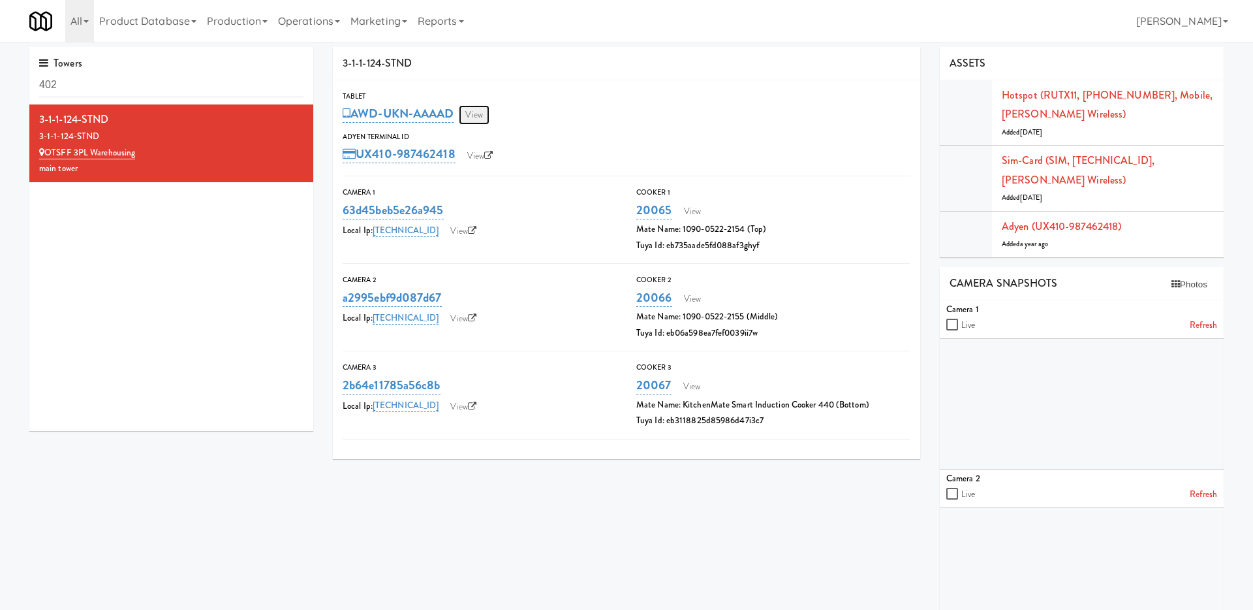
click at [489, 109] on link "View" at bounding box center [474, 115] width 30 height 20
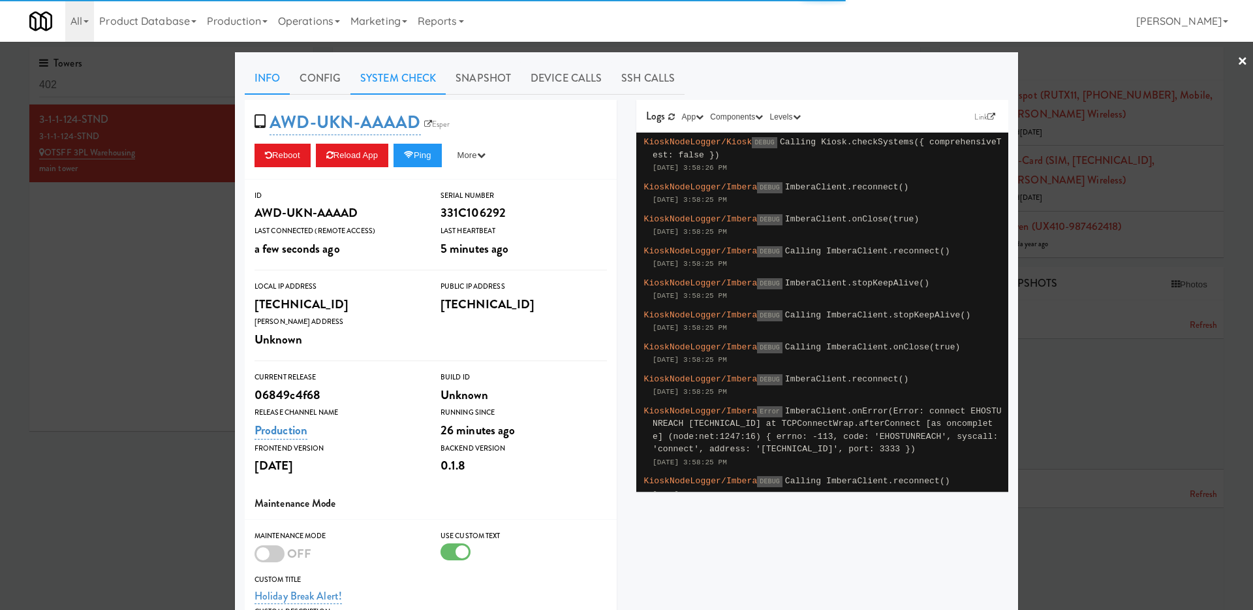
click at [385, 69] on link "System Check" at bounding box center [398, 78] width 95 height 33
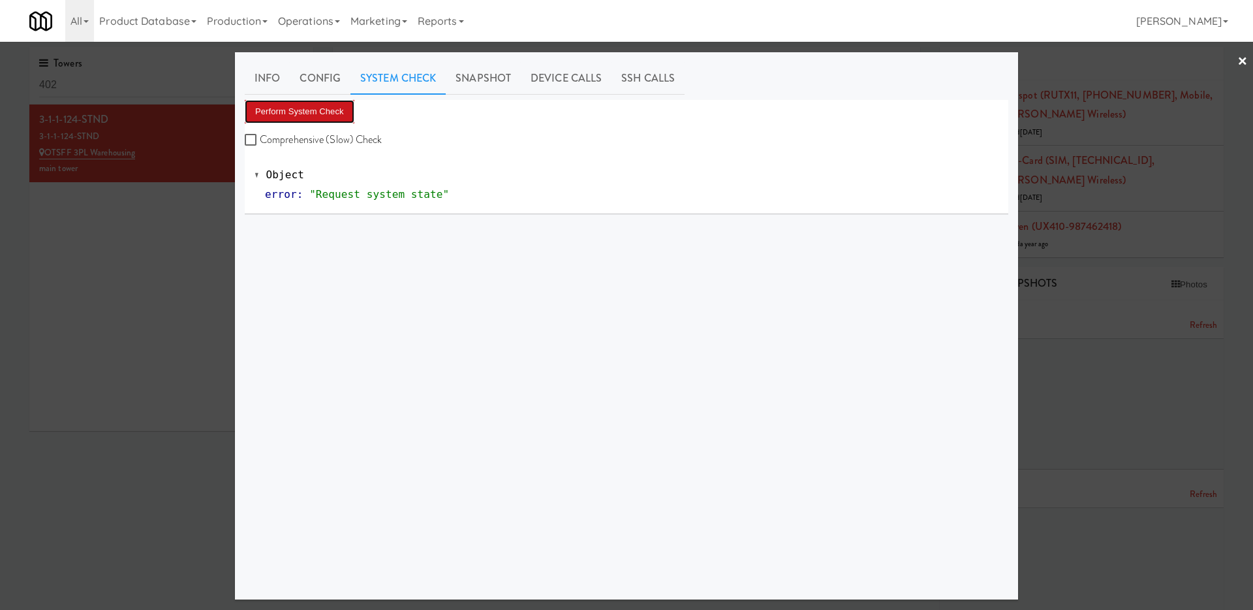
click at [325, 119] on button "Perform System Check" at bounding box center [300, 112] width 110 height 24
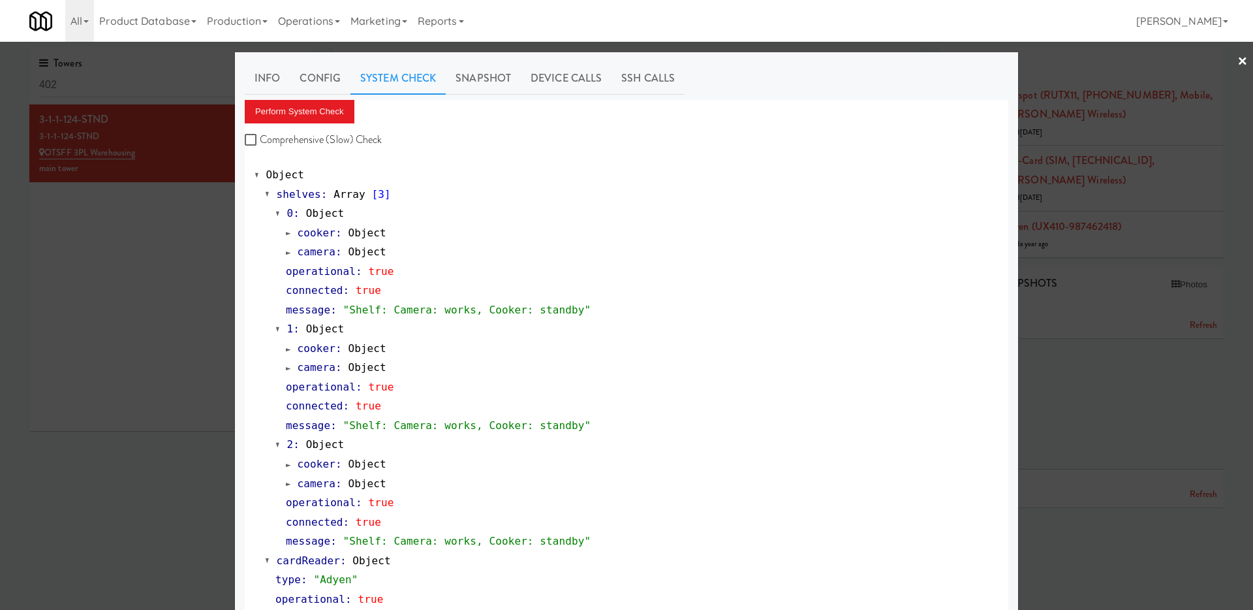
click at [153, 400] on div at bounding box center [626, 305] width 1253 height 610
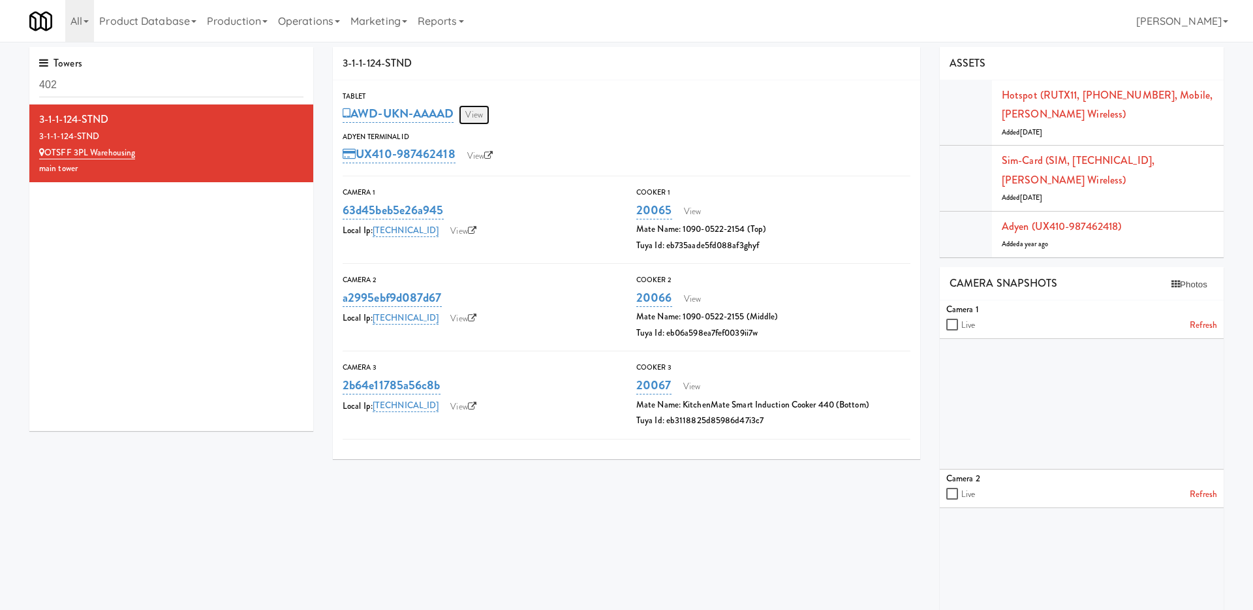
click at [484, 113] on link "View" at bounding box center [474, 115] width 30 height 20
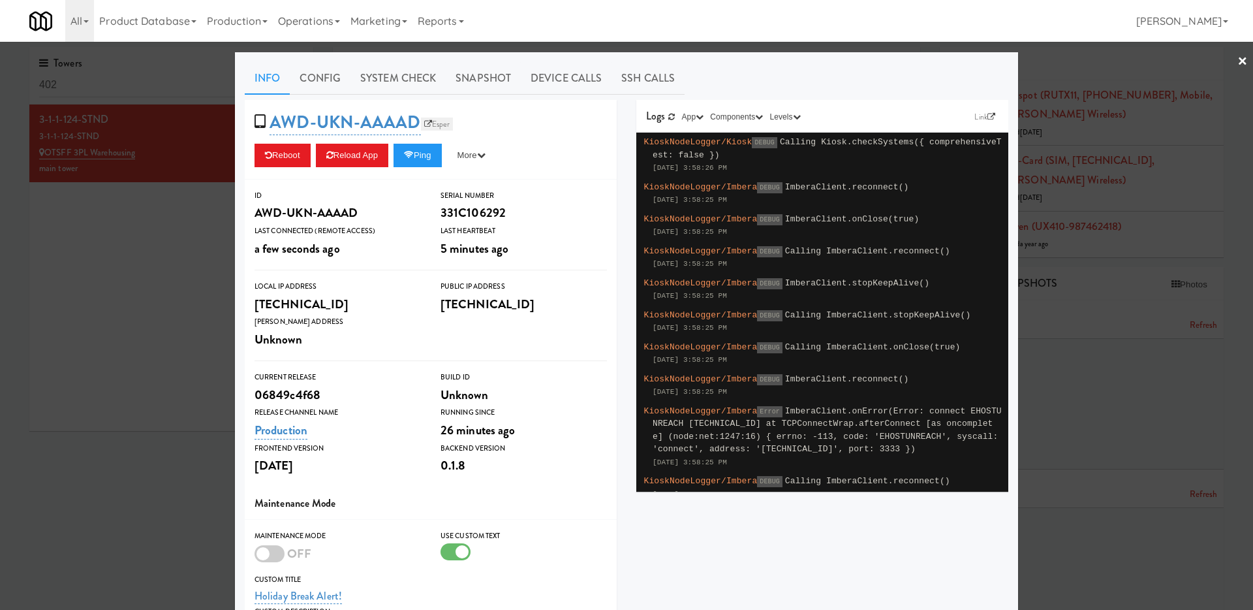
click at [444, 122] on link "Esper" at bounding box center [437, 124] width 33 height 13
click at [429, 154] on button "Ping" at bounding box center [418, 156] width 48 height 24
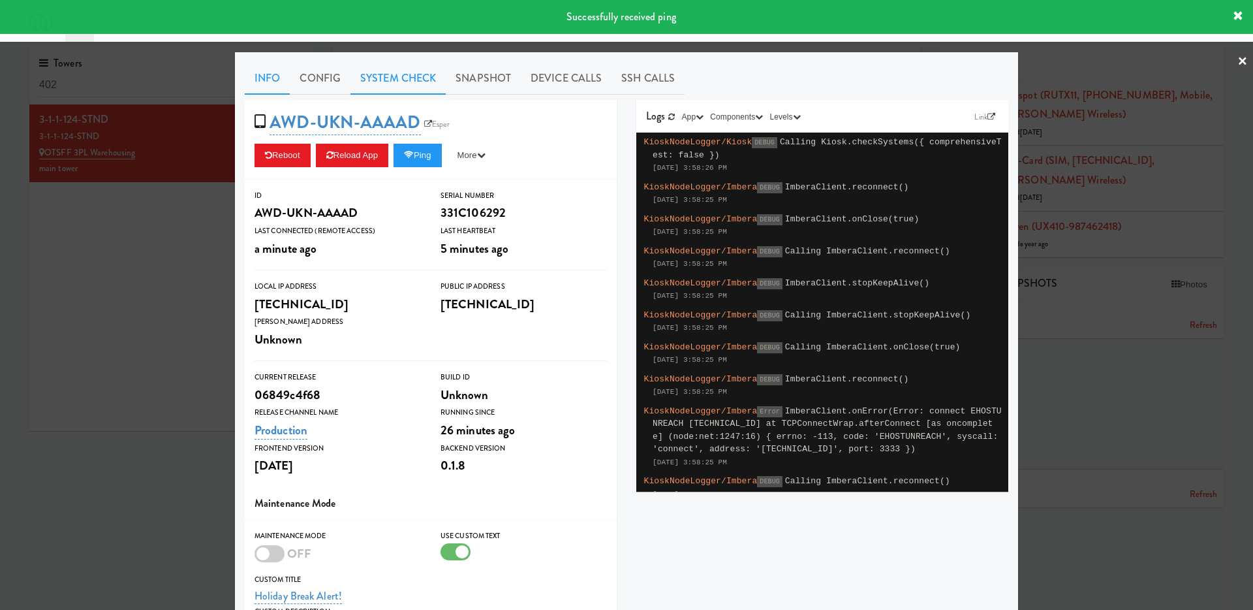
click at [428, 82] on link "System Check" at bounding box center [398, 78] width 95 height 33
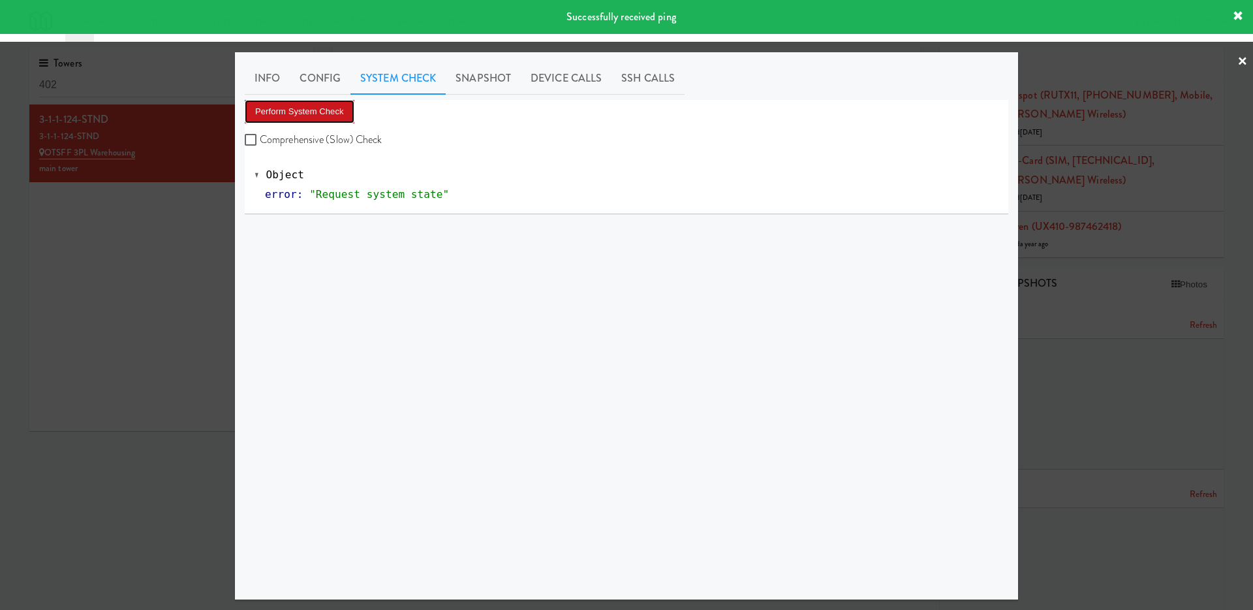
click at [339, 116] on button "Perform System Check" at bounding box center [300, 112] width 110 height 24
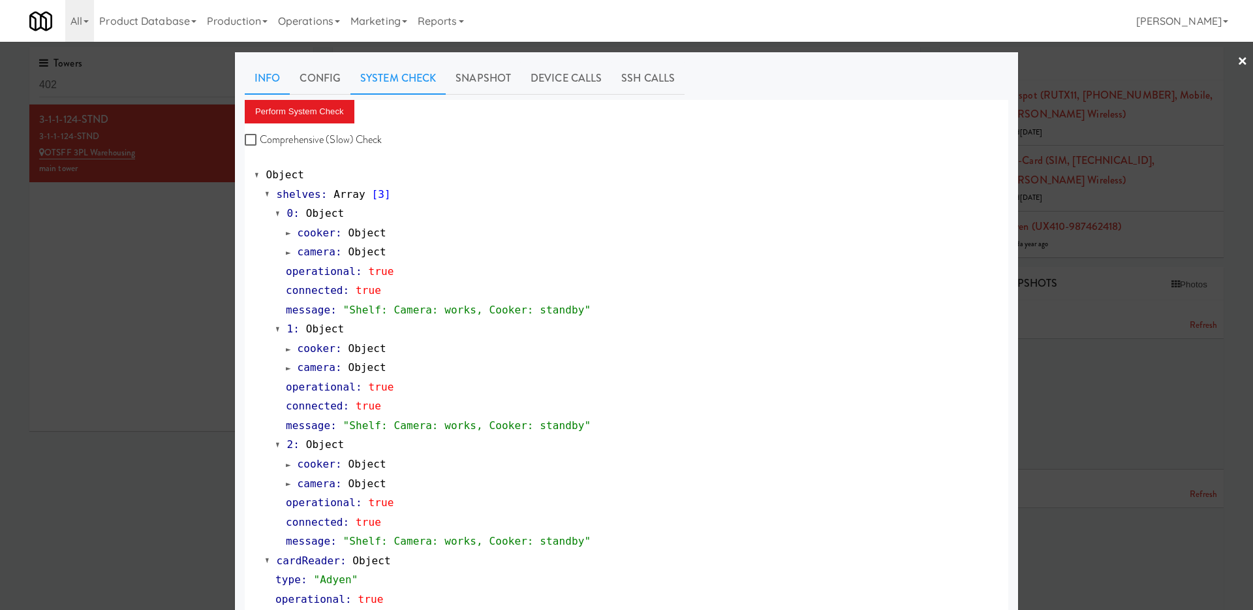
click at [262, 82] on link "Info" at bounding box center [267, 78] width 45 height 33
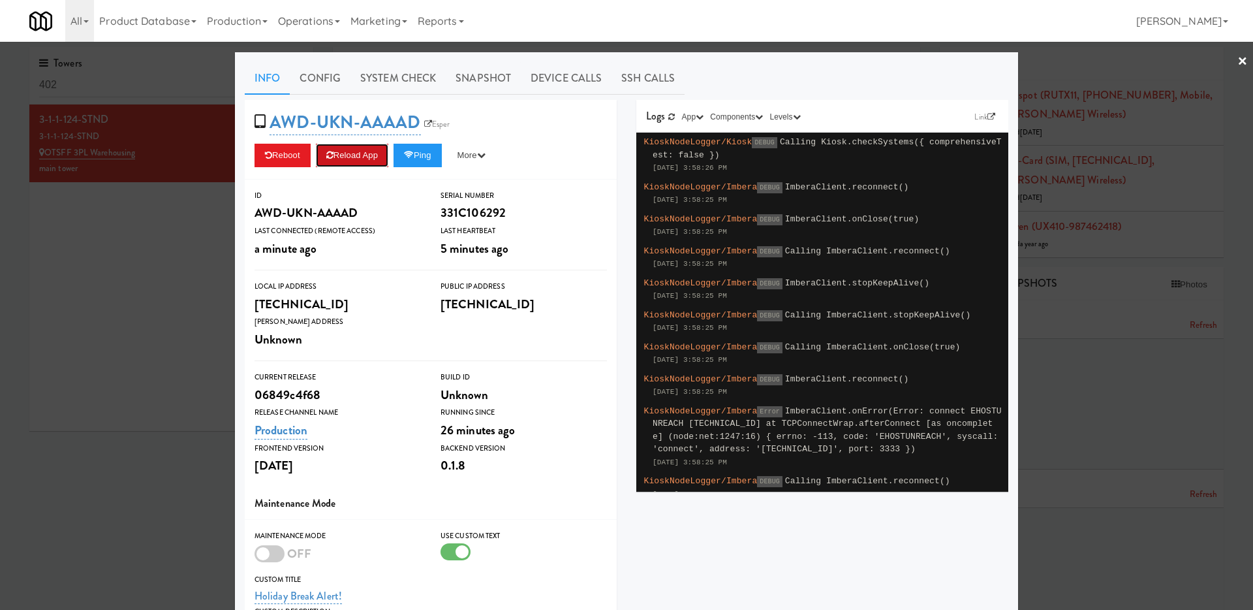
click at [356, 151] on button "Reload App" at bounding box center [352, 156] width 72 height 24
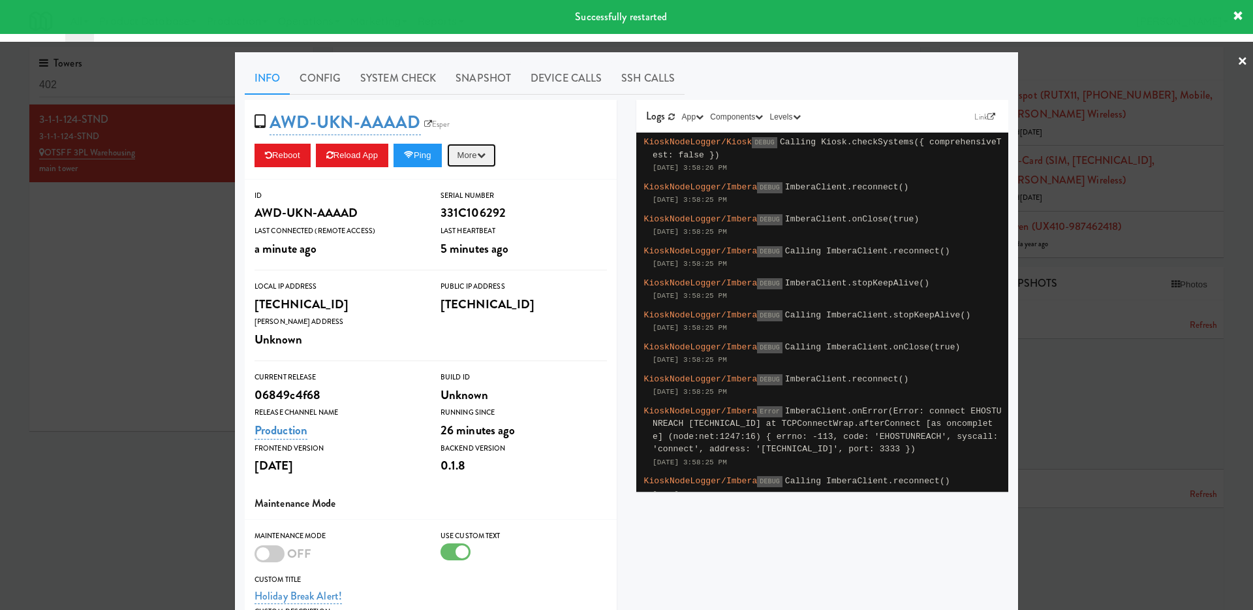
click at [496, 154] on button "More" at bounding box center [471, 156] width 49 height 24
click at [480, 202] on link "Restart Server" at bounding box center [442, 205] width 119 height 24
click at [406, 78] on link "System Check" at bounding box center [398, 78] width 95 height 33
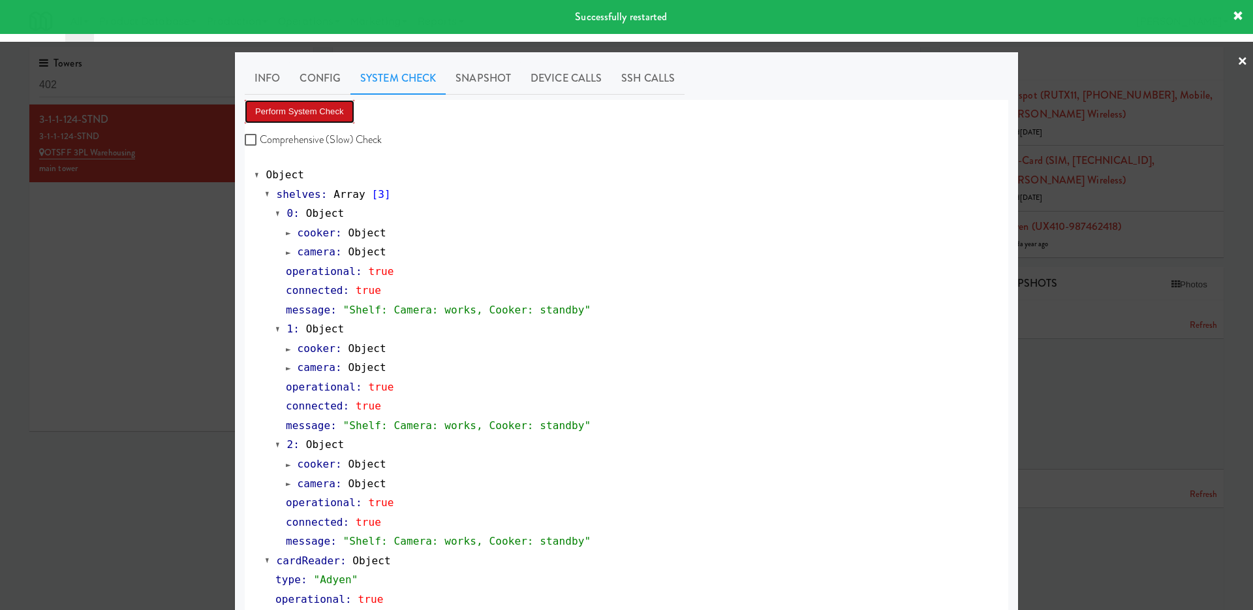
click at [330, 108] on button "Perform System Check" at bounding box center [300, 112] width 110 height 24
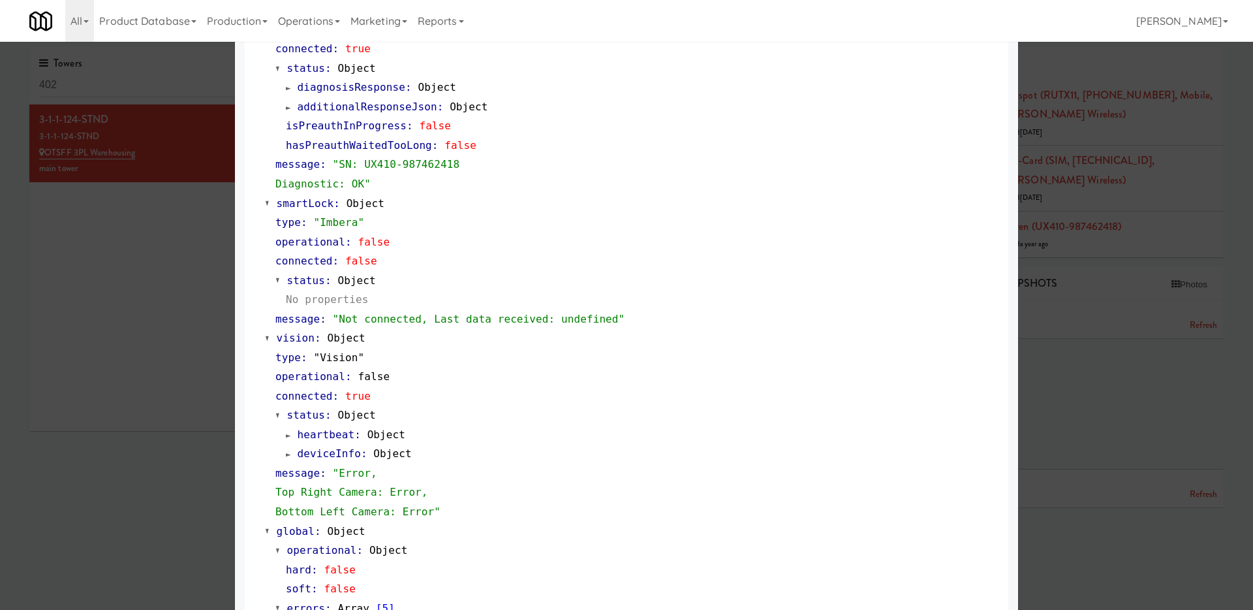
scroll to position [503, 0]
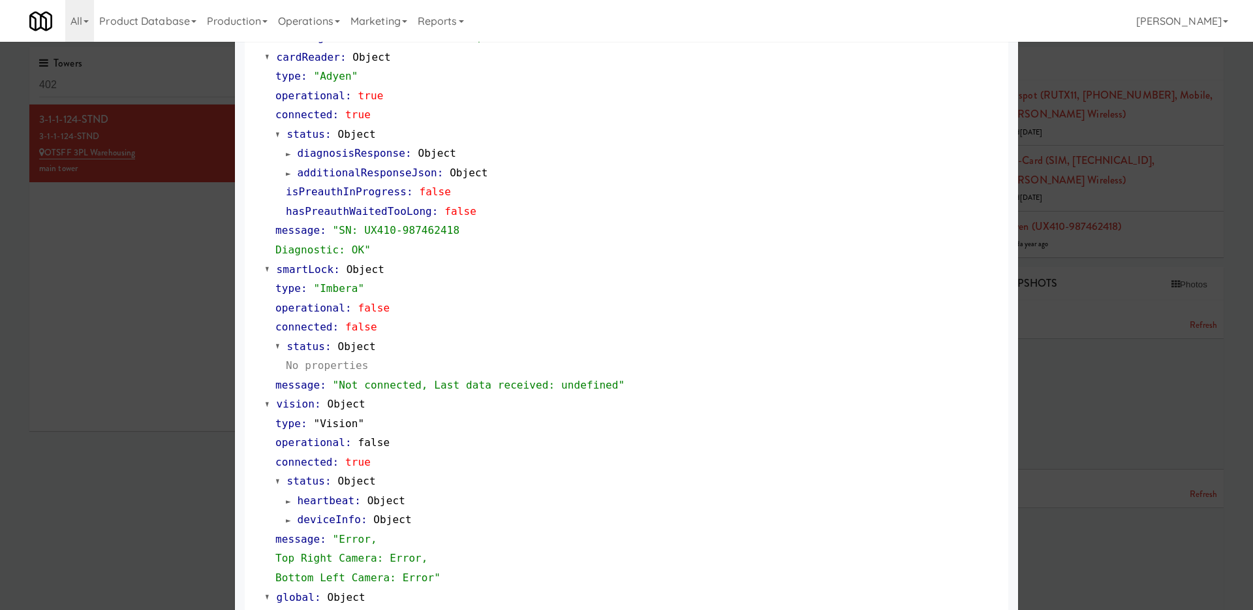
click at [154, 294] on div at bounding box center [626, 305] width 1253 height 610
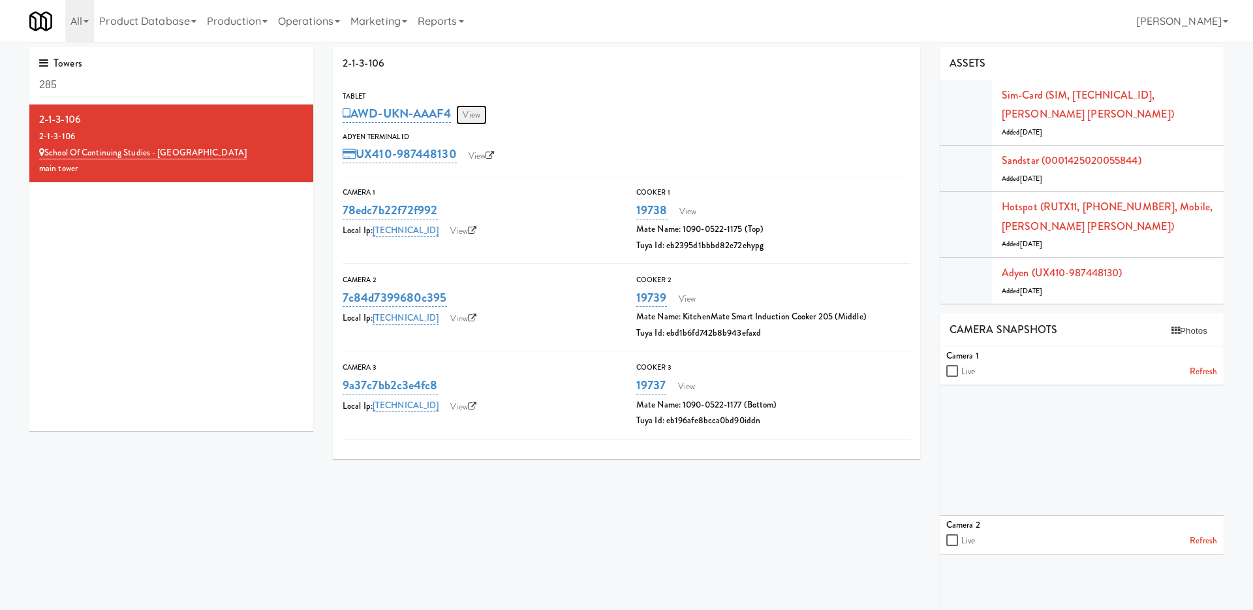
click at [473, 108] on link "View" at bounding box center [471, 115] width 30 height 20
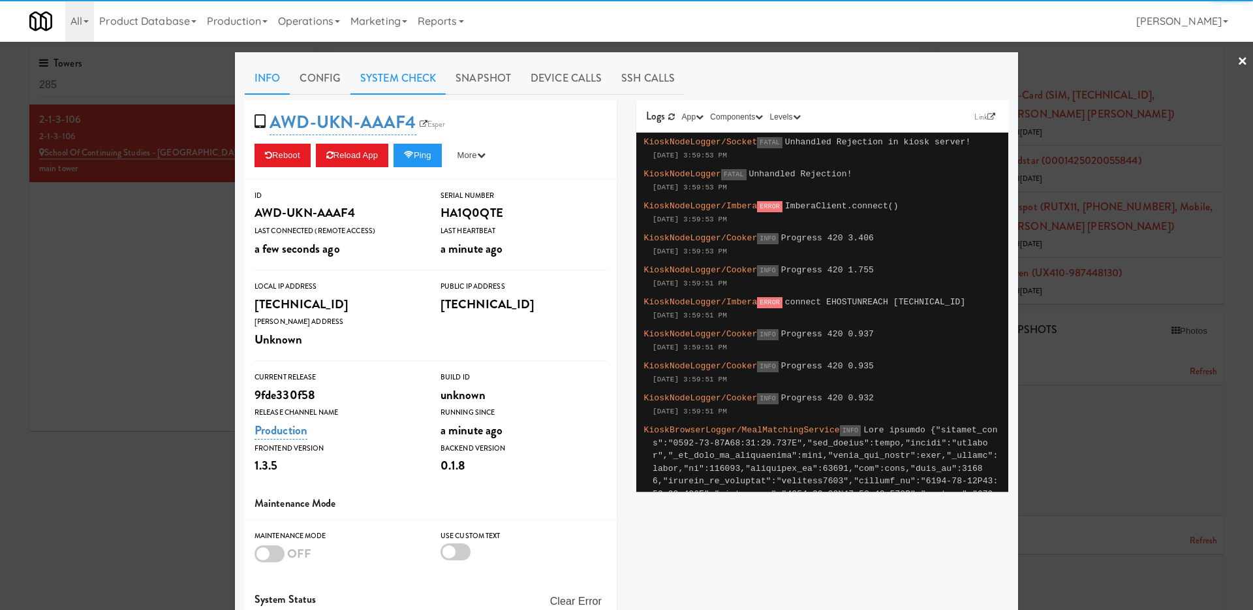
click at [407, 73] on link "System Check" at bounding box center [398, 78] width 95 height 33
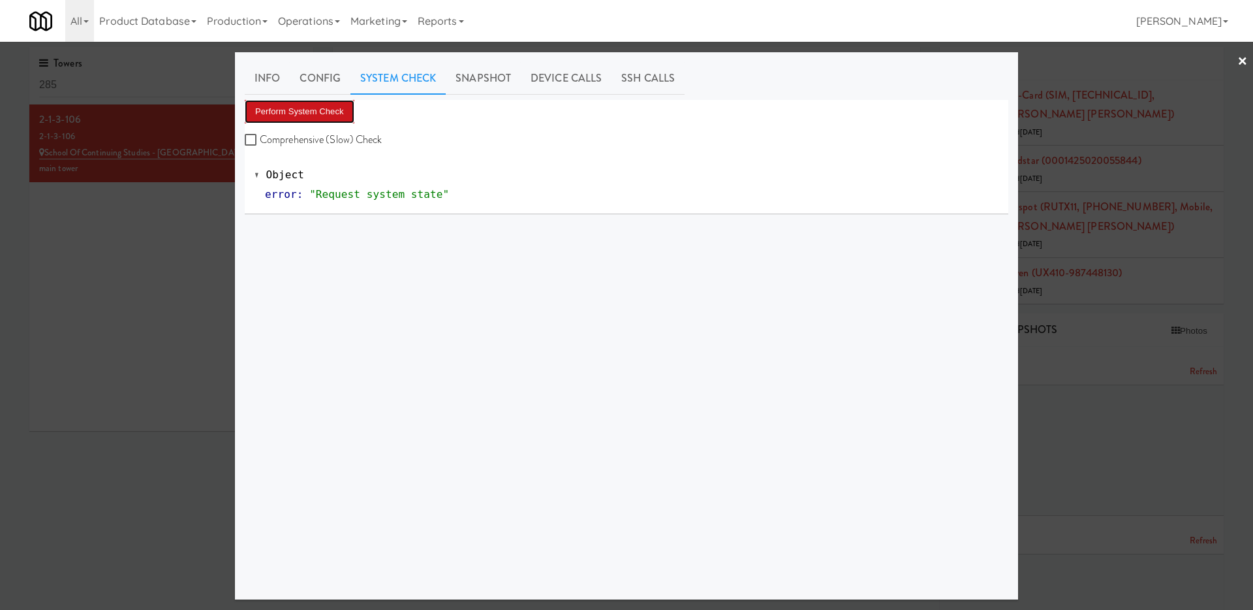
click at [330, 112] on button "Perform System Check" at bounding box center [300, 112] width 110 height 24
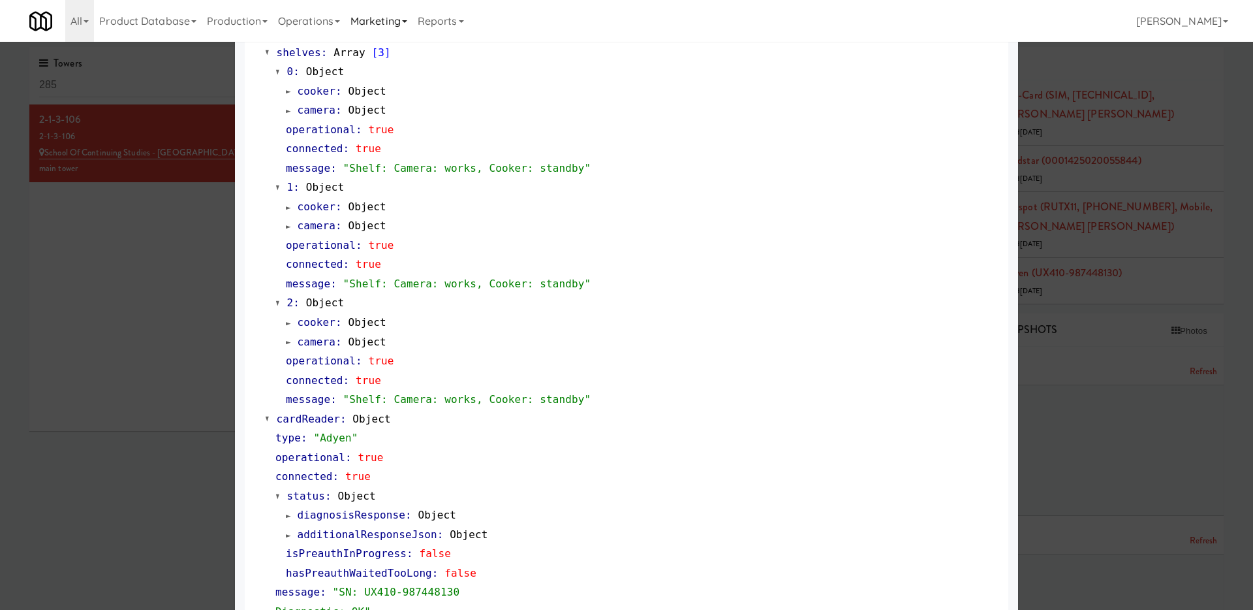
scroll to position [9, 0]
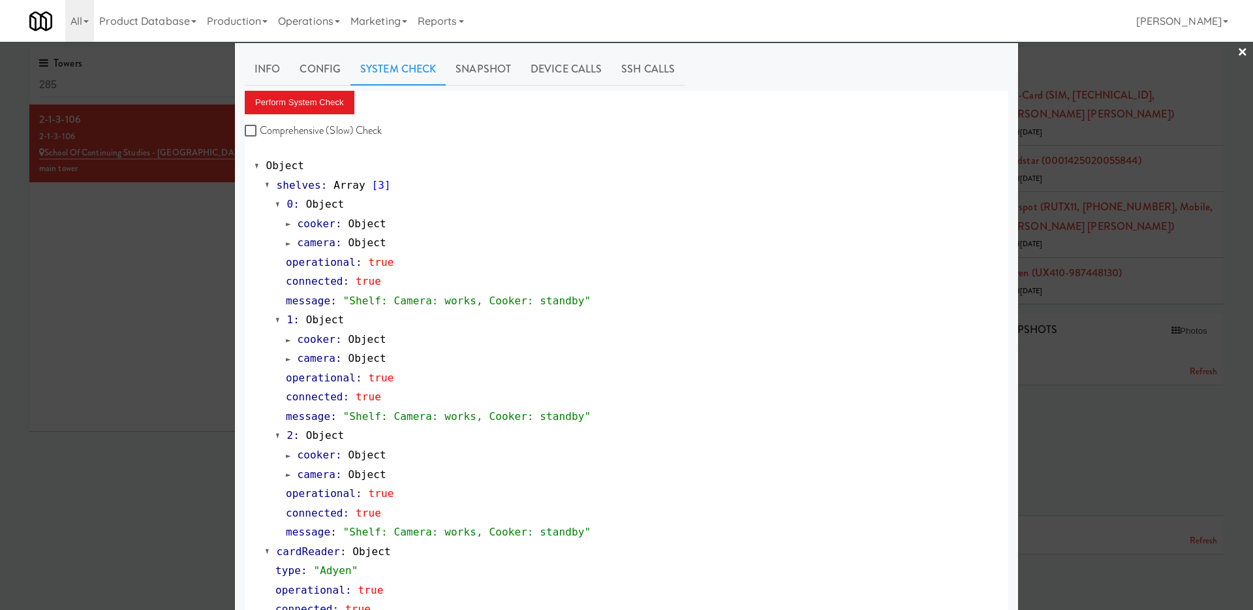
click at [114, 255] on div at bounding box center [626, 305] width 1253 height 610
